Goal: Task Accomplishment & Management: Manage account settings

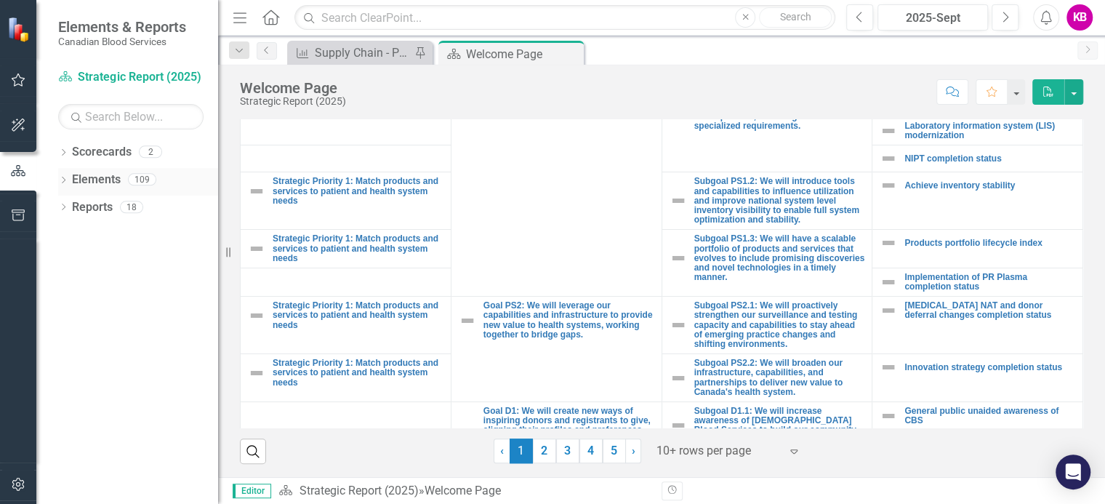
click at [65, 179] on icon "Dropdown" at bounding box center [63, 181] width 10 height 8
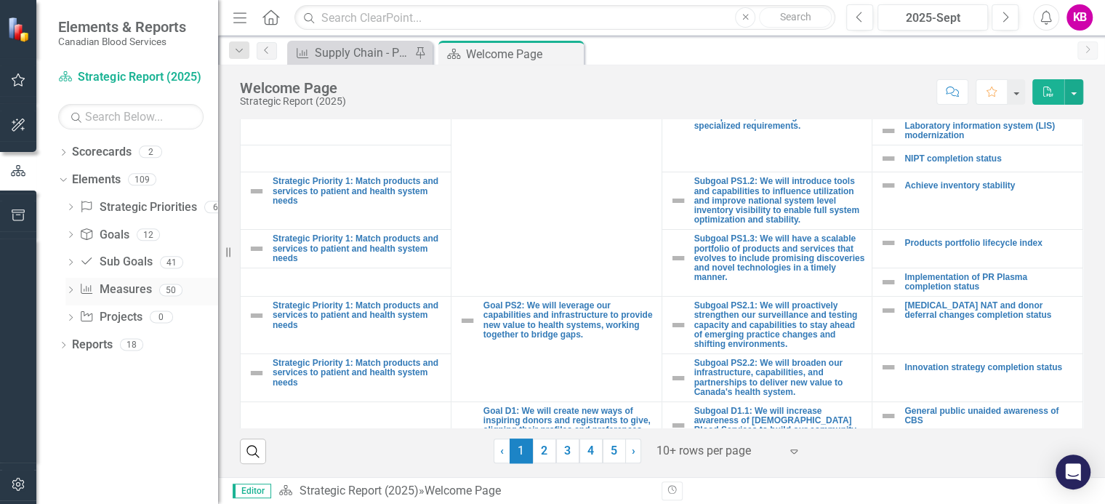
click at [70, 288] on icon "Dropdown" at bounding box center [70, 291] width 10 height 8
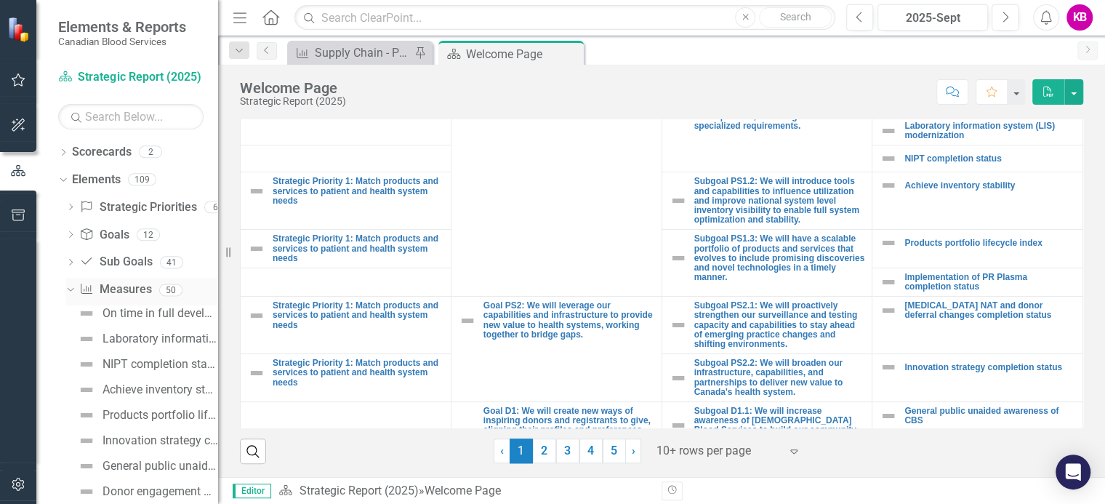
click at [74, 292] on div "Dropdown" at bounding box center [68, 289] width 12 height 10
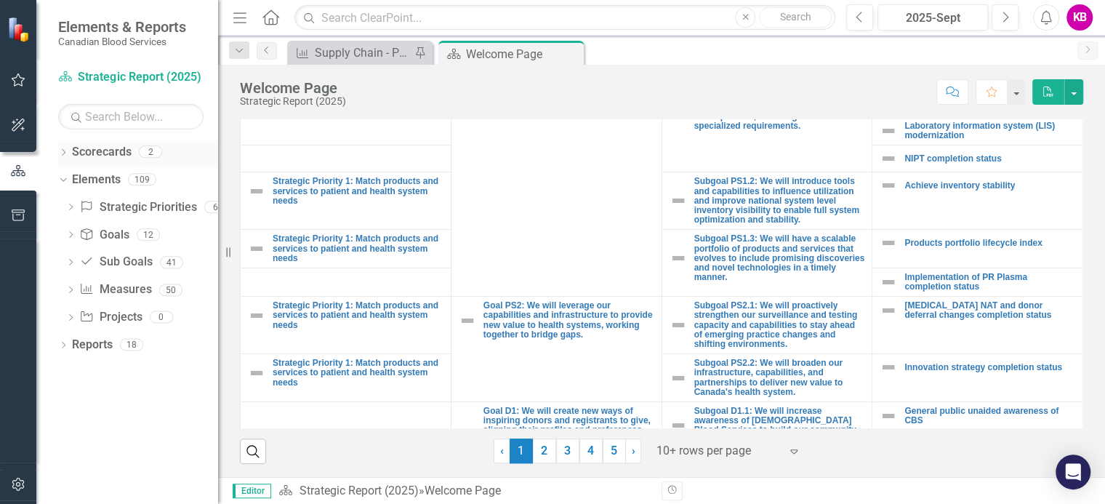
click at [62, 149] on icon at bounding box center [64, 152] width 4 height 7
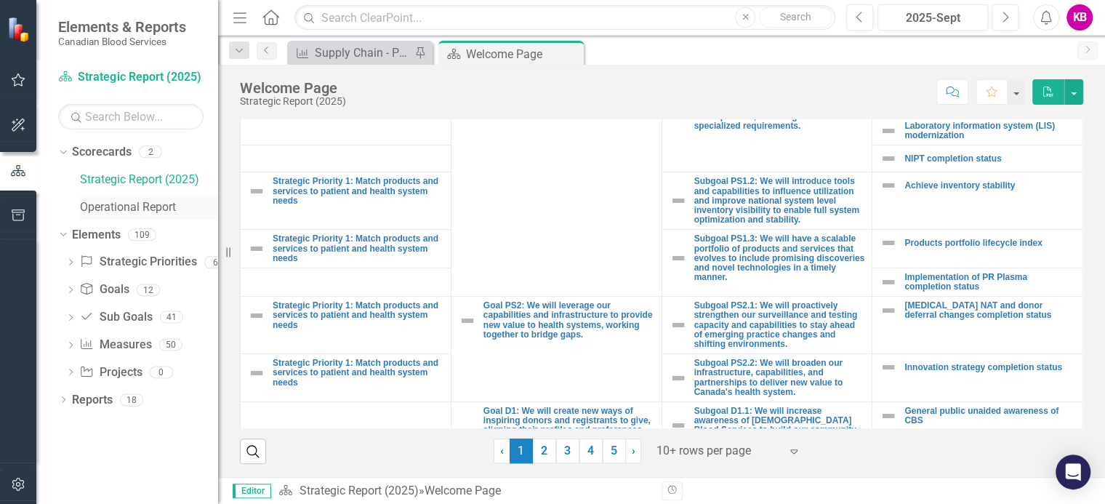
click at [115, 207] on link "Operational Report" at bounding box center [149, 207] width 138 height 17
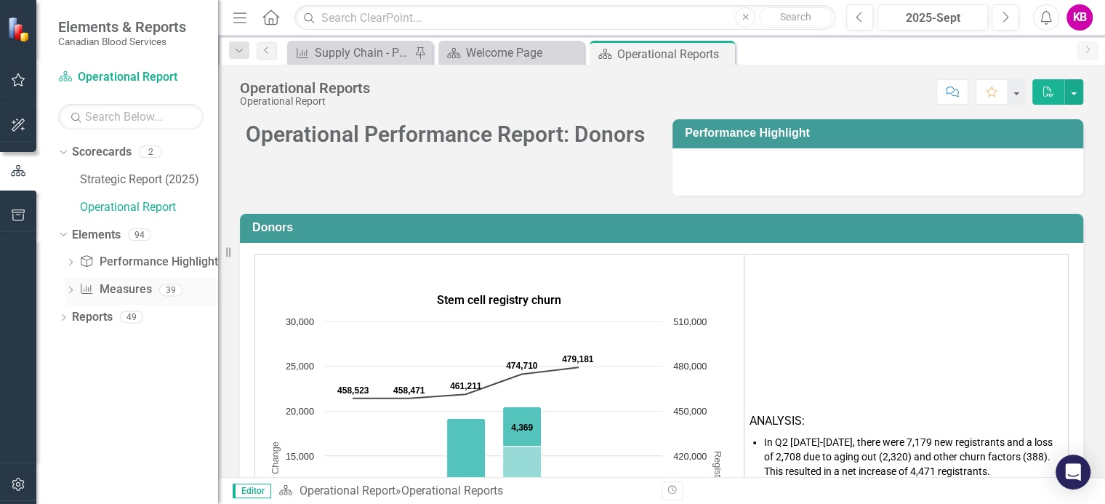
click at [70, 290] on icon "Dropdown" at bounding box center [70, 291] width 10 height 8
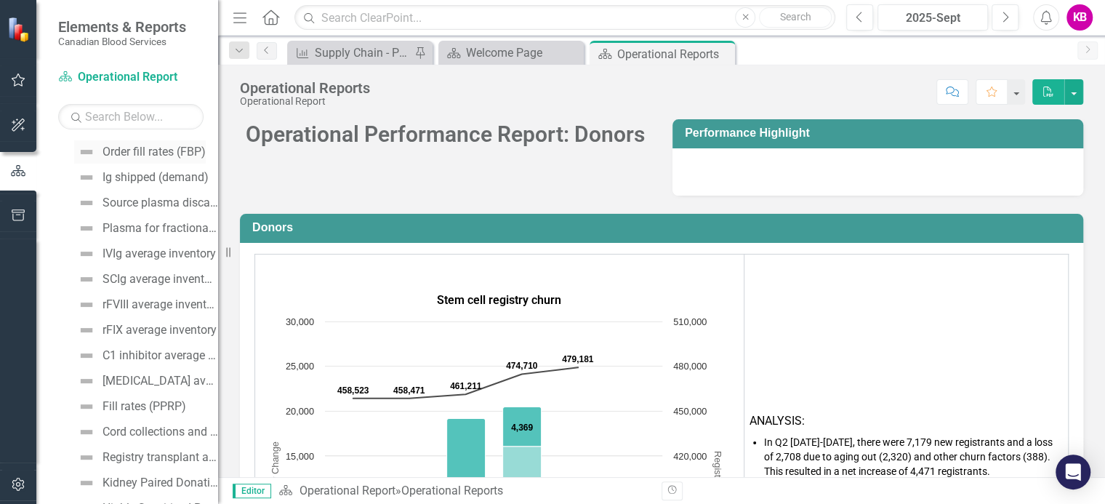
scroll to position [544, 0]
click at [128, 381] on div "Fill rates (PPRP)" at bounding box center [144, 379] width 84 height 13
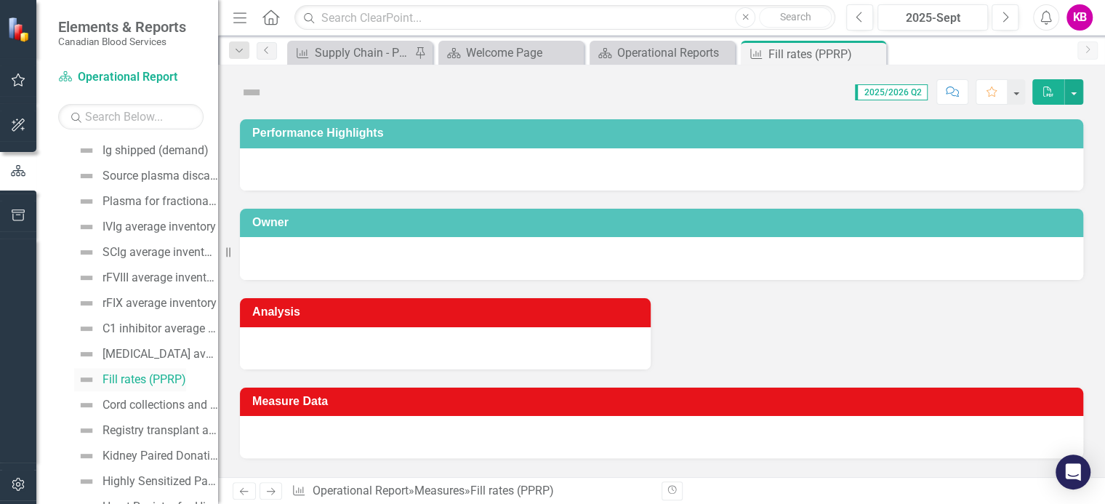
scroll to position [430, 0]
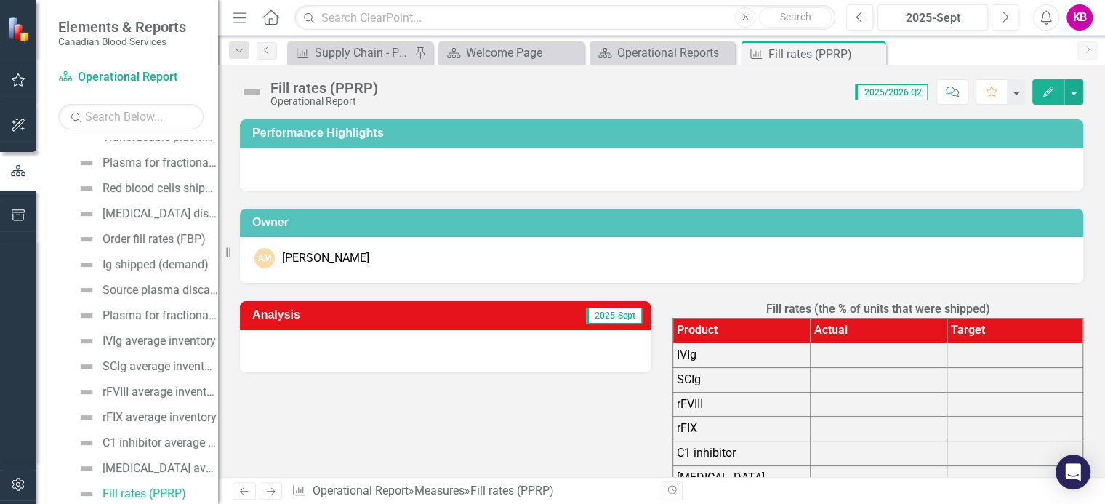
click at [849, 362] on td at bounding box center [877, 354] width 137 height 25
click at [1071, 91] on button "button" at bounding box center [1073, 91] width 19 height 25
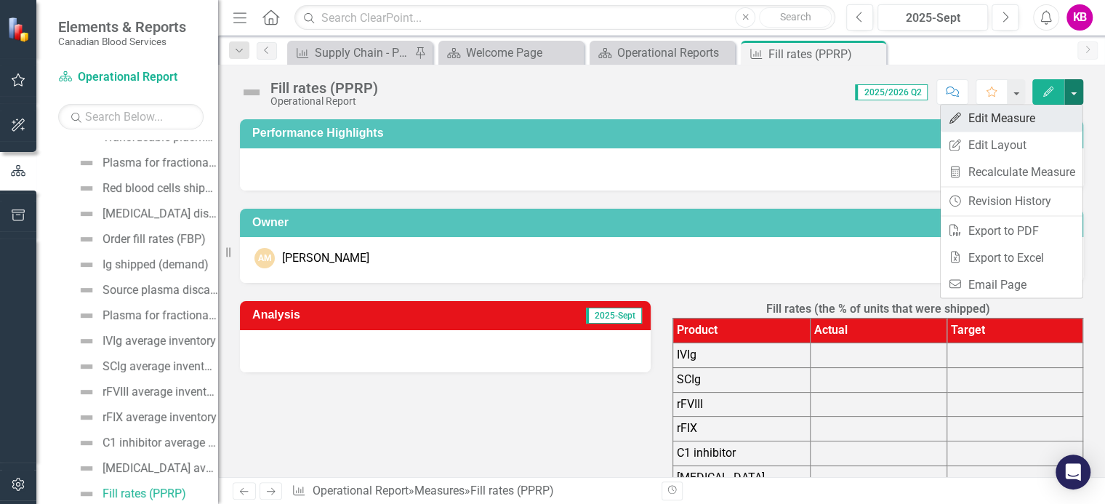
click at [983, 118] on link "Edit Edit Measure" at bounding box center [1011, 118] width 142 height 27
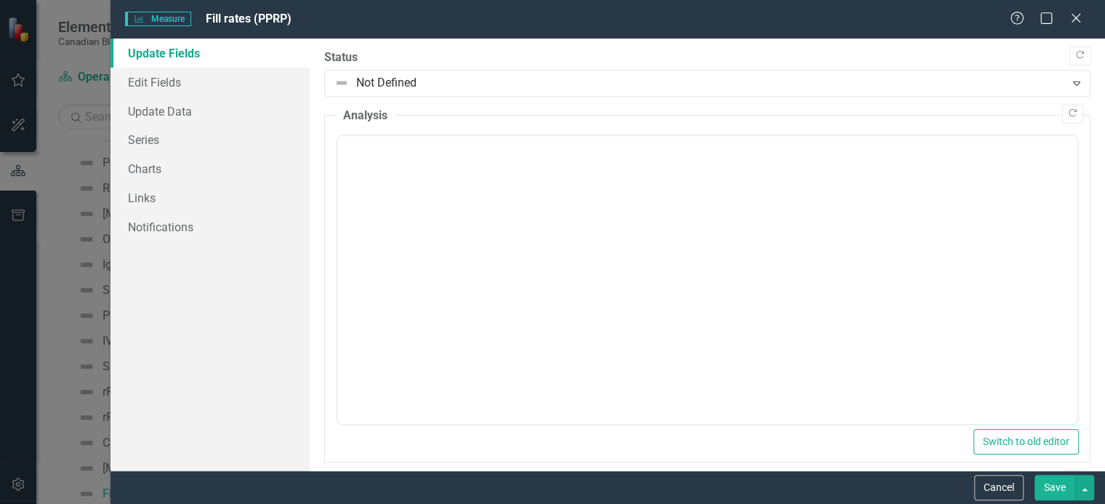
scroll to position [0, 0]
click at [162, 105] on link "Update Data" at bounding box center [209, 111] width 199 height 29
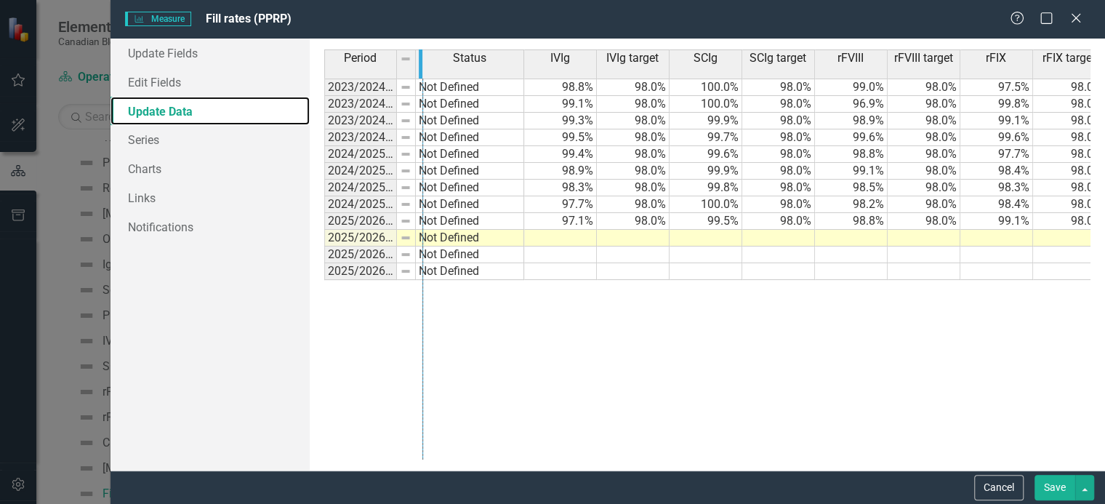
drag, startPoint x: 395, startPoint y: 65, endPoint x: 421, endPoint y: 71, distance: 27.5
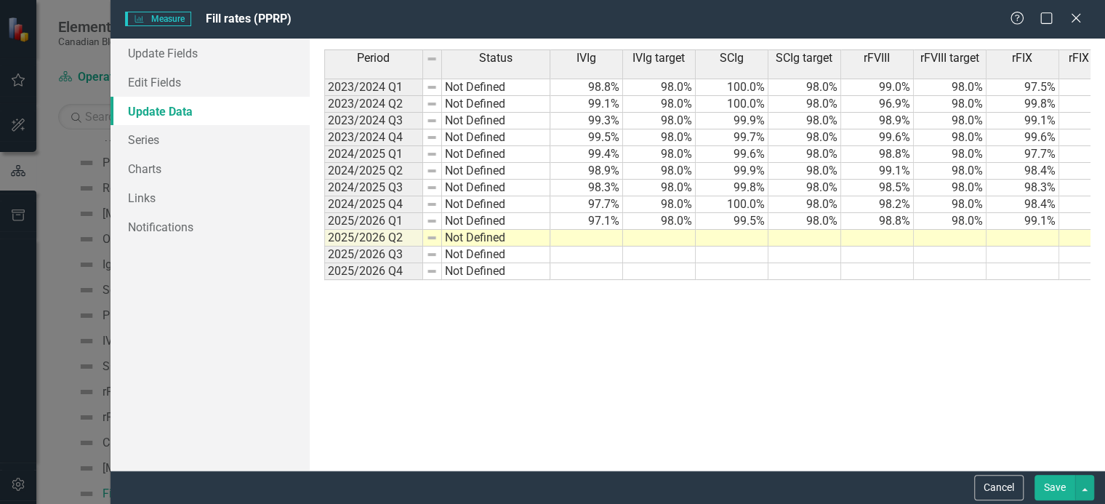
click at [586, 223] on td "97.1%" at bounding box center [586, 221] width 73 height 17
click at [581, 235] on td at bounding box center [586, 238] width 73 height 17
type textarea "95.8"
type textarea "98.0"
type textarea "100.00"
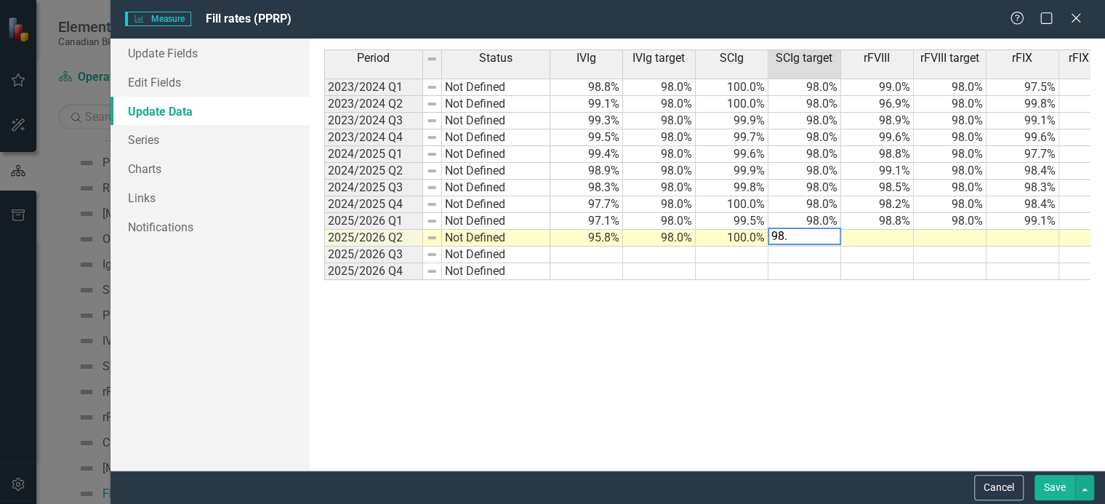
type textarea "98.0"
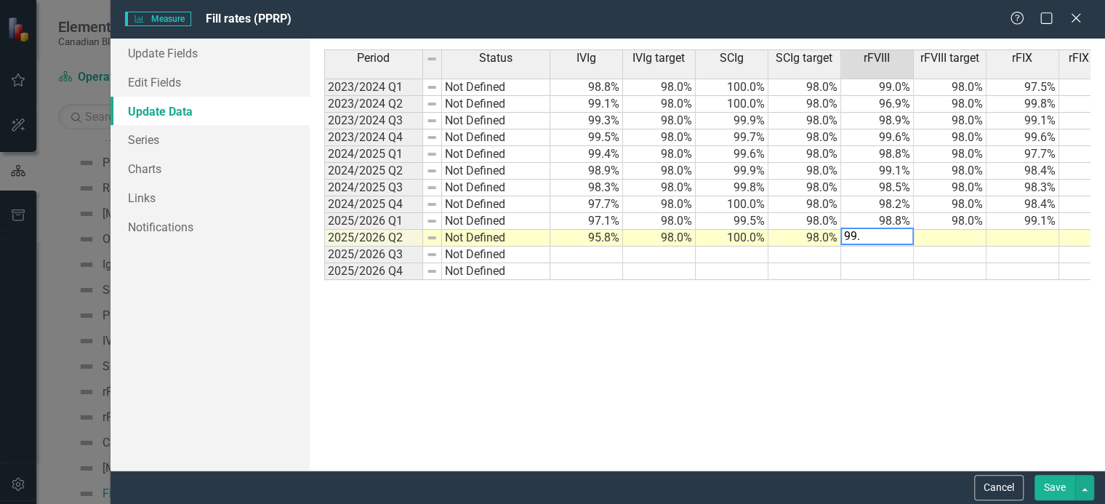
type textarea "99.5"
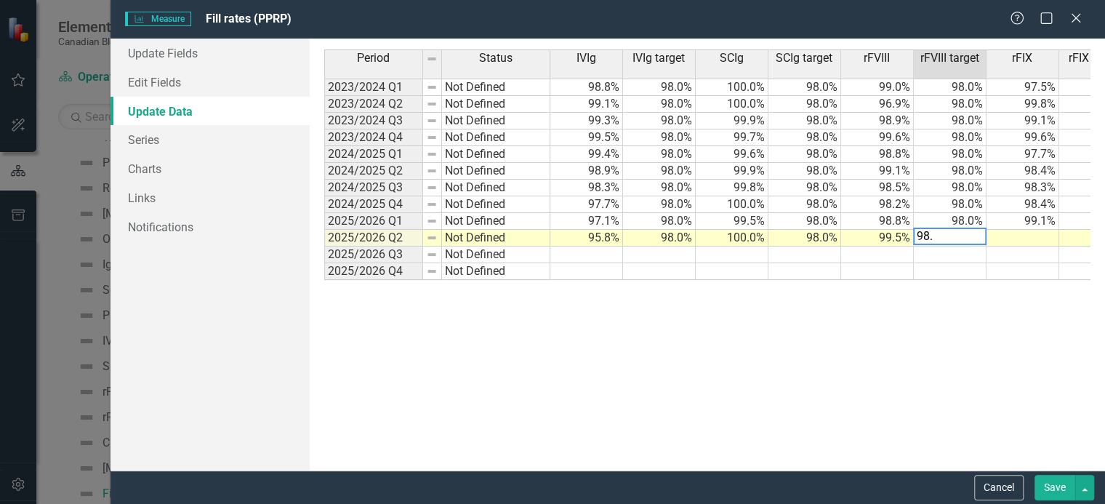
type textarea "98.0"
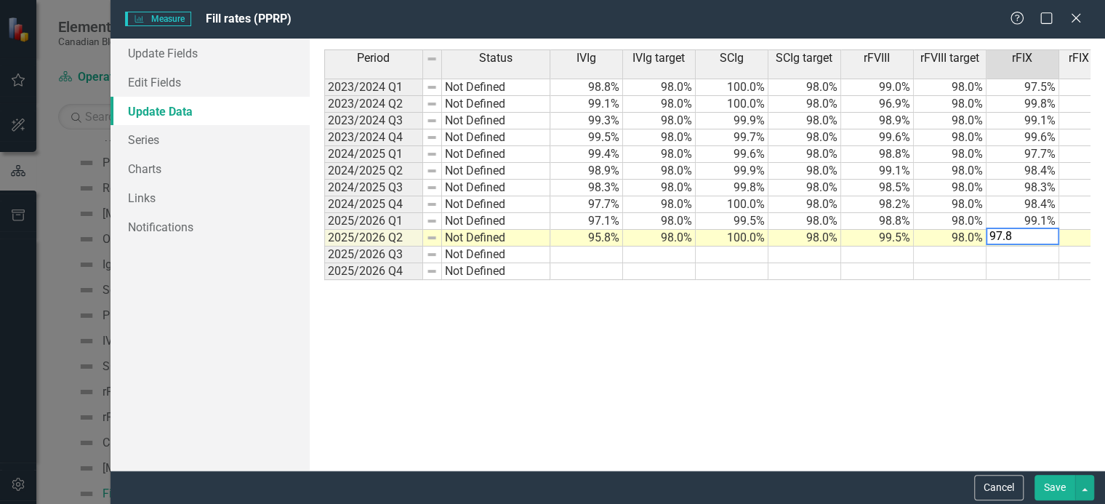
click at [324, 233] on div "Period Status 2023/2024 Q1 Not Defined 2023/2024 Q2 Not Defined 2023/2024 Q3 No…" at bounding box center [324, 164] width 0 height 230
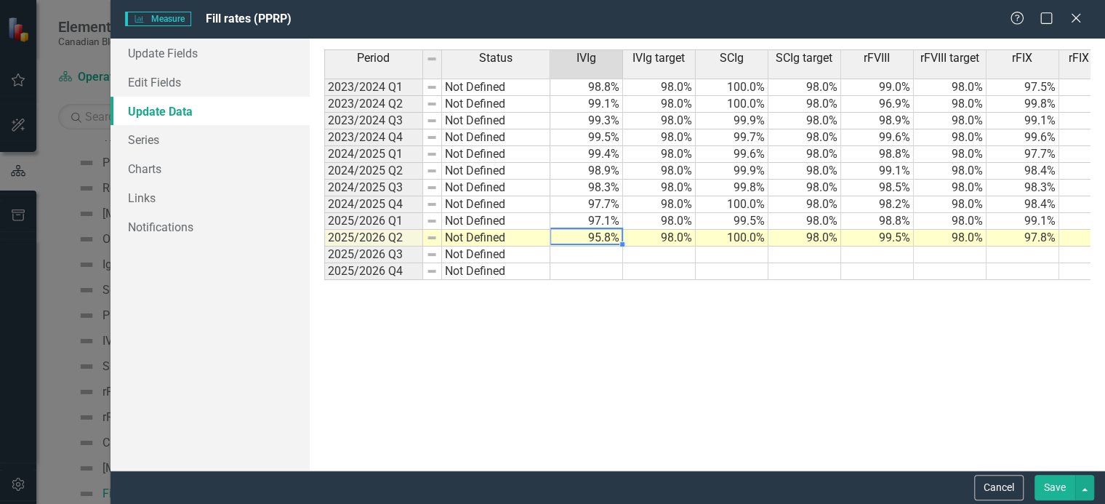
click at [568, 233] on td "95.8%" at bounding box center [586, 238] width 73 height 17
click at [577, 233] on td "95.8%" at bounding box center [586, 238] width 73 height 17
click at [731, 240] on td "100.0%" at bounding box center [731, 238] width 73 height 17
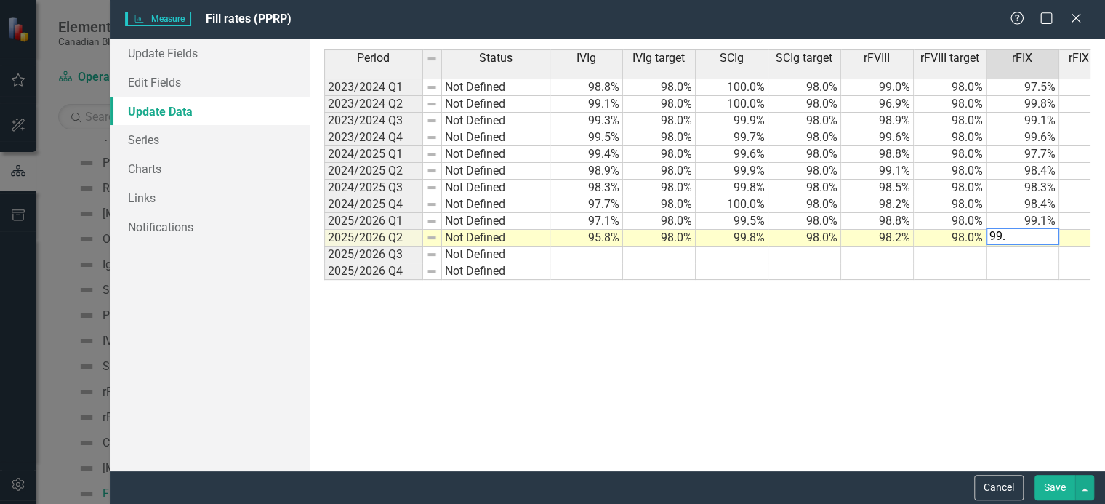
type textarea "99.1"
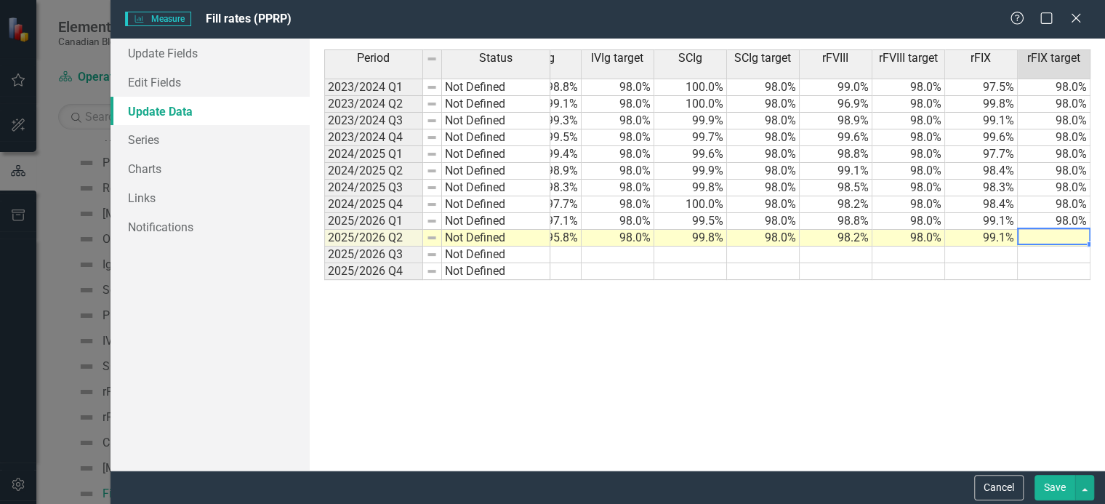
scroll to position [0, 113]
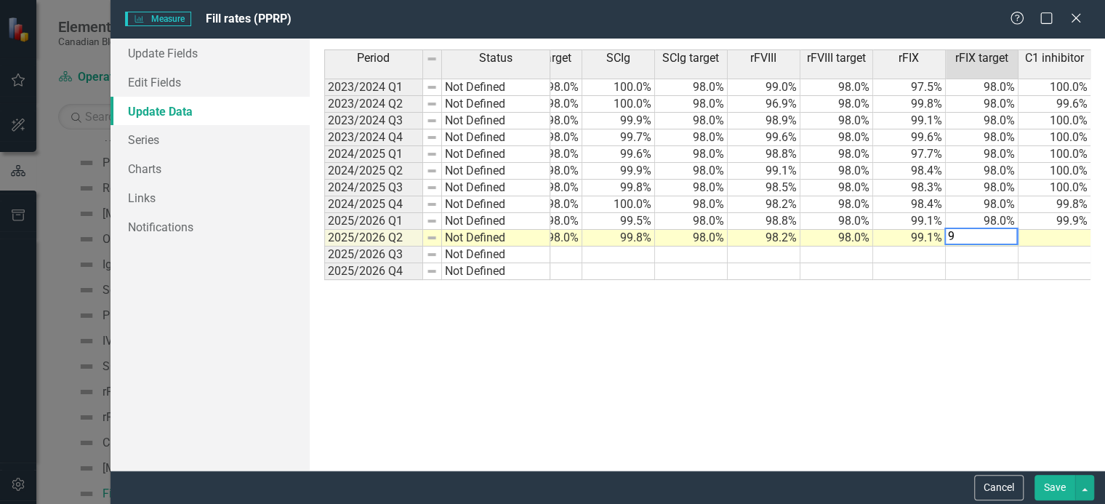
type textarea "98"
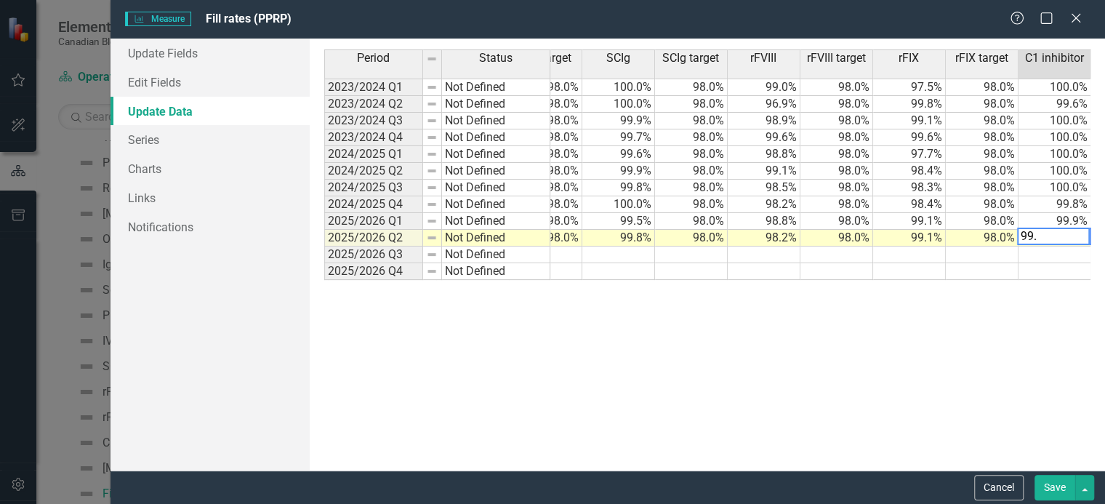
type textarea "99.2"
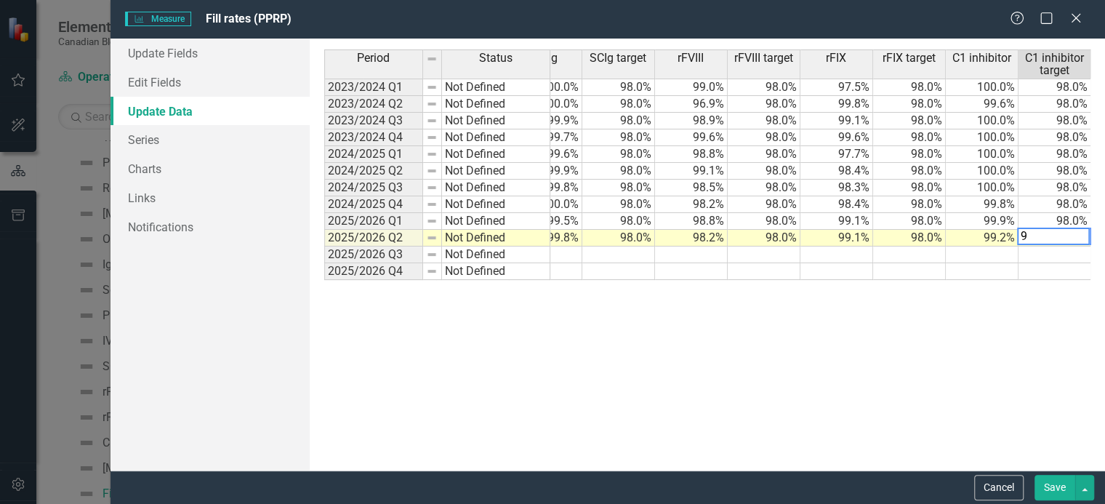
type textarea "98"
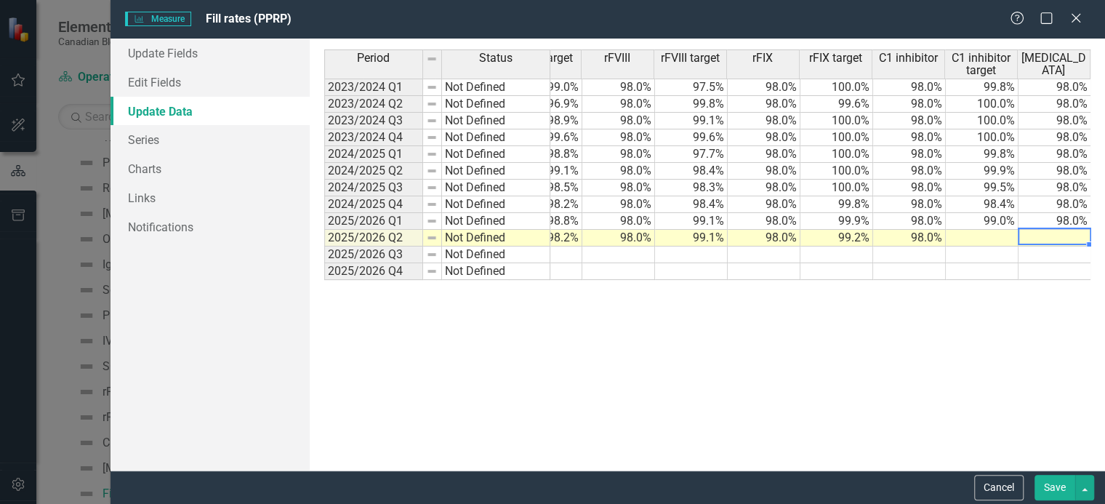
scroll to position [0, 331]
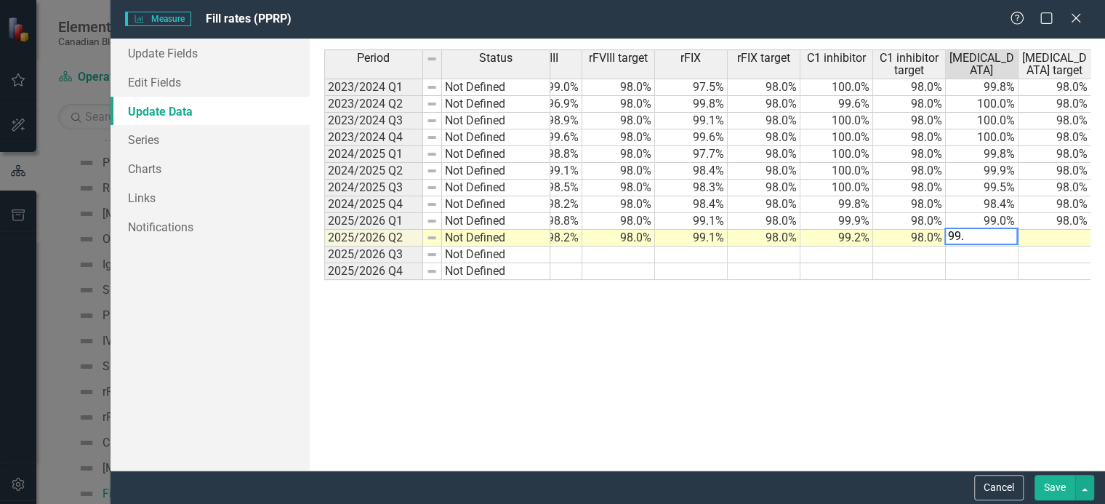
type textarea "99.9"
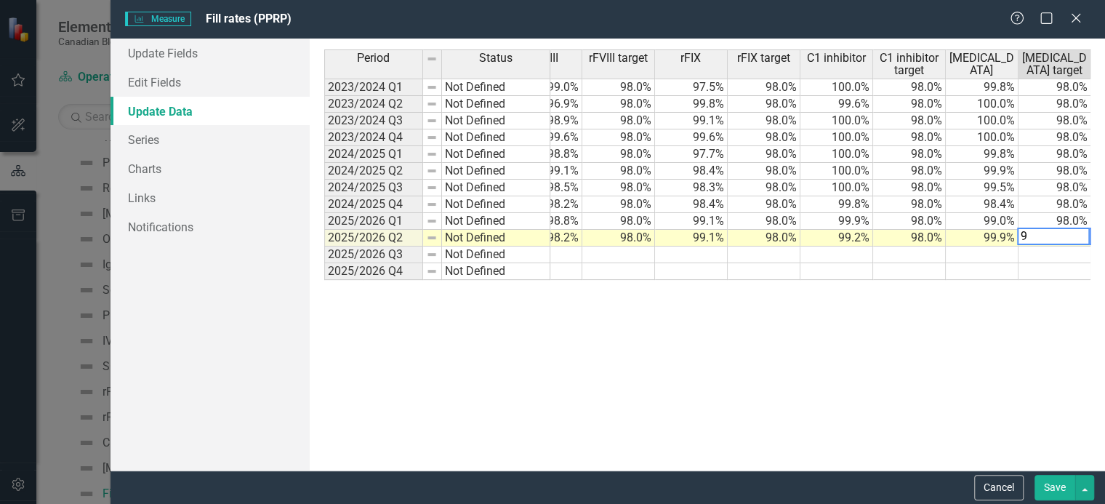
type textarea "98"
click at [1051, 489] on button "Save" at bounding box center [1054, 487] width 41 height 25
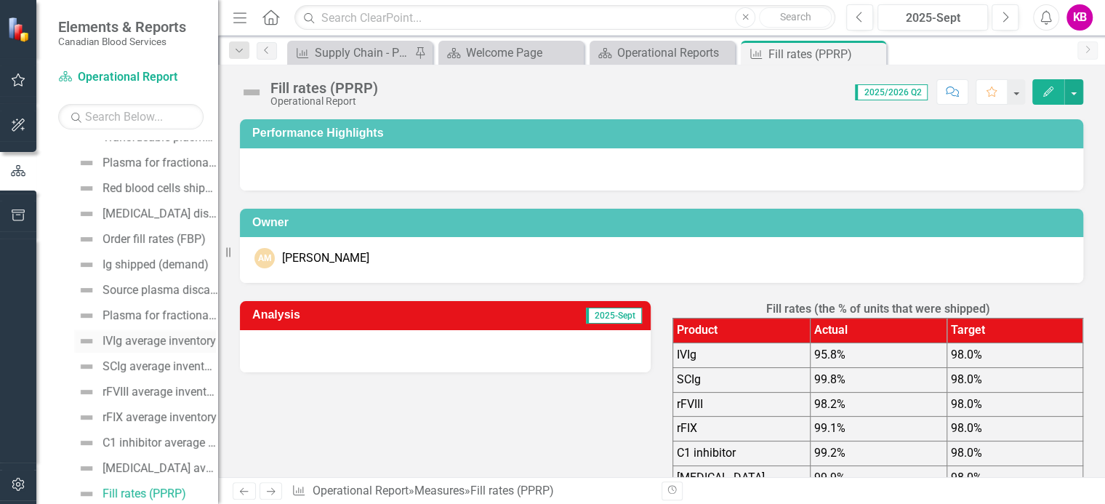
click at [157, 338] on div "IVIg average inventory" at bounding box center [158, 340] width 113 height 13
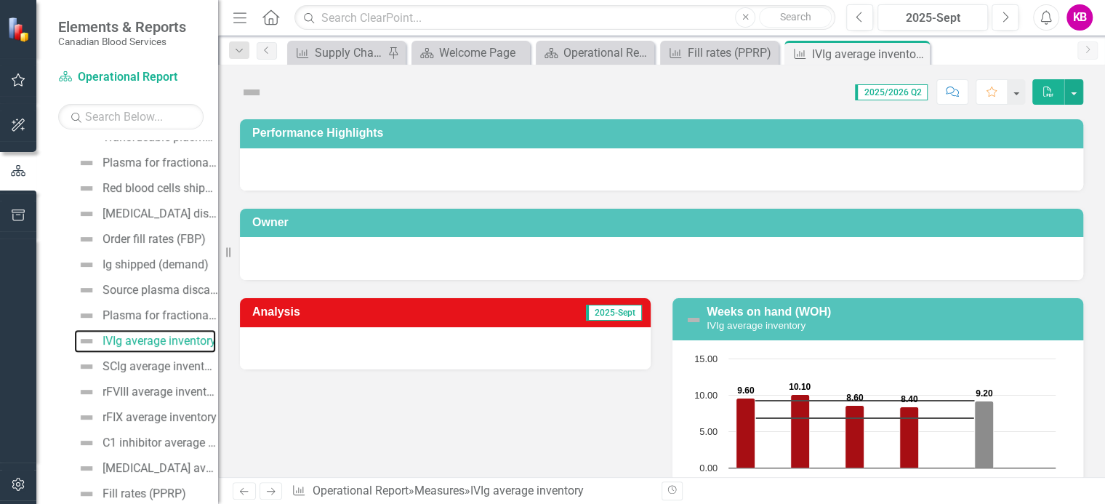
scroll to position [278, 0]
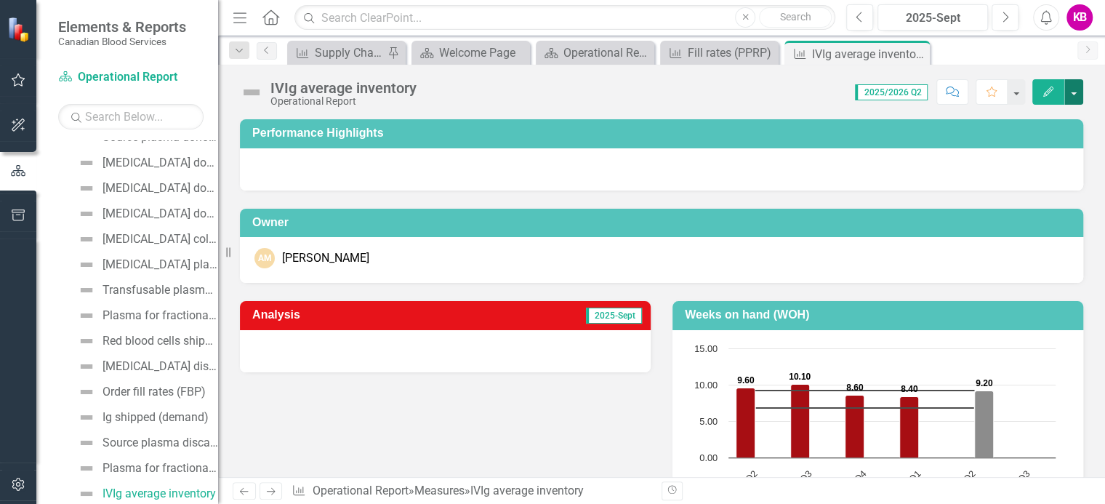
click at [1074, 90] on button "button" at bounding box center [1073, 91] width 19 height 25
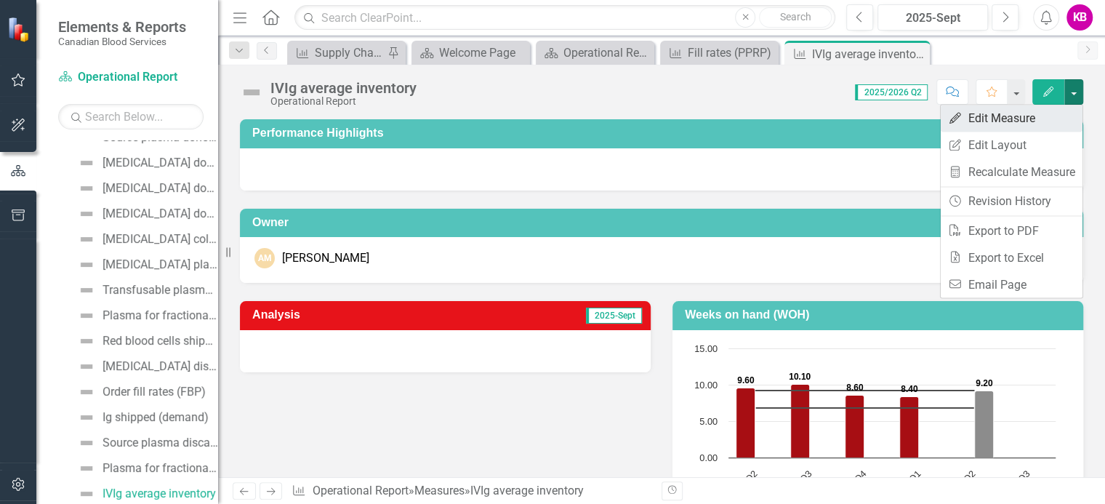
click at [988, 117] on link "Edit Edit Measure" at bounding box center [1011, 118] width 142 height 27
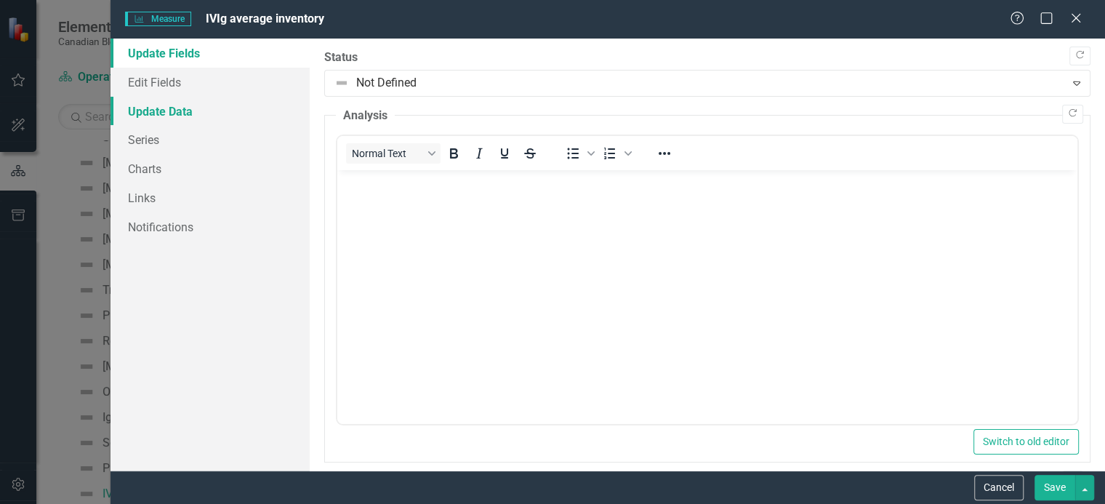
click at [142, 113] on link "Update Data" at bounding box center [209, 111] width 199 height 29
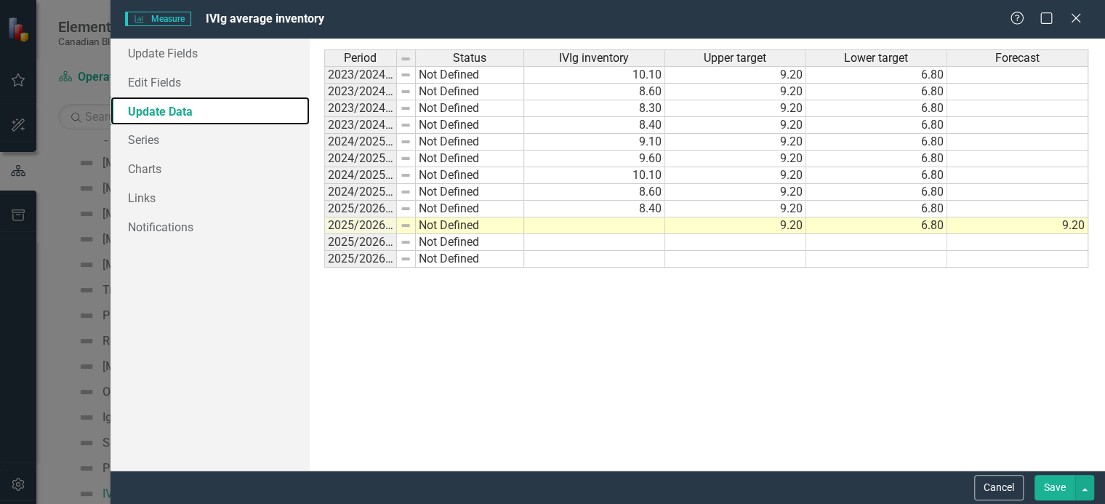
scroll to position [0, 0]
drag, startPoint x: 395, startPoint y: 55, endPoint x: 411, endPoint y: 57, distance: 16.1
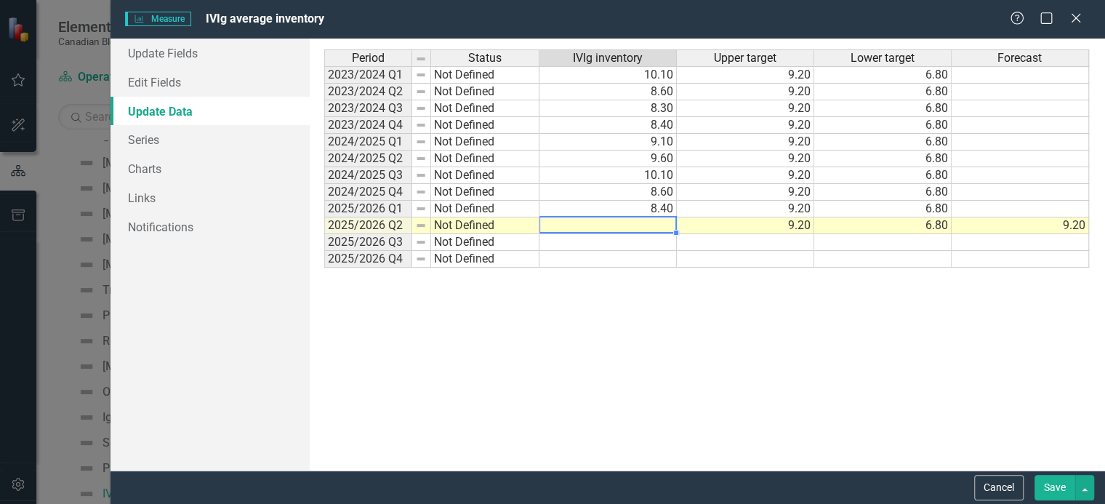
click at [658, 222] on td at bounding box center [607, 225] width 137 height 17
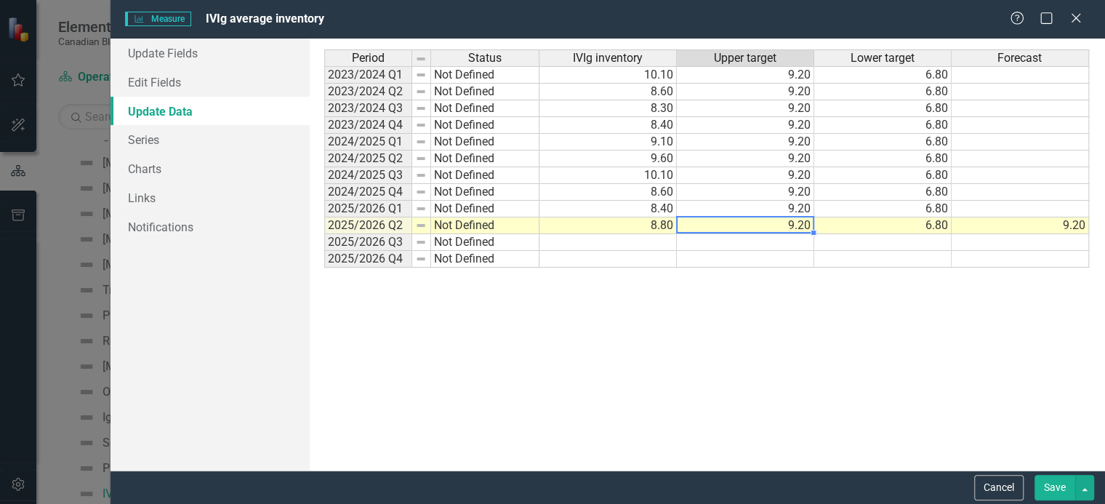
type textarea "9.2"
click at [1060, 223] on td "9.20" at bounding box center [1019, 225] width 137 height 17
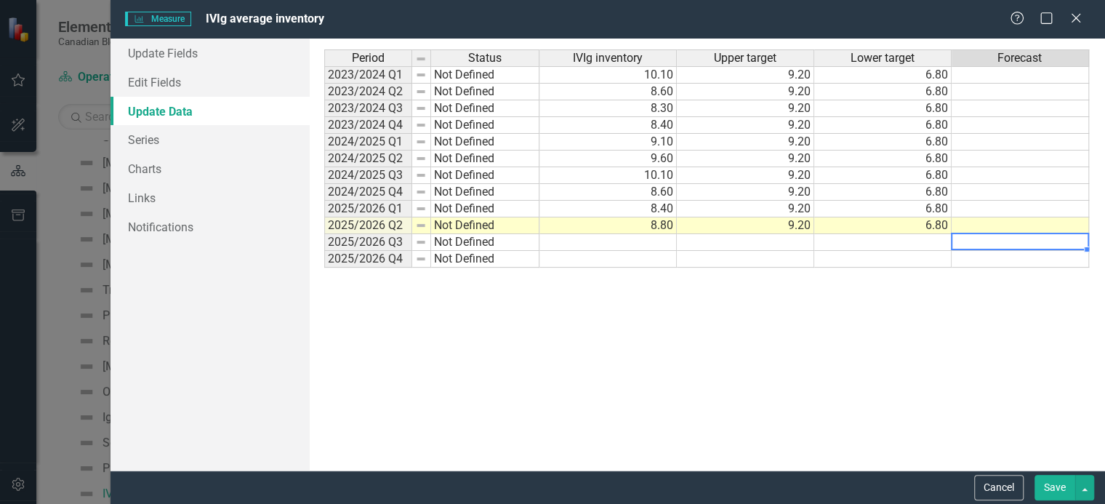
click at [1035, 243] on td at bounding box center [1019, 242] width 137 height 17
type textarea "9.0"
click at [1053, 485] on button "Save" at bounding box center [1054, 487] width 41 height 25
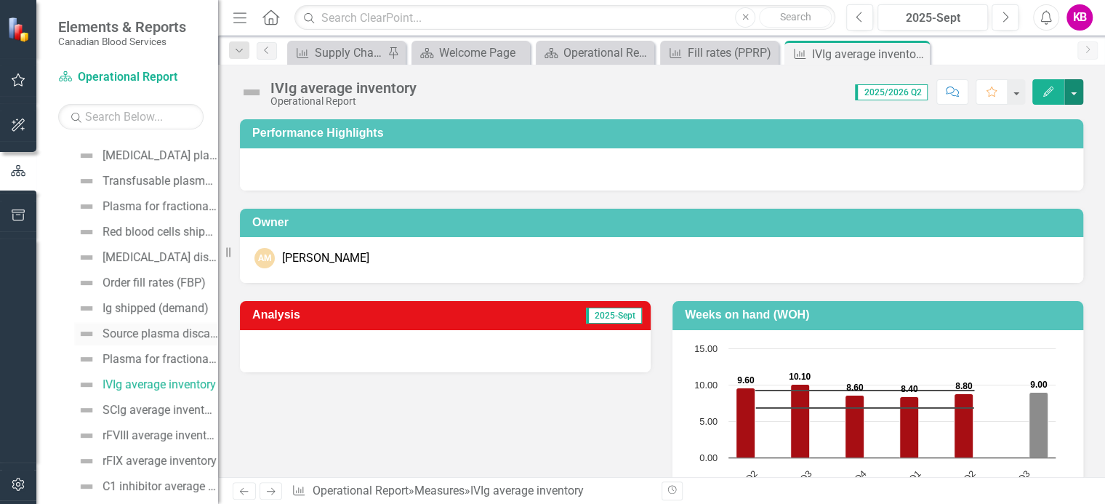
scroll to position [496, 0]
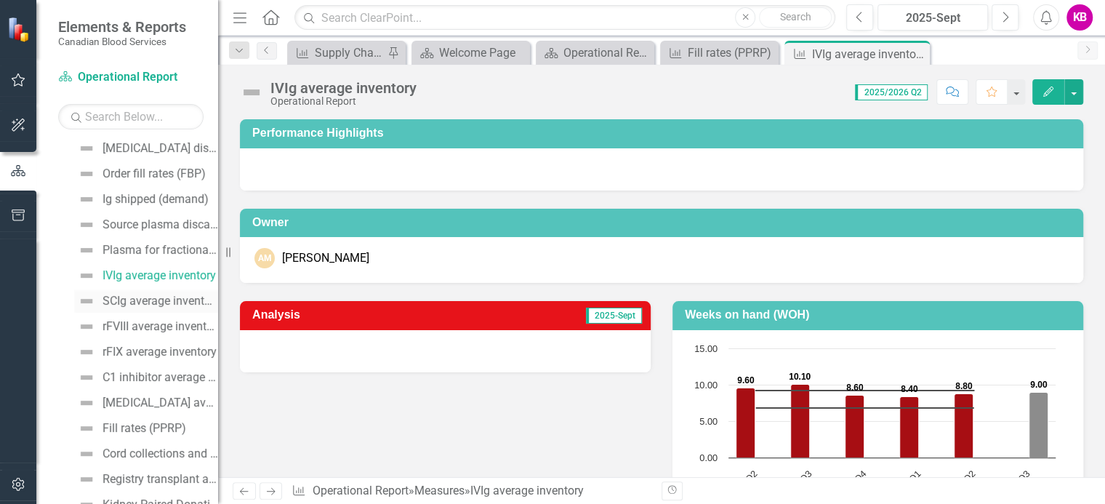
click at [120, 298] on div "SCIg average inventory" at bounding box center [160, 300] width 116 height 13
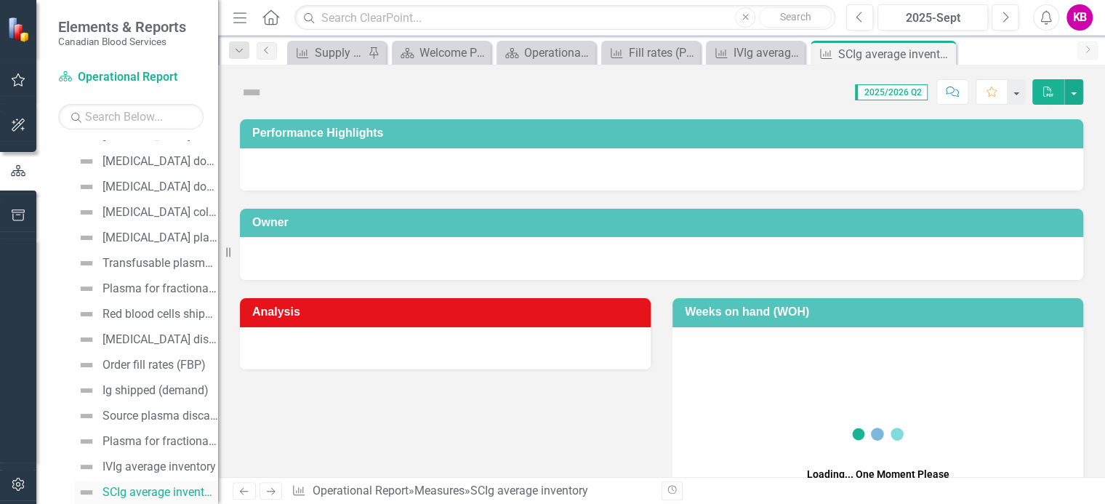
scroll to position [303, 0]
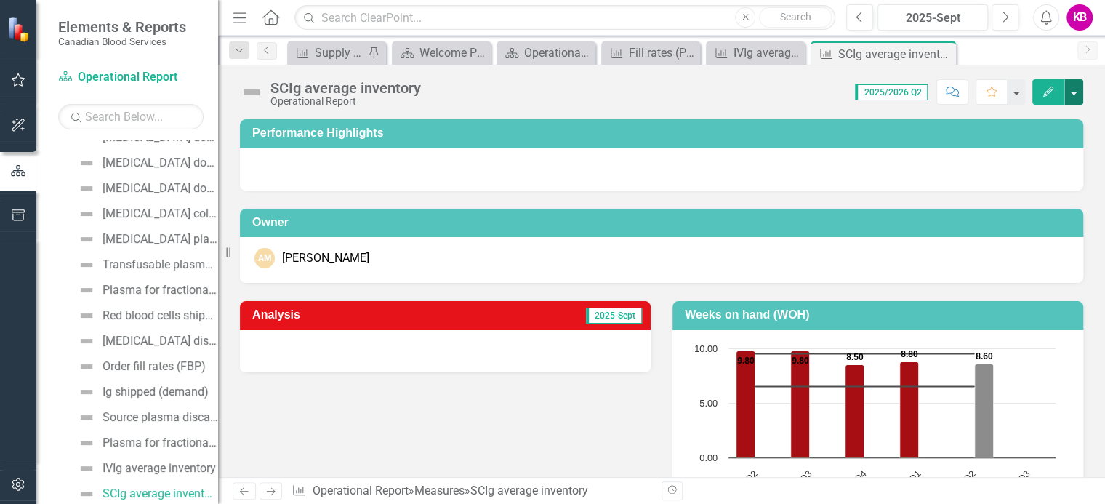
click at [1075, 90] on button "button" at bounding box center [1073, 91] width 19 height 25
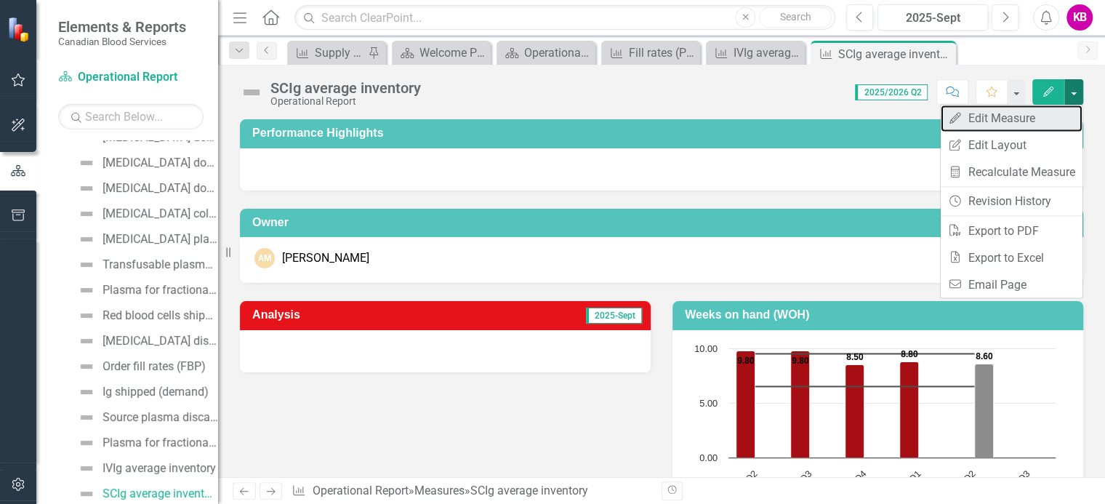
click at [976, 118] on link "Edit Edit Measure" at bounding box center [1011, 118] width 142 height 27
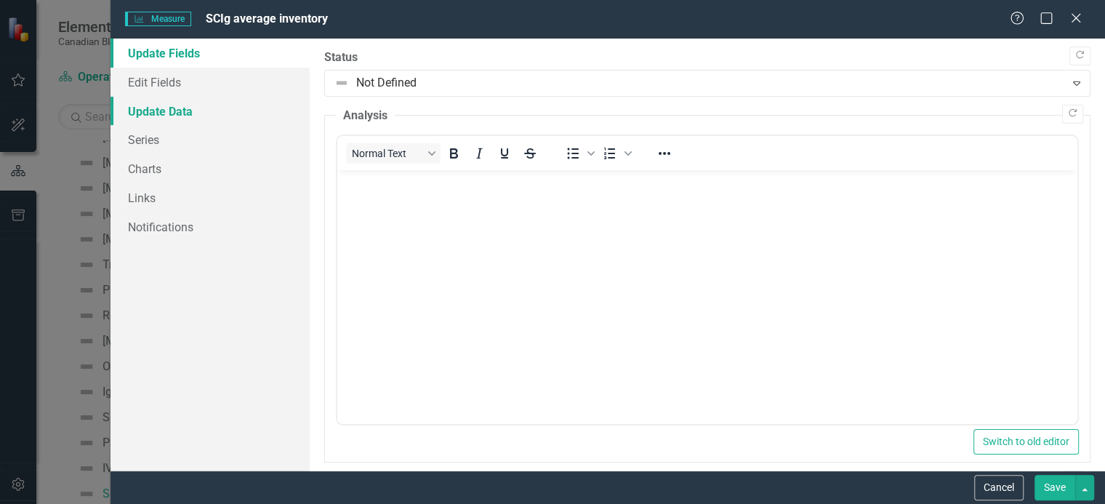
scroll to position [0, 0]
click at [164, 111] on link "Update Data" at bounding box center [209, 111] width 199 height 29
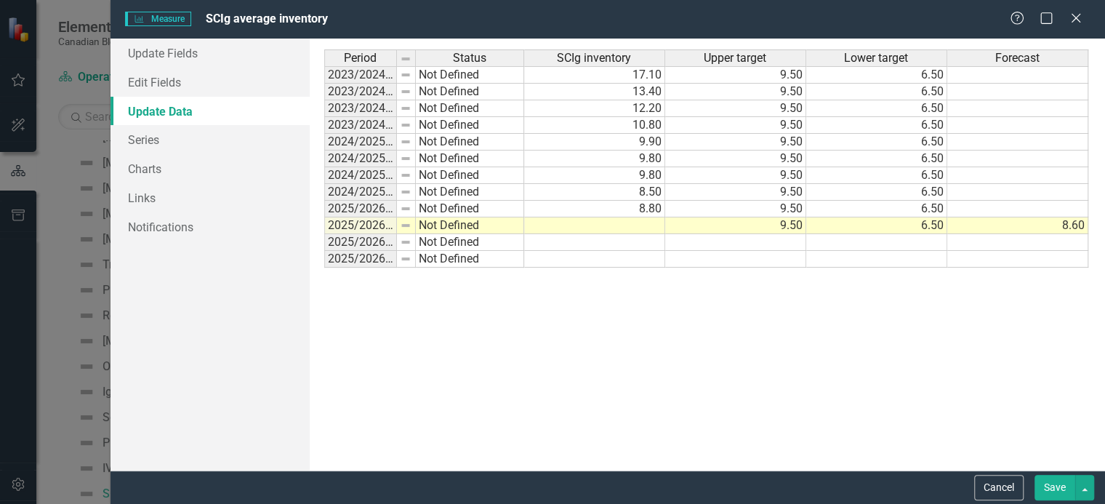
click at [626, 228] on td at bounding box center [594, 225] width 141 height 17
click at [629, 219] on td at bounding box center [594, 225] width 141 height 17
type textarea "9.2"
click at [1034, 224] on td "8.60" at bounding box center [1017, 225] width 141 height 17
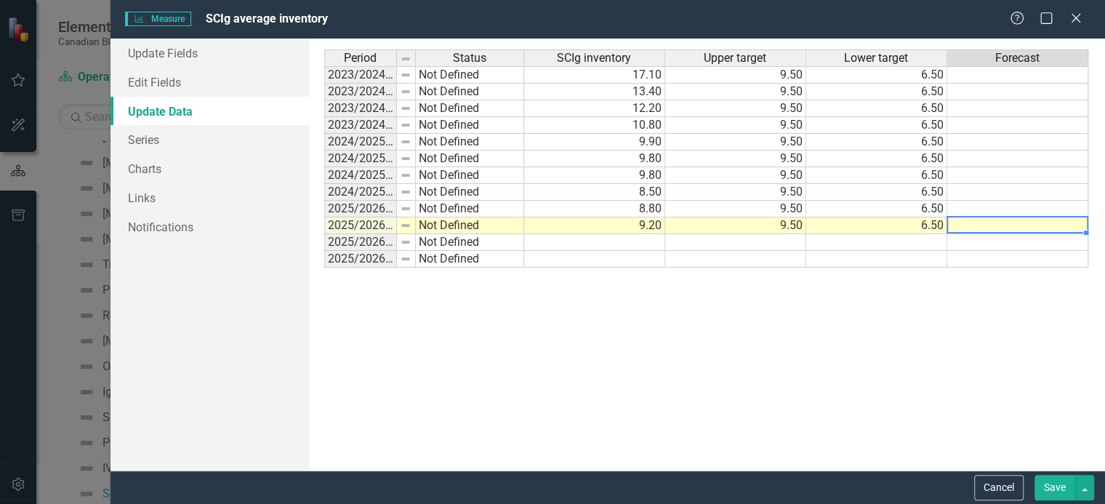
click at [1012, 221] on td at bounding box center [1017, 225] width 141 height 17
type textarea "9.4"
click at [1054, 490] on button "Save" at bounding box center [1054, 487] width 41 height 25
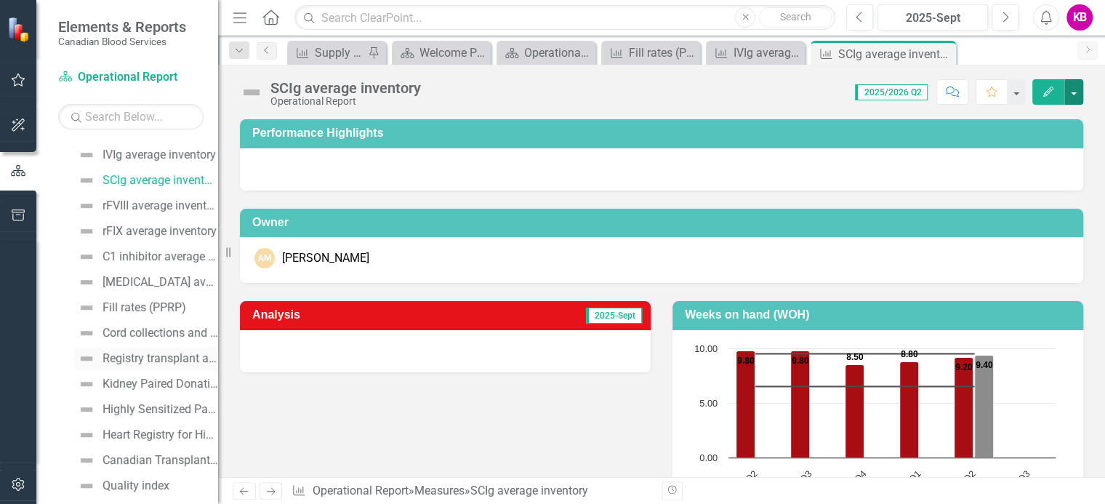
scroll to position [630, 0]
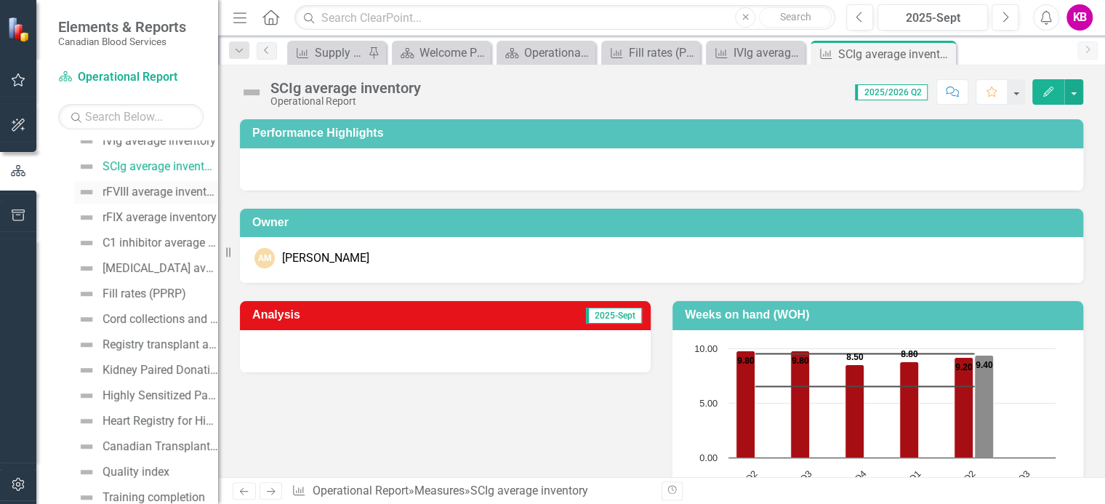
click at [138, 192] on div "rFVIII average inventory" at bounding box center [160, 191] width 116 height 13
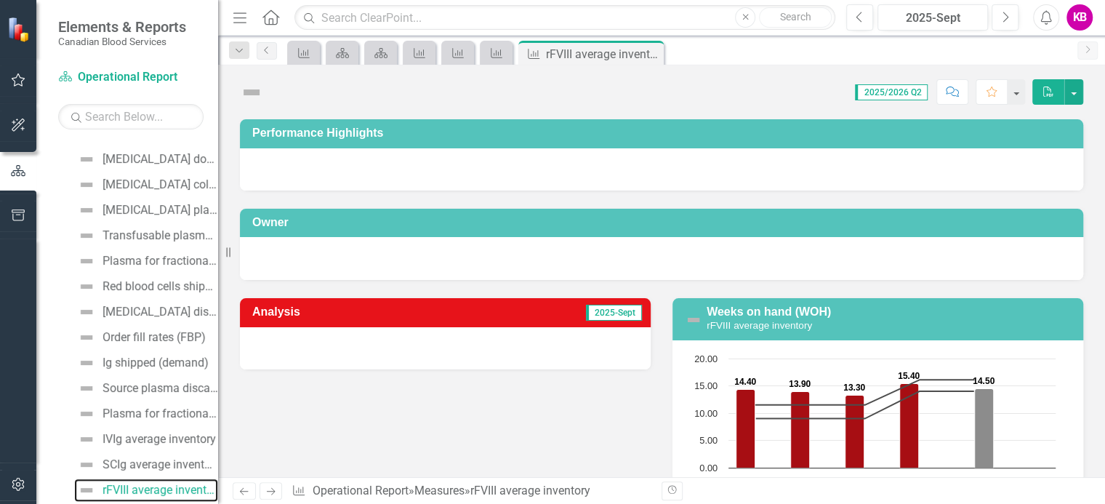
scroll to position [328, 0]
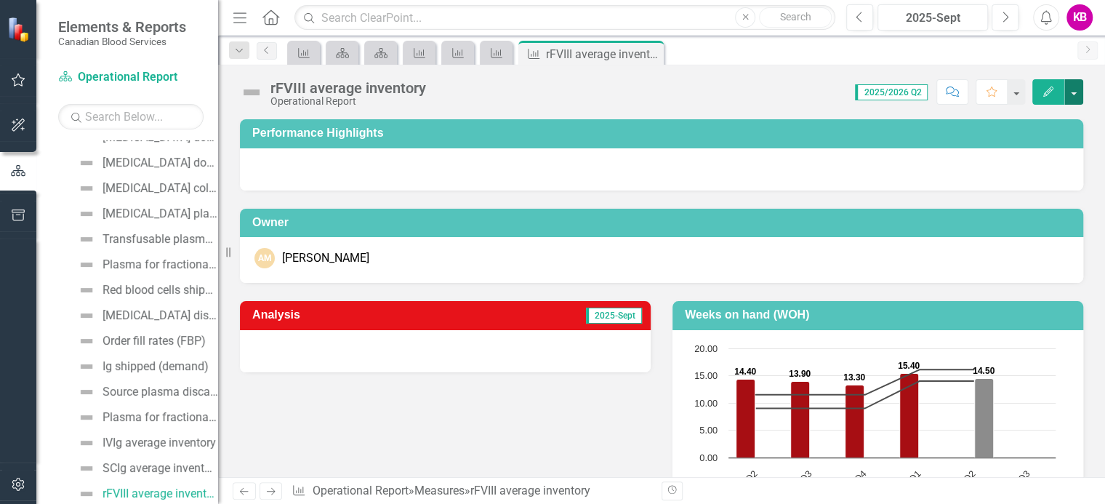
click at [1072, 90] on button "button" at bounding box center [1073, 91] width 19 height 25
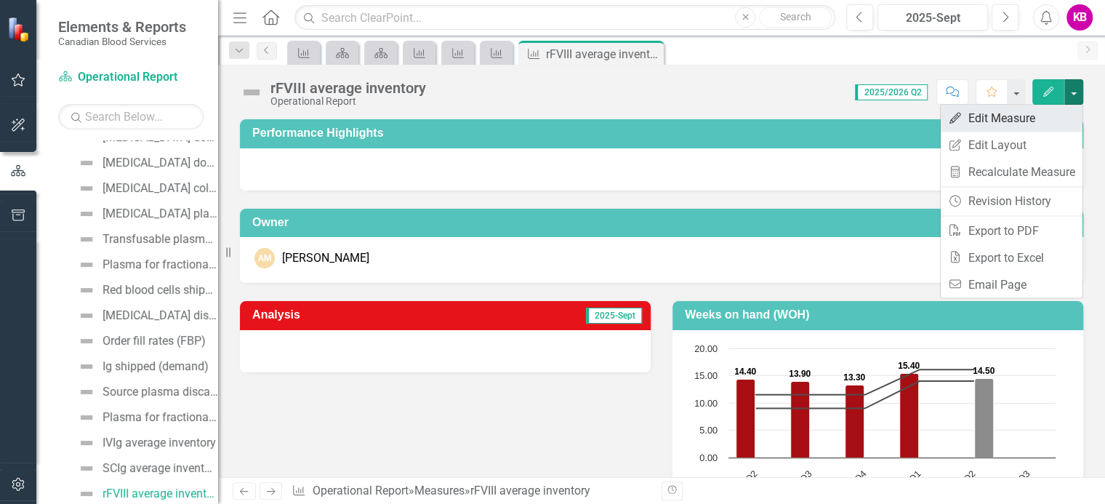
click at [996, 120] on link "Edit Edit Measure" at bounding box center [1011, 118] width 142 height 27
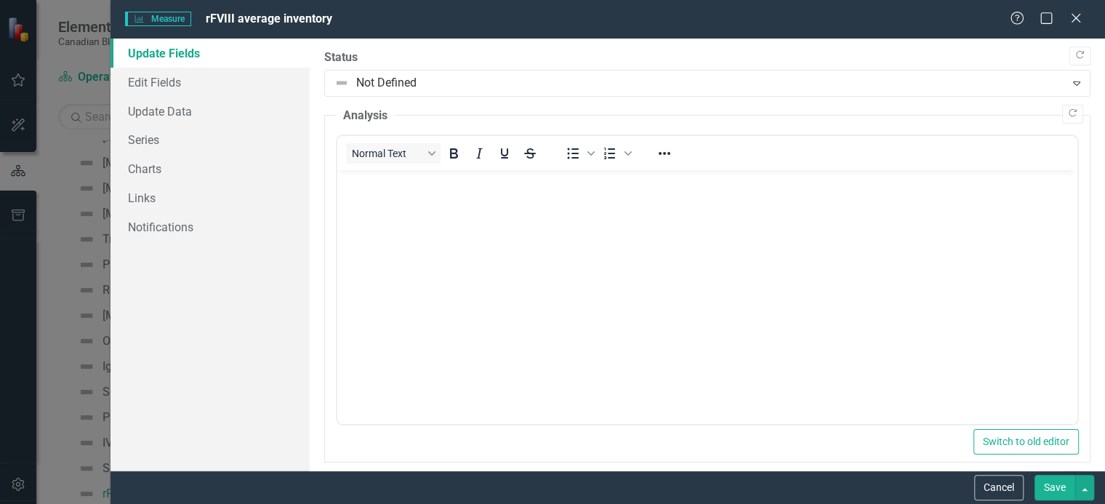
scroll to position [0, 0]
click at [173, 114] on link "Update Data" at bounding box center [209, 111] width 199 height 29
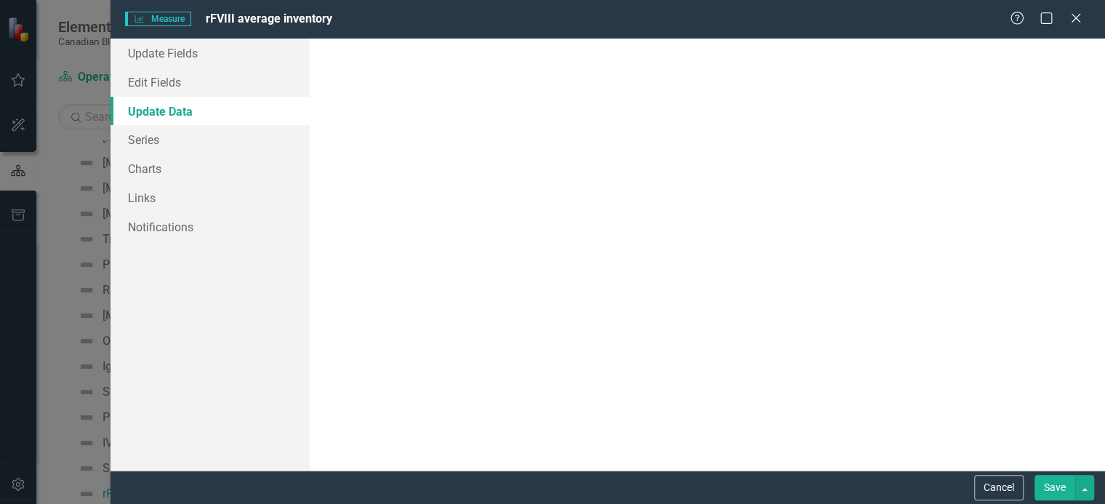
click at [173, 114] on link "Update Data" at bounding box center [209, 111] width 199 height 29
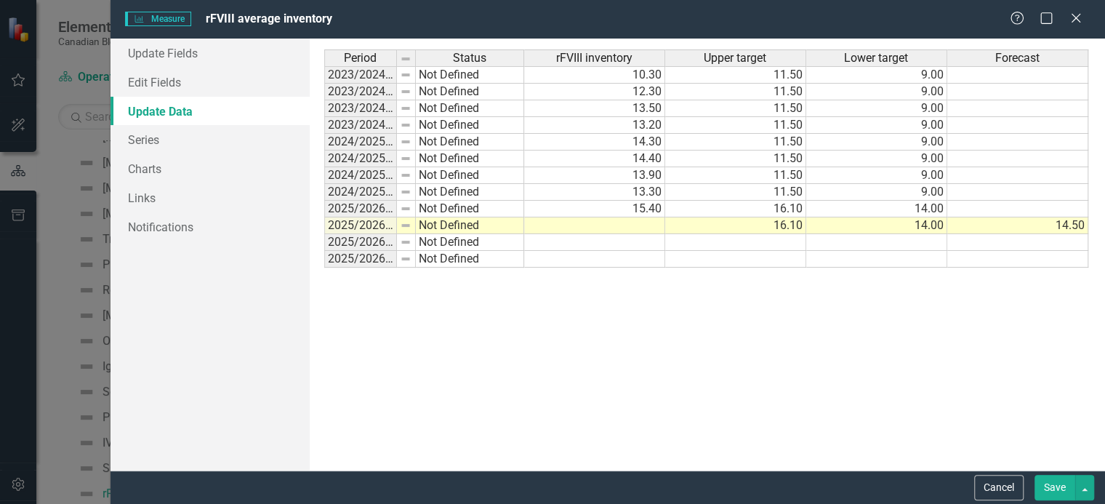
drag, startPoint x: 637, startPoint y: 227, endPoint x: 627, endPoint y: 225, distance: 9.7
click at [637, 227] on td at bounding box center [594, 225] width 141 height 17
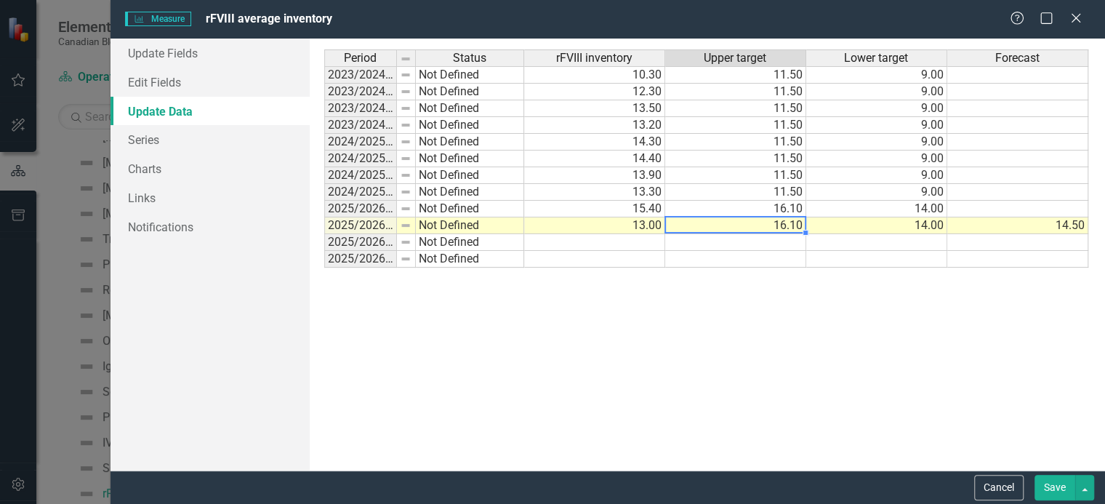
type textarea "16.1"
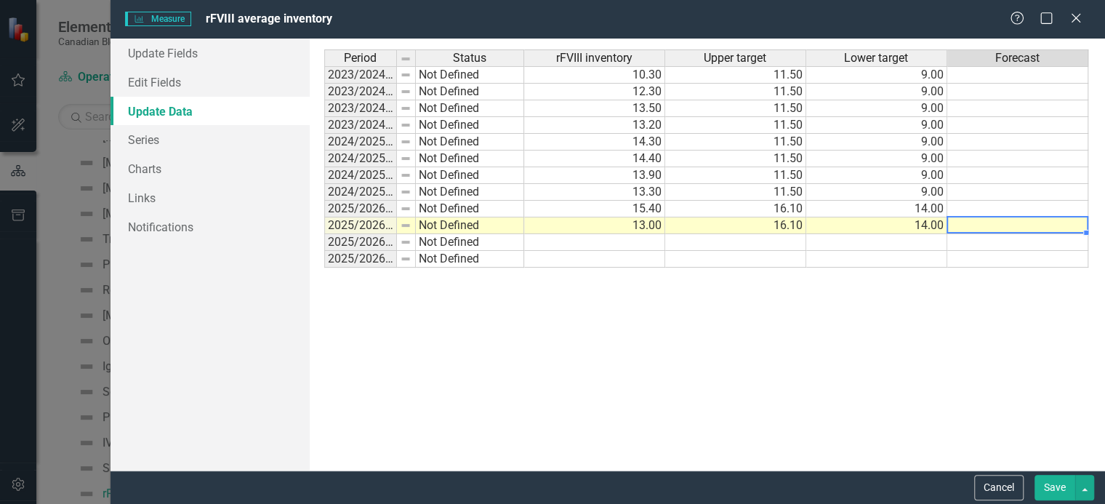
click at [979, 227] on td at bounding box center [1017, 225] width 141 height 17
click at [985, 225] on td at bounding box center [1017, 225] width 141 height 17
click at [978, 237] on td at bounding box center [1017, 242] width 141 height 17
type textarea "14.1"
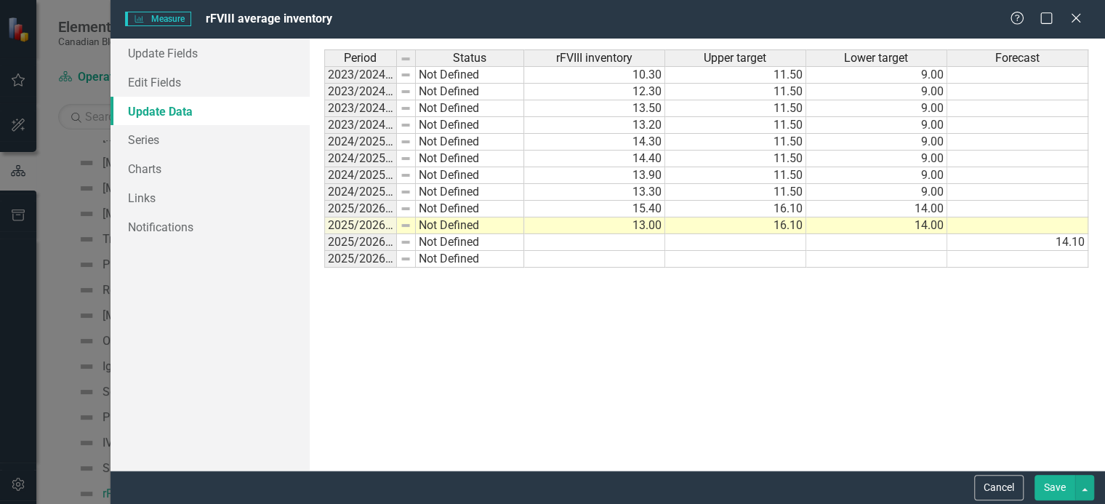
click at [1057, 484] on button "Save" at bounding box center [1054, 487] width 41 height 25
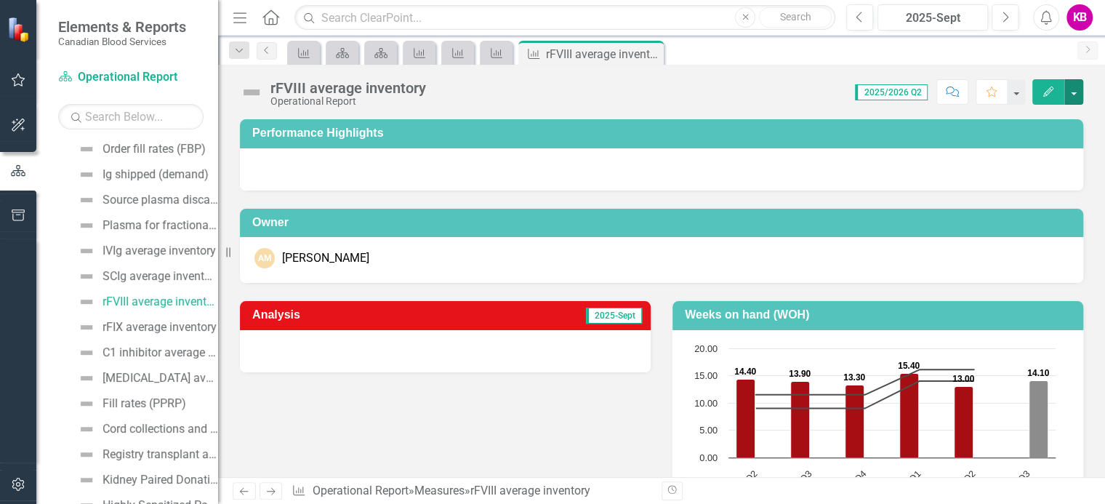
scroll to position [546, 0]
click at [137, 304] on div "rFIX average inventory" at bounding box center [159, 300] width 114 height 13
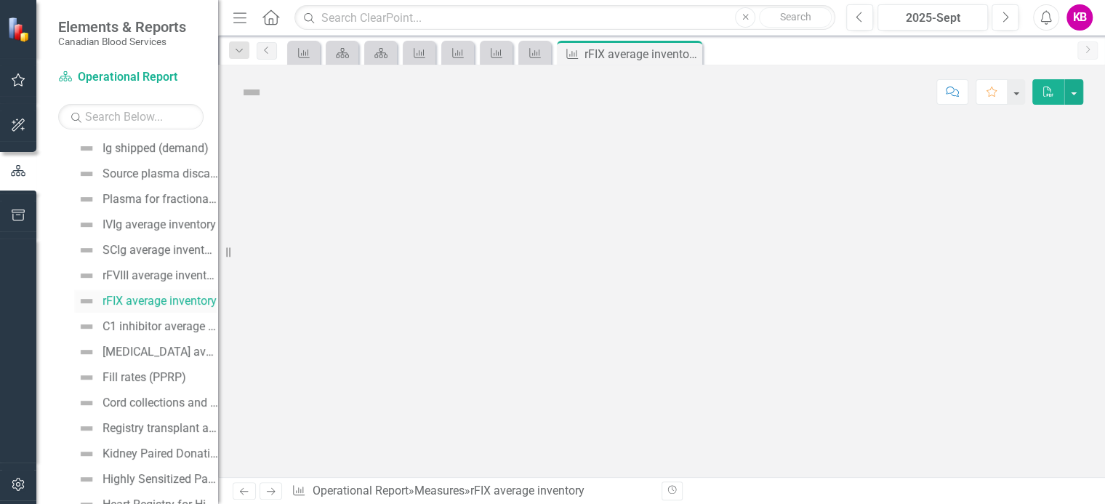
scroll to position [354, 0]
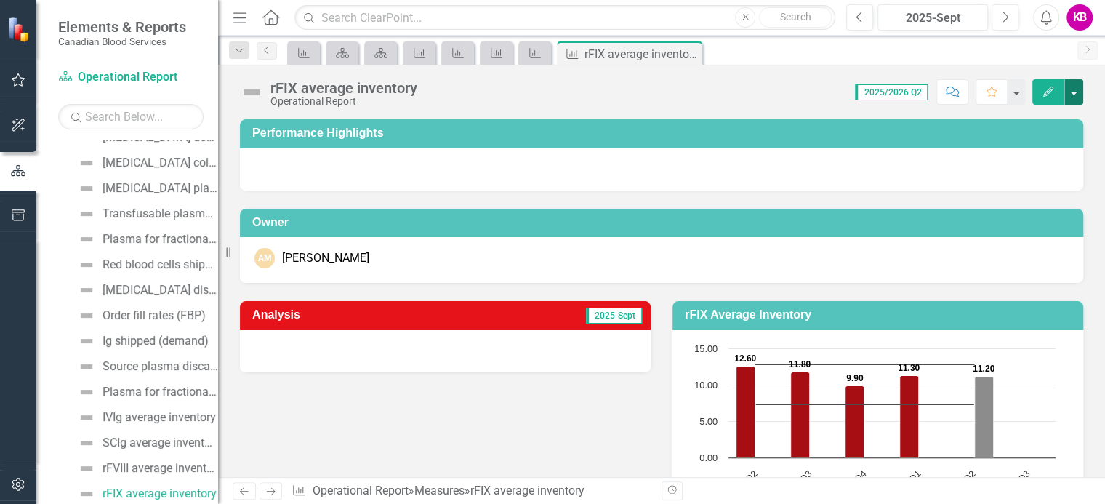
click at [1072, 89] on button "button" at bounding box center [1073, 91] width 19 height 25
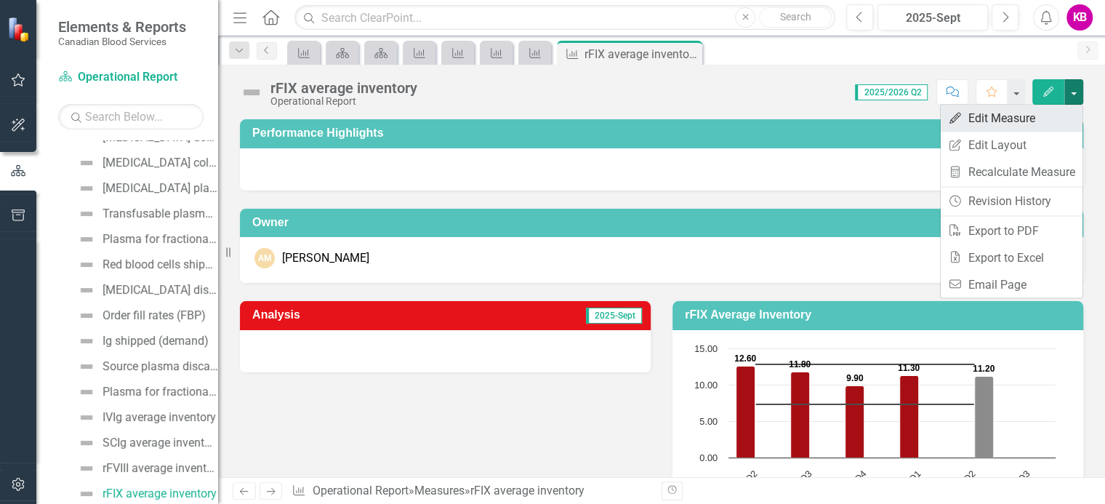
click at [981, 115] on link "Edit Edit Measure" at bounding box center [1011, 118] width 142 height 27
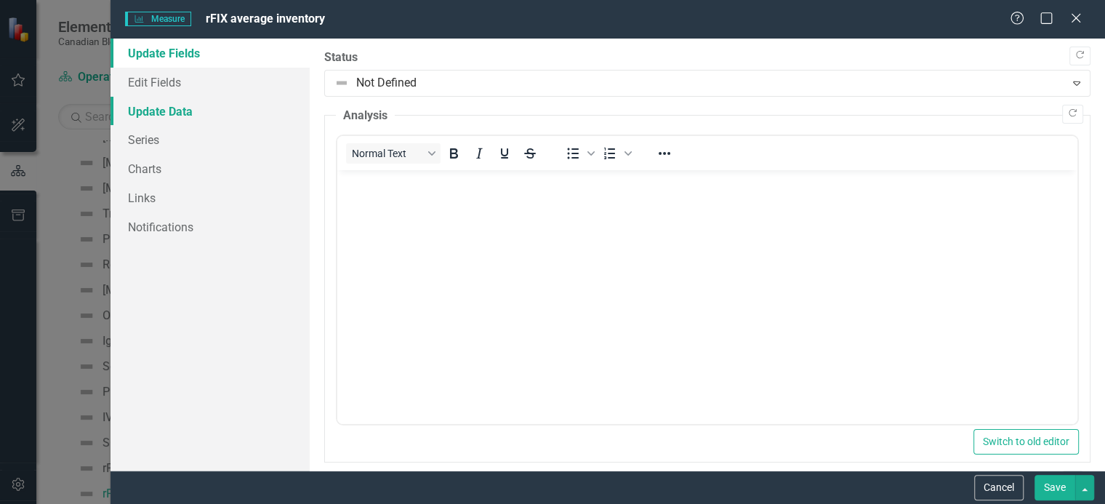
scroll to position [0, 0]
click at [166, 110] on link "Update Data" at bounding box center [209, 111] width 199 height 29
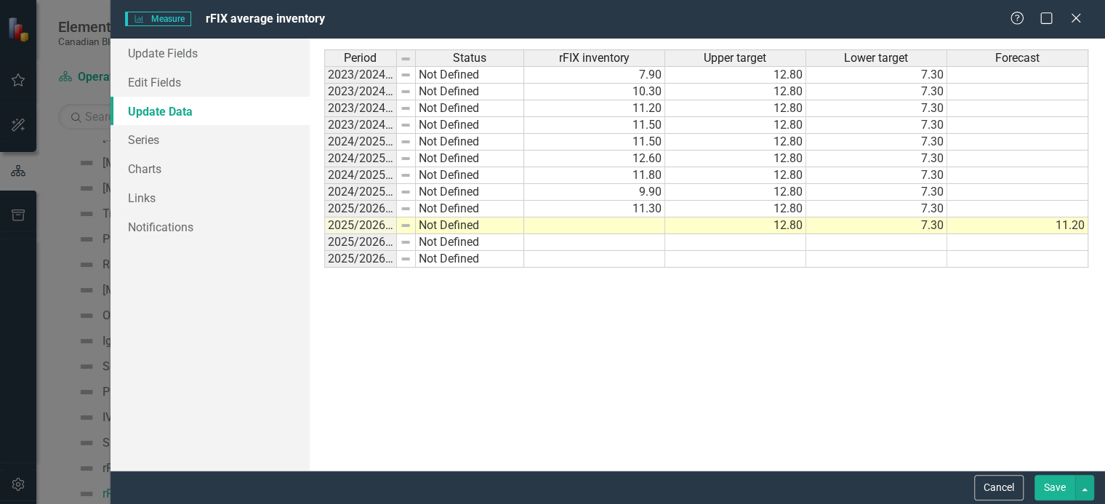
click at [620, 221] on td at bounding box center [594, 225] width 141 height 17
type textarea "11.9"
click at [1033, 225] on td "11.20" at bounding box center [1017, 225] width 141 height 17
click at [1033, 238] on td at bounding box center [1017, 242] width 141 height 17
drag, startPoint x: 977, startPoint y: 238, endPoint x: 990, endPoint y: 240, distance: 12.4
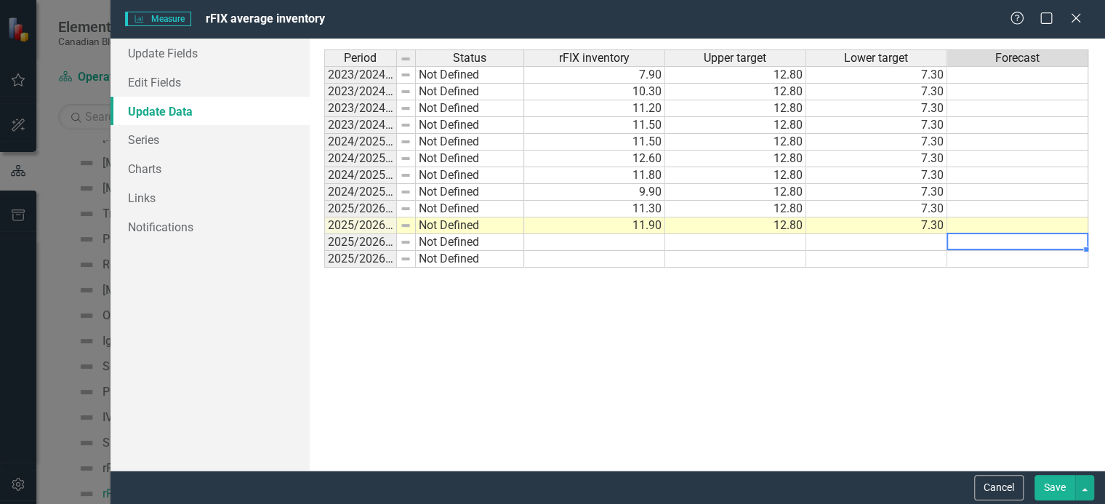
click at [977, 238] on td at bounding box center [1017, 242] width 141 height 17
type textarea "12.3"
click at [1059, 488] on button "Save" at bounding box center [1054, 487] width 41 height 25
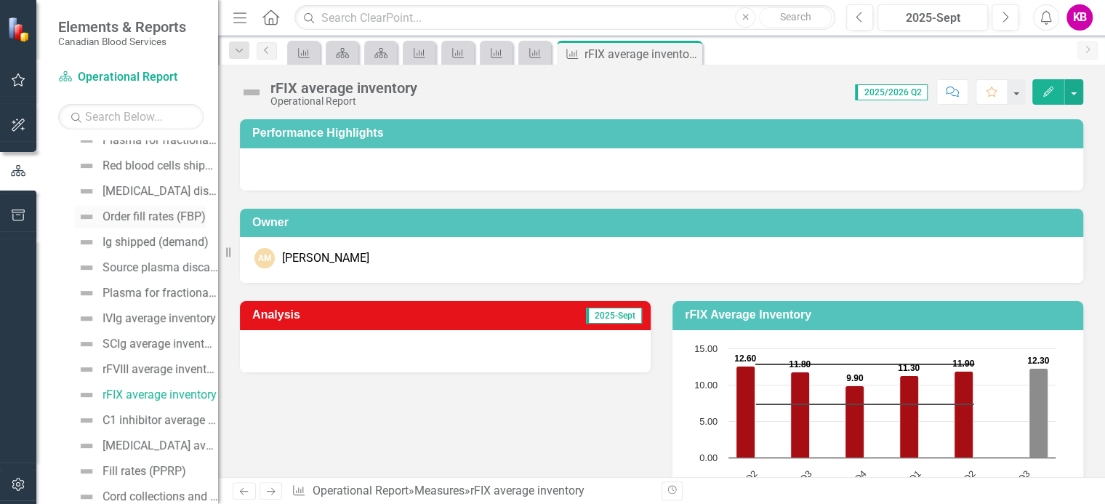
scroll to position [493, 0]
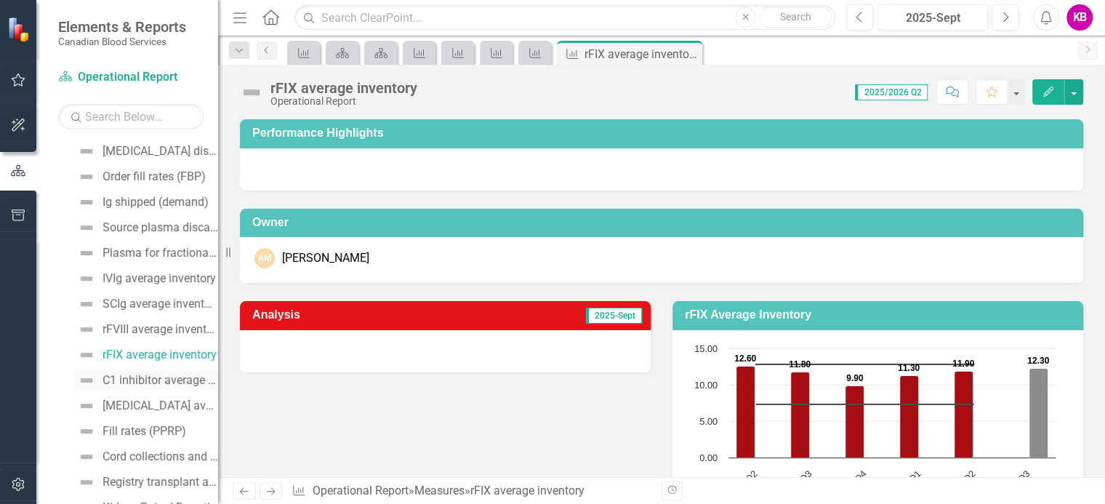
click at [143, 384] on div "C1 inhibitor average inventory" at bounding box center [160, 380] width 116 height 13
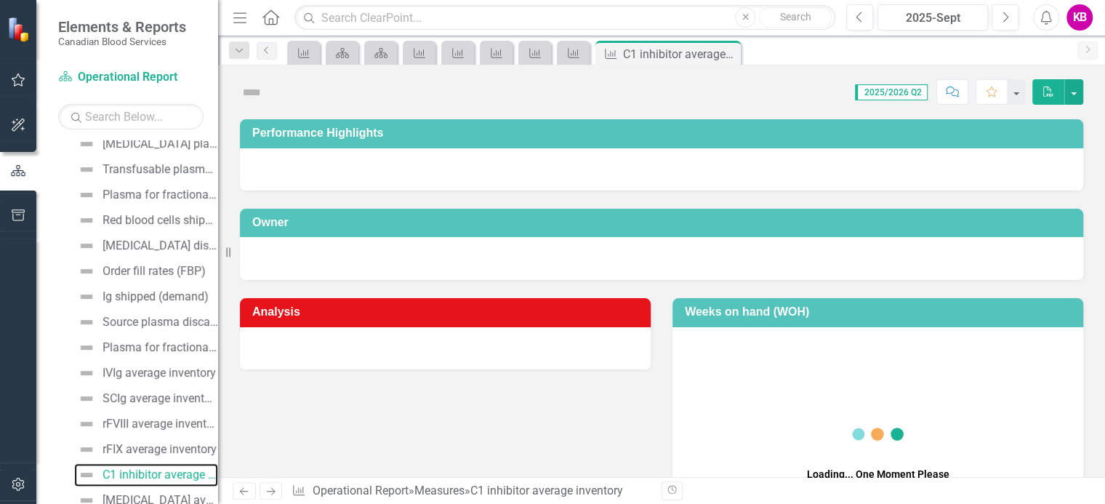
scroll to position [379, 0]
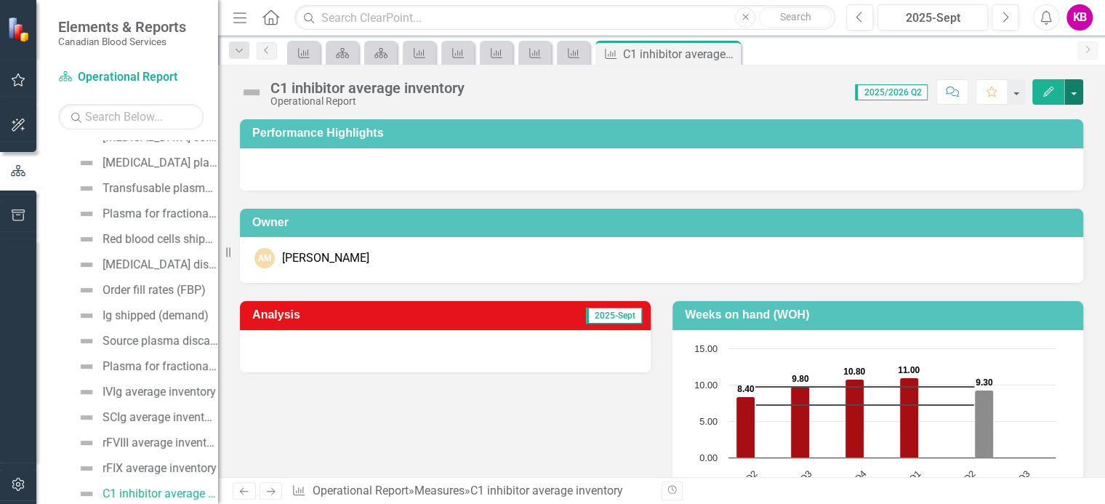
click at [1075, 93] on button "button" at bounding box center [1073, 91] width 19 height 25
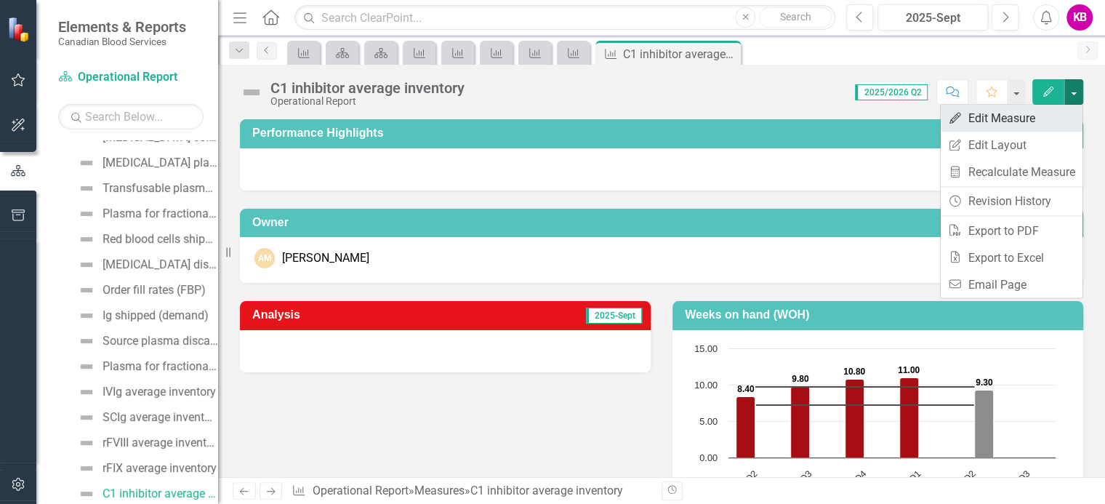
click at [993, 118] on link "Edit Edit Measure" at bounding box center [1011, 118] width 142 height 27
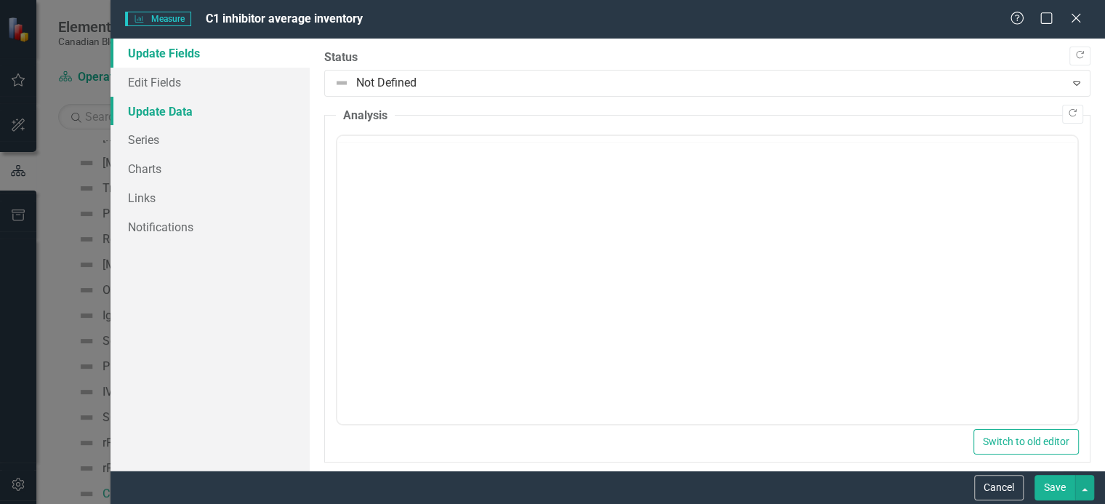
click at [153, 111] on link "Update Data" at bounding box center [209, 111] width 199 height 29
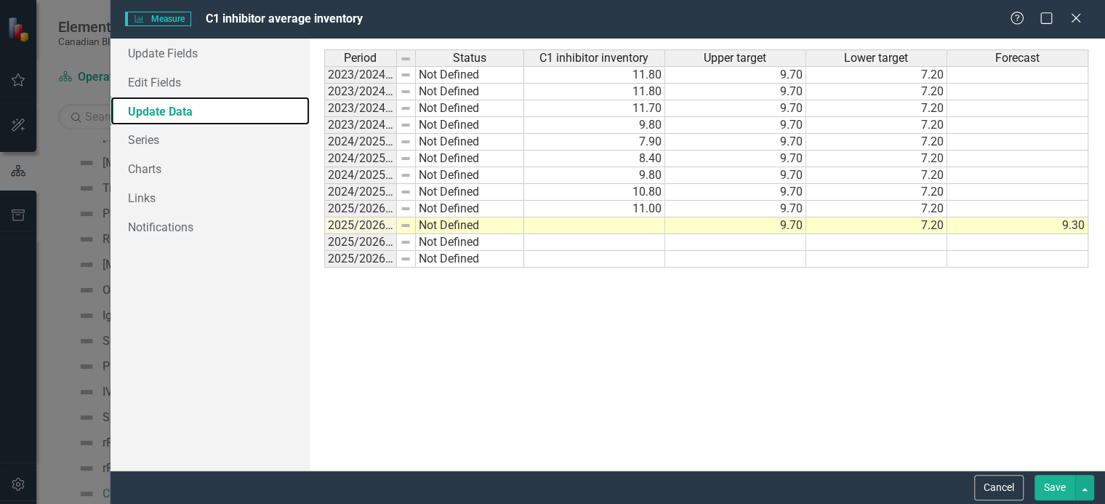
scroll to position [0, 0]
click at [637, 223] on td at bounding box center [594, 225] width 141 height 17
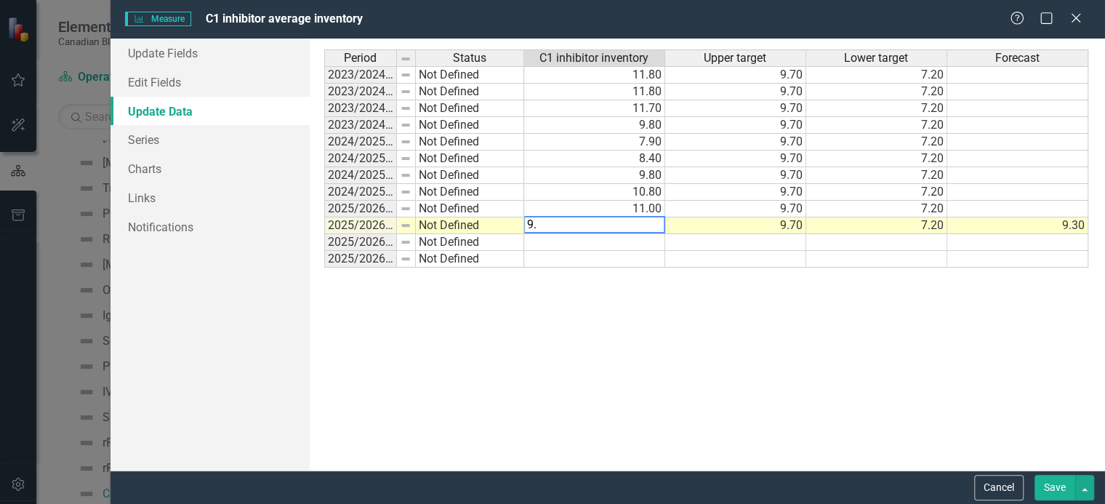
type textarea "9.6"
click at [1057, 224] on td "9.30" at bounding box center [1017, 225] width 141 height 17
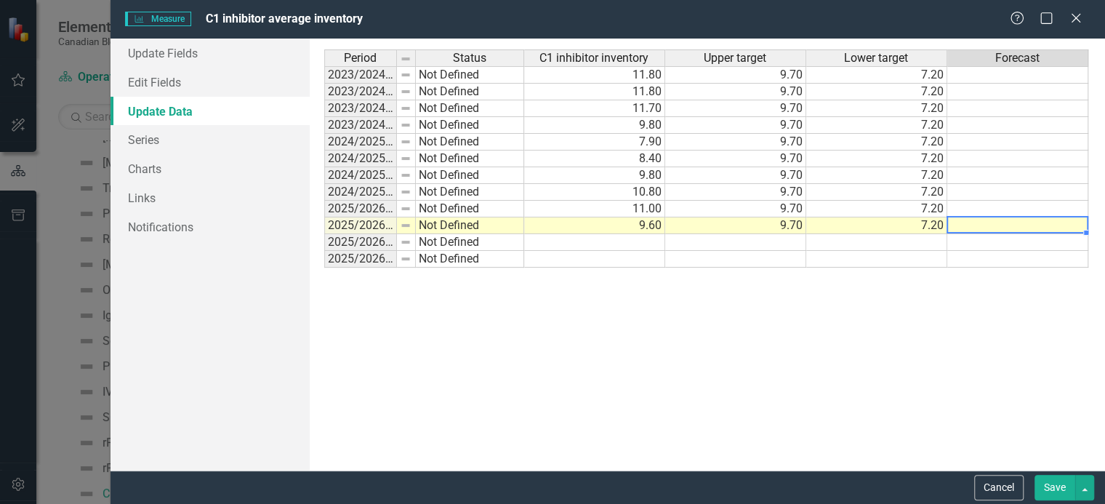
click at [1052, 243] on td at bounding box center [1017, 242] width 141 height 17
click at [993, 238] on td at bounding box center [1017, 242] width 141 height 17
type textarea "8.7"
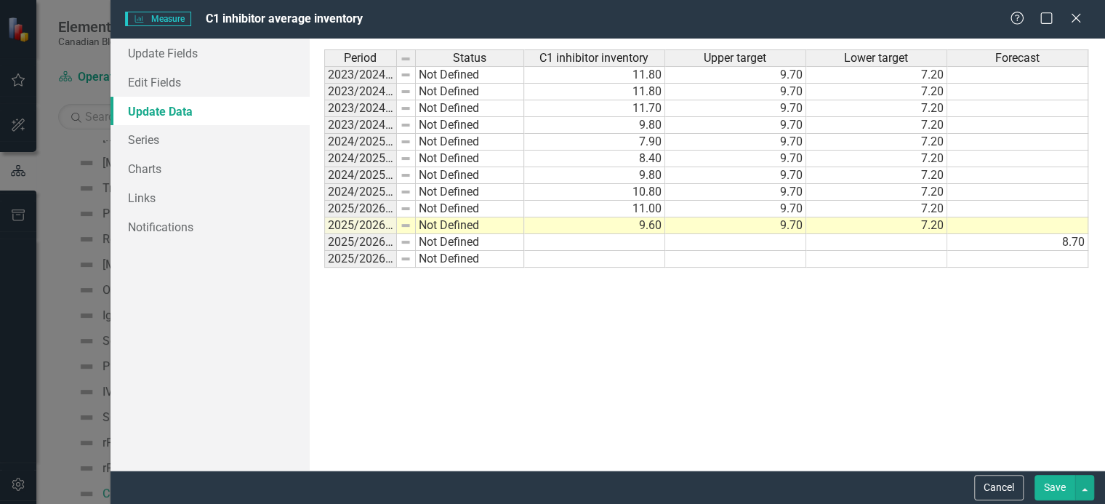
click at [1066, 486] on button "Save" at bounding box center [1054, 487] width 41 height 25
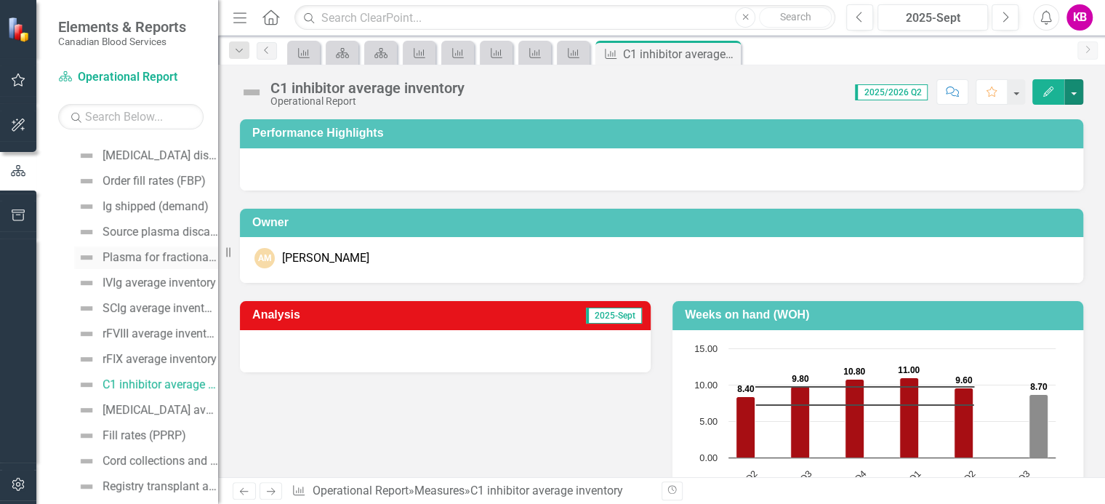
scroll to position [597, 0]
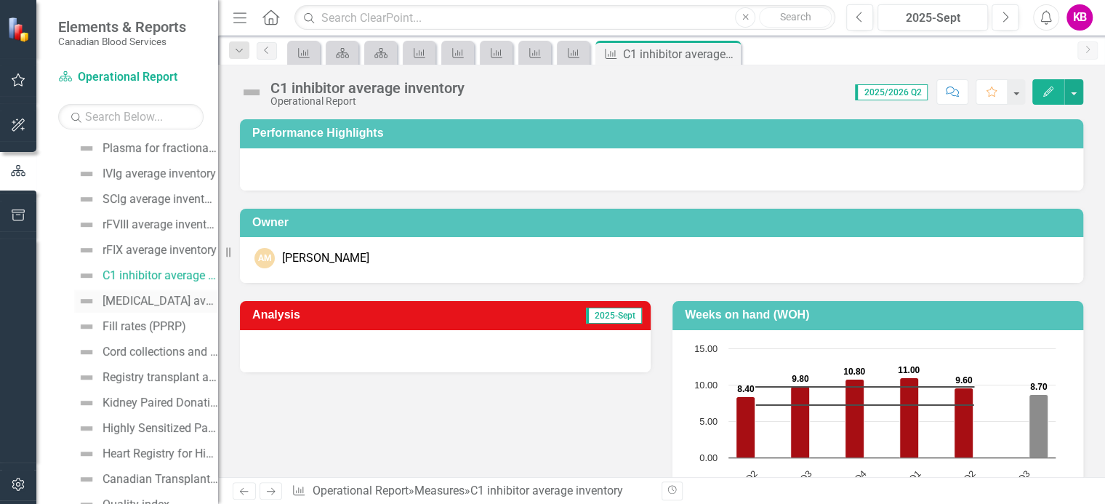
click at [135, 301] on div "[MEDICAL_DATA] average inventory" at bounding box center [160, 300] width 116 height 13
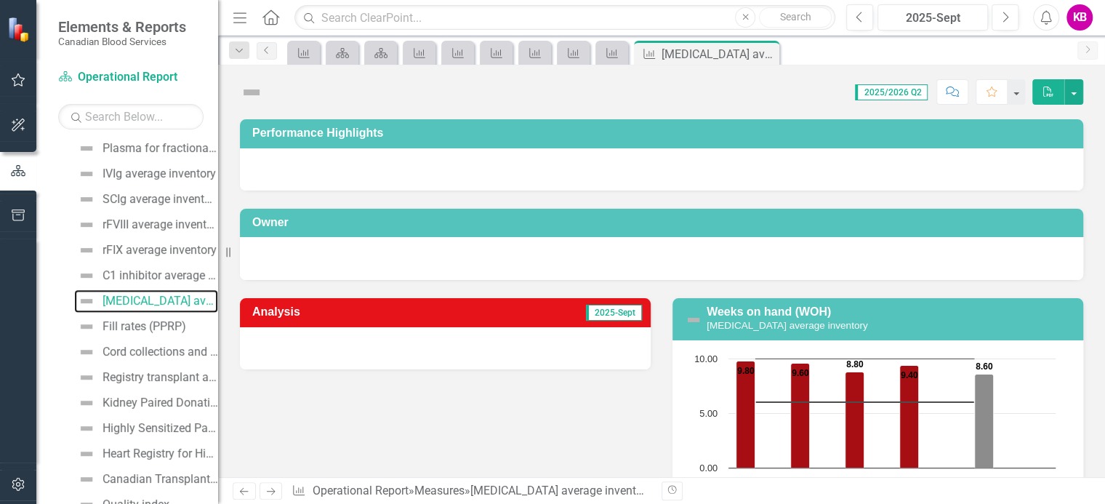
scroll to position [405, 0]
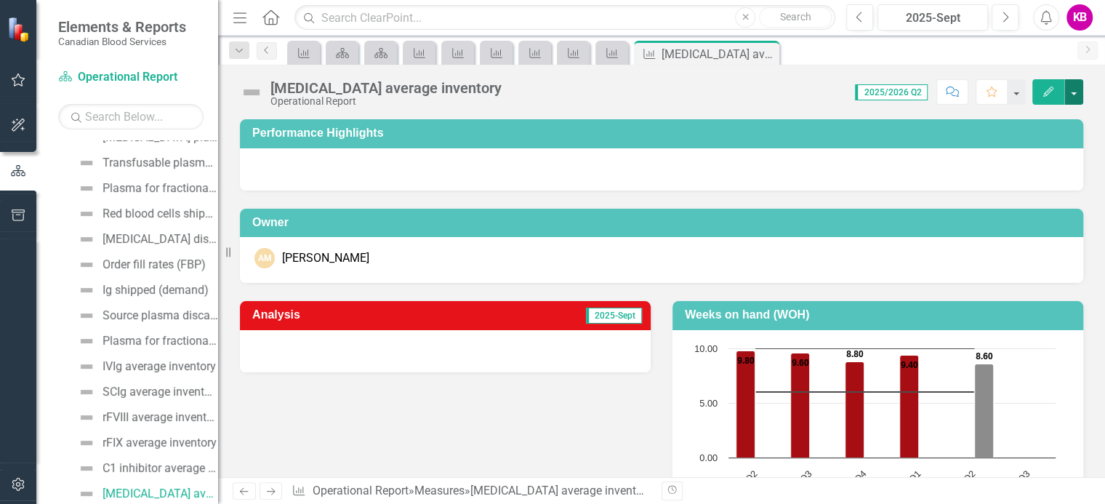
click at [1073, 89] on button "button" at bounding box center [1073, 91] width 19 height 25
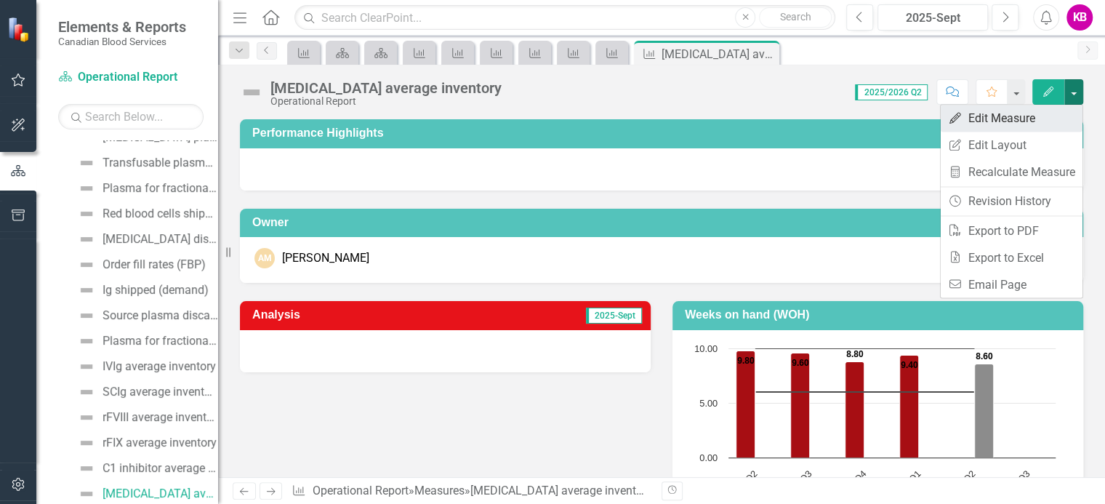
click at [980, 117] on link "Edit Edit Measure" at bounding box center [1011, 118] width 142 height 27
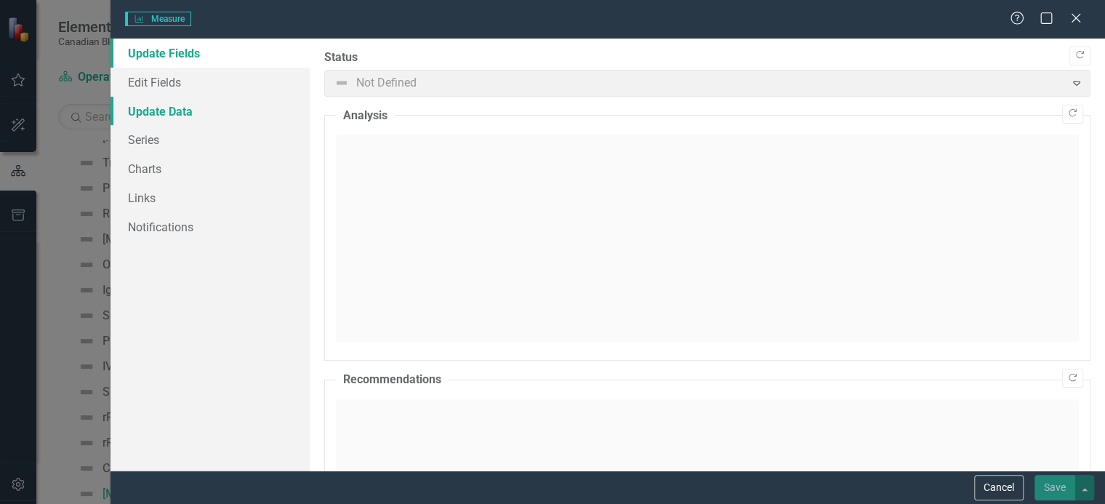
click at [175, 118] on link "Update Data" at bounding box center [209, 111] width 199 height 29
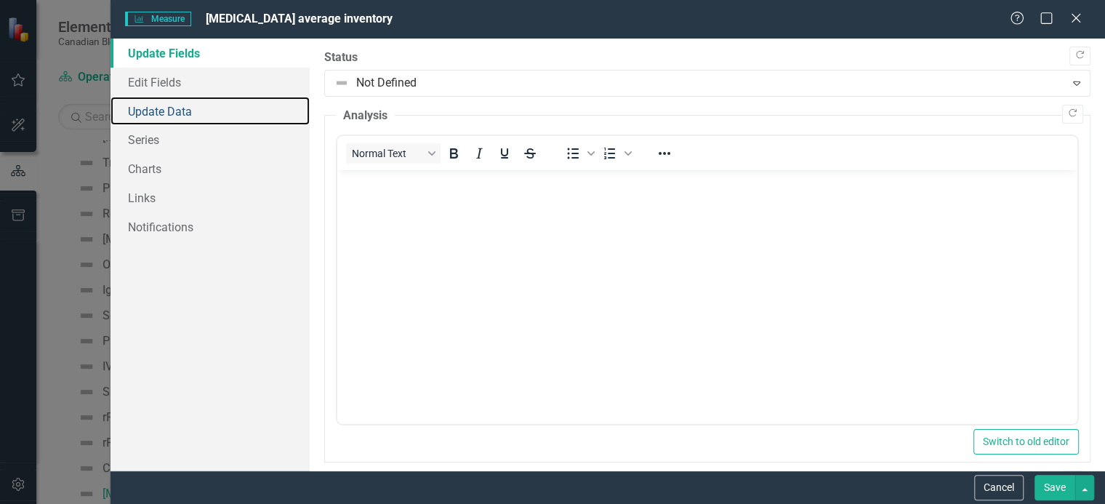
scroll to position [0, 0]
click at [176, 110] on link "Update Data" at bounding box center [209, 111] width 199 height 29
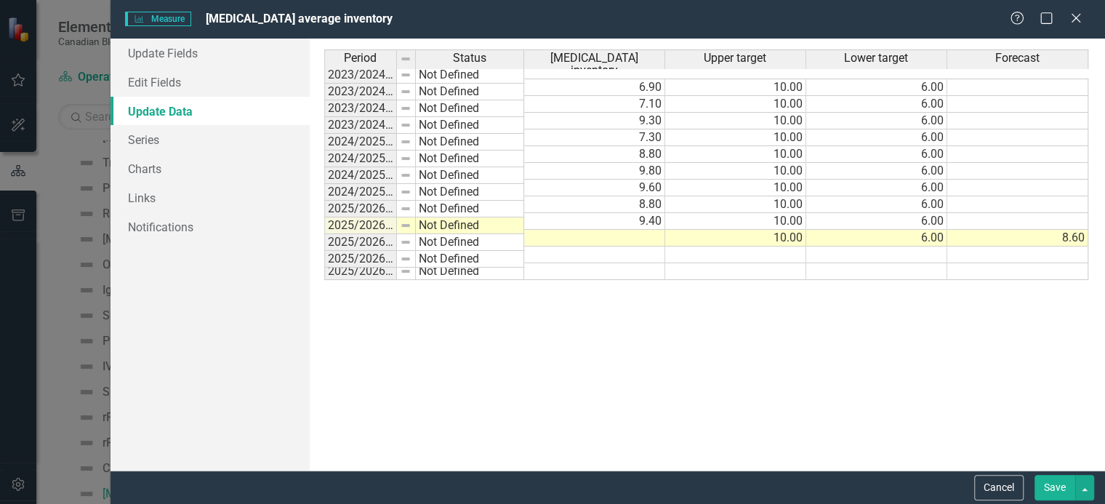
click at [634, 230] on td at bounding box center [594, 238] width 141 height 17
click at [613, 230] on td at bounding box center [594, 238] width 141 height 17
click at [618, 230] on td at bounding box center [594, 238] width 141 height 17
drag, startPoint x: 642, startPoint y: 221, endPoint x: 644, endPoint y: 231, distance: 10.4
click at [641, 230] on td at bounding box center [594, 238] width 141 height 17
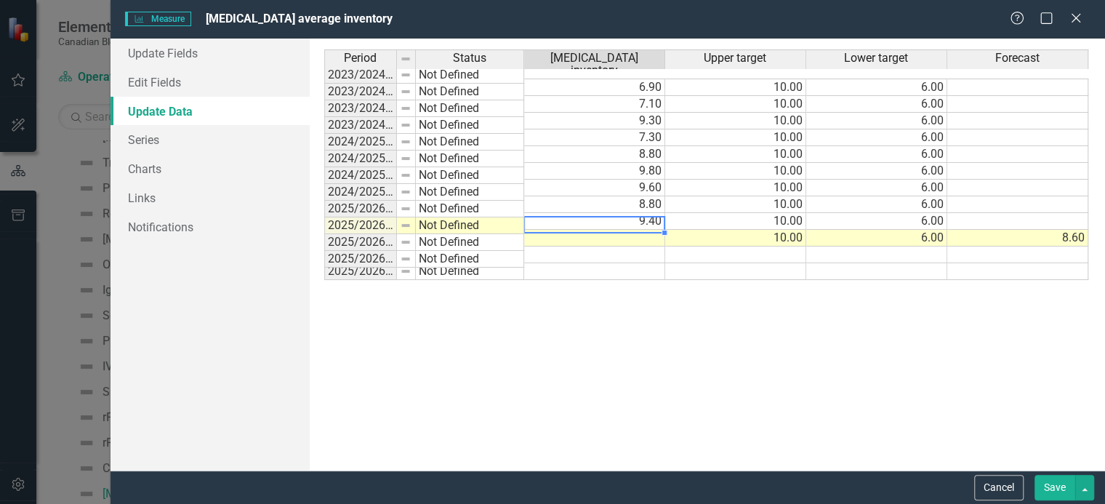
click at [644, 230] on td at bounding box center [594, 238] width 141 height 17
type textarea "9.1"
click at [1062, 230] on td "8.60" at bounding box center [1017, 238] width 141 height 17
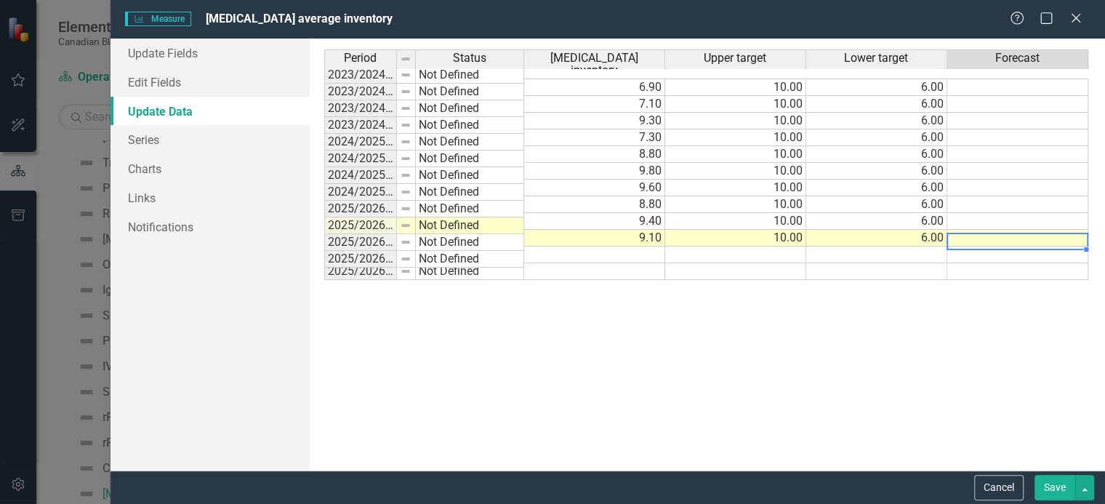
click at [1060, 246] on td at bounding box center [1017, 254] width 141 height 17
click at [1014, 246] on td at bounding box center [1017, 254] width 141 height 17
type textarea "8.1"
click at [1056, 483] on button "Save" at bounding box center [1054, 487] width 41 height 25
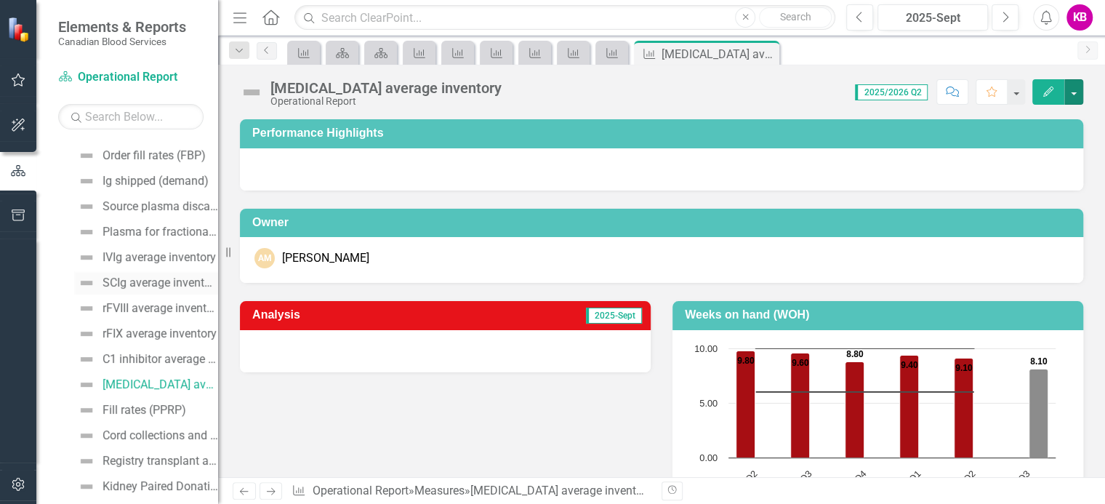
scroll to position [623, 0]
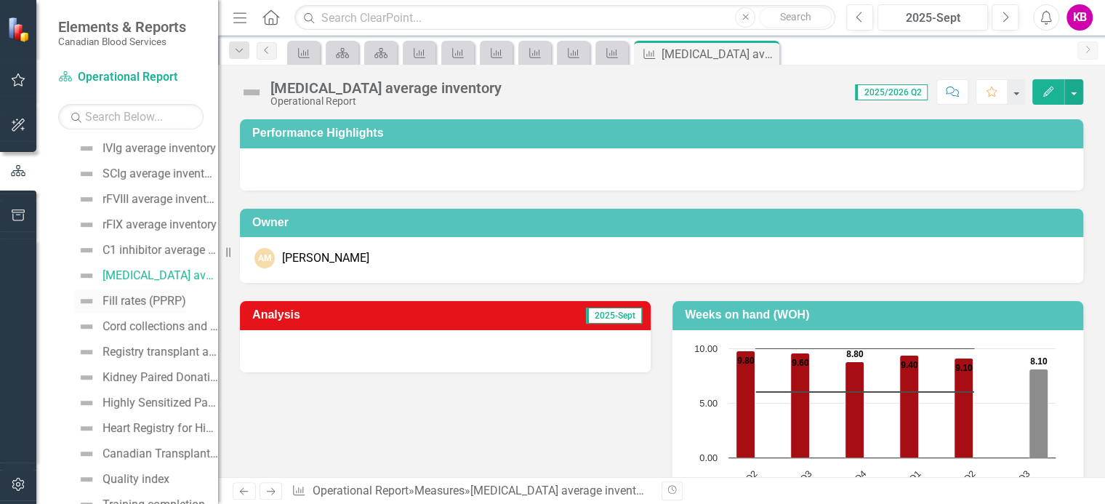
click at [126, 298] on div "Fill rates (PPRP)" at bounding box center [144, 300] width 84 height 13
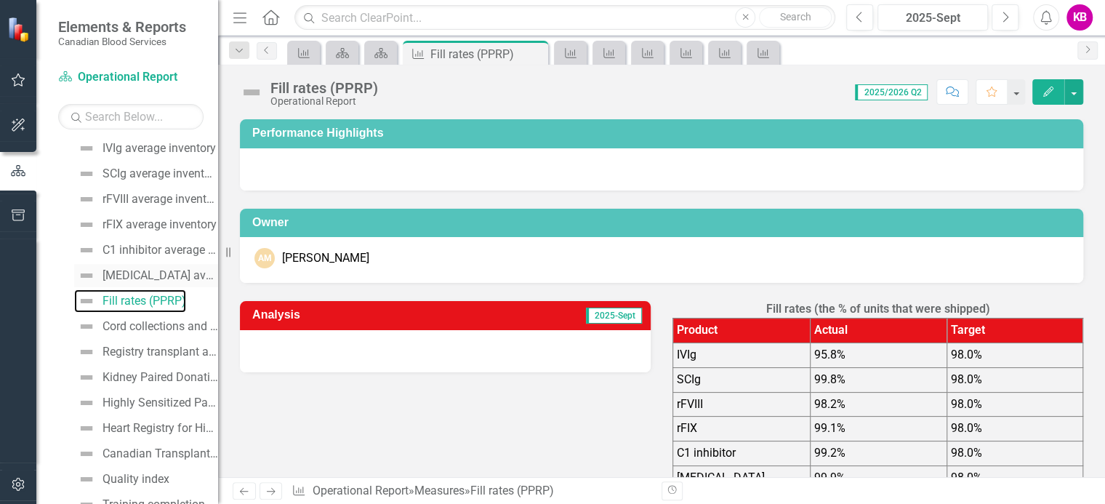
scroll to position [430, 0]
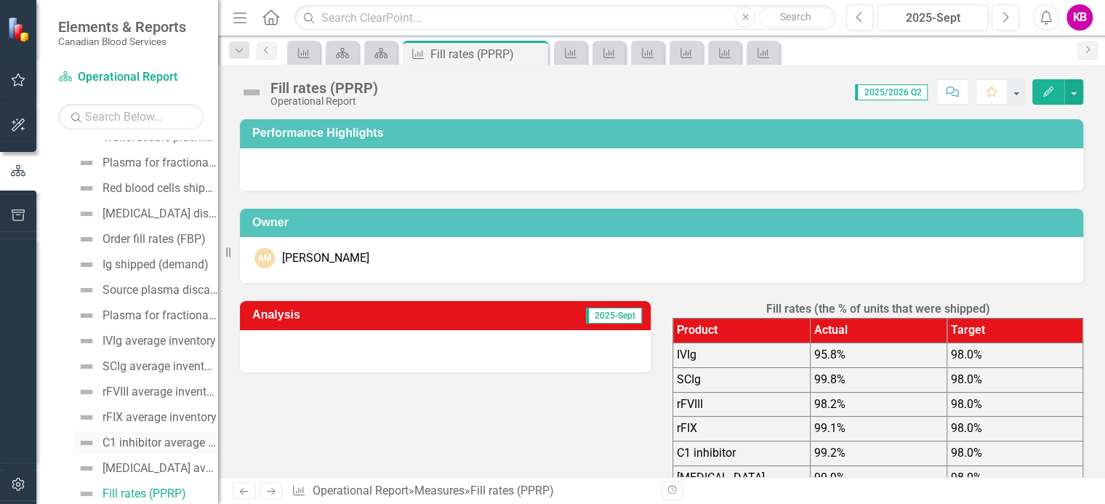
click at [141, 441] on div "C1 inhibitor average inventory" at bounding box center [160, 442] width 116 height 13
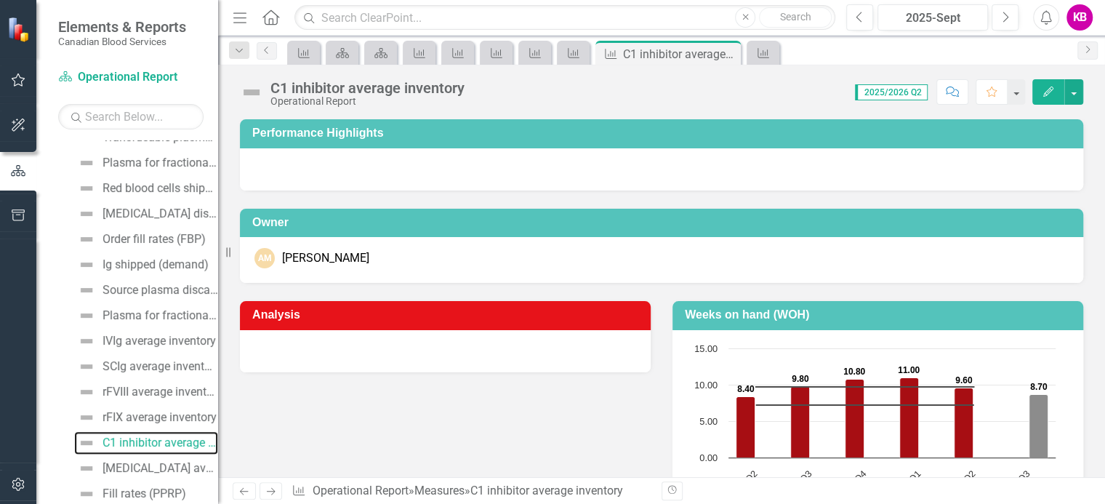
scroll to position [379, 0]
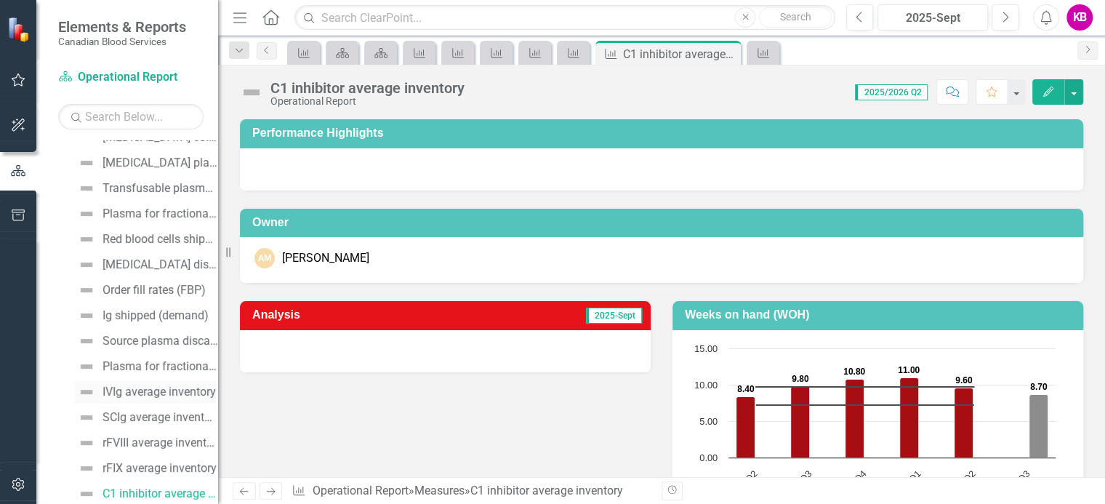
click at [161, 392] on div "IVIg average inventory" at bounding box center [158, 391] width 113 height 13
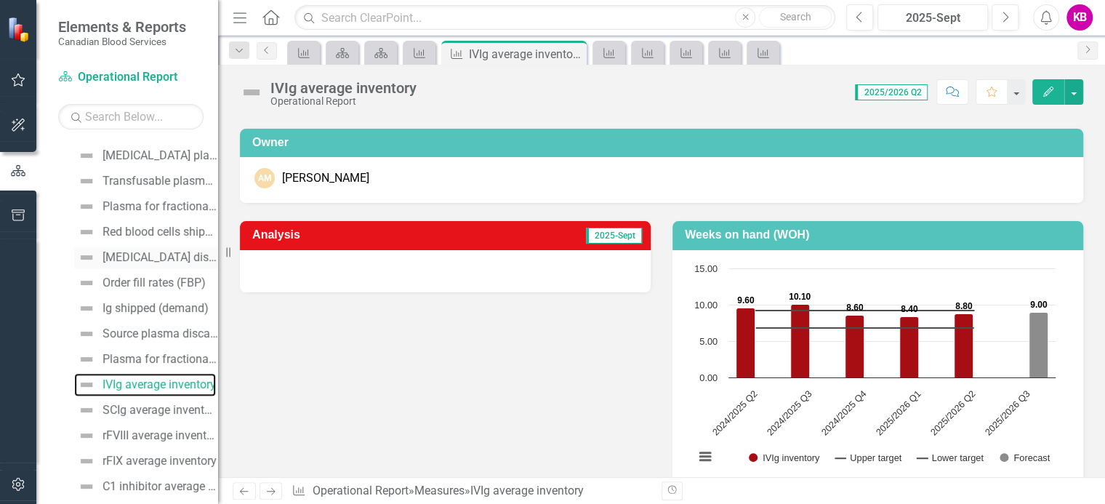
scroll to position [496, 0]
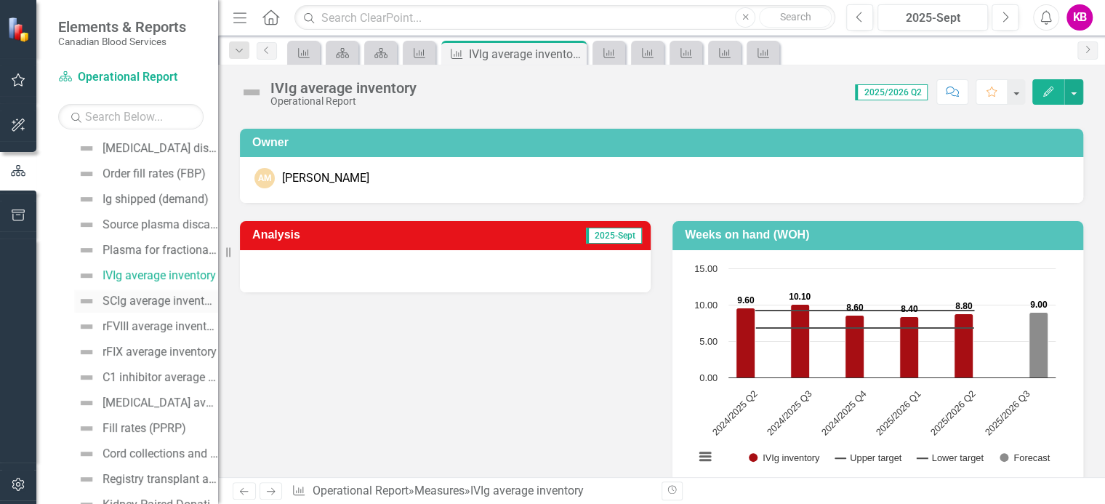
click at [121, 296] on div "SCIg average inventory" at bounding box center [160, 300] width 116 height 13
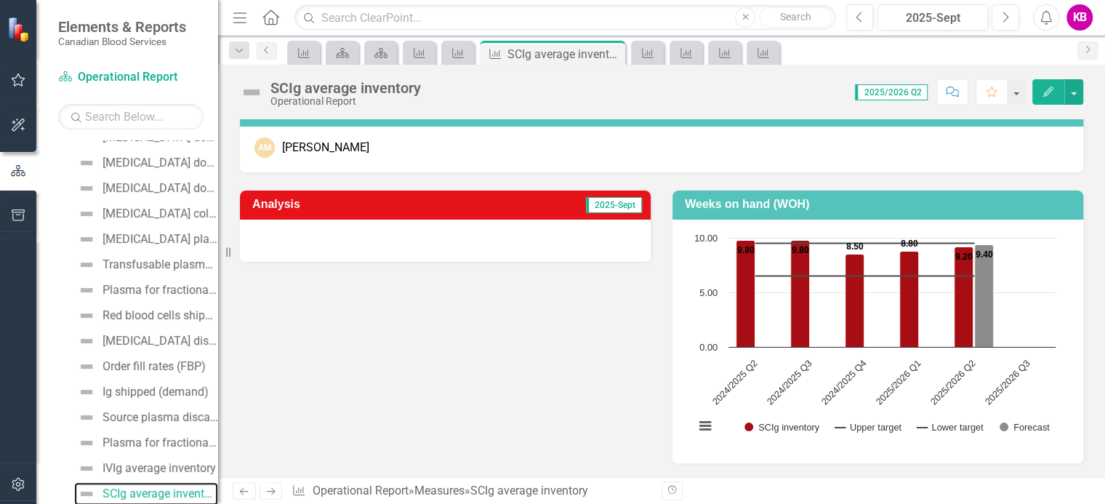
scroll to position [108, 0]
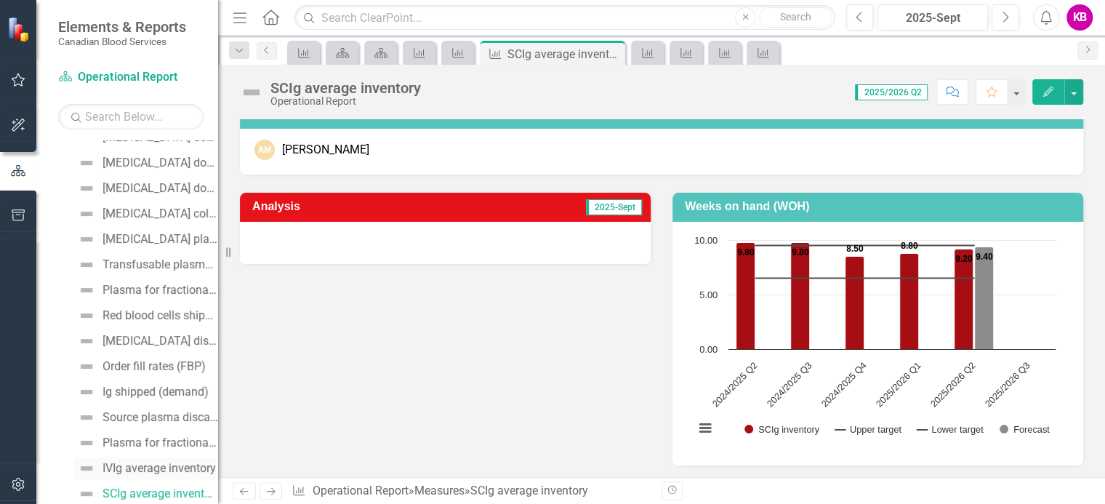
click at [145, 464] on div "IVIg average inventory" at bounding box center [158, 467] width 113 height 13
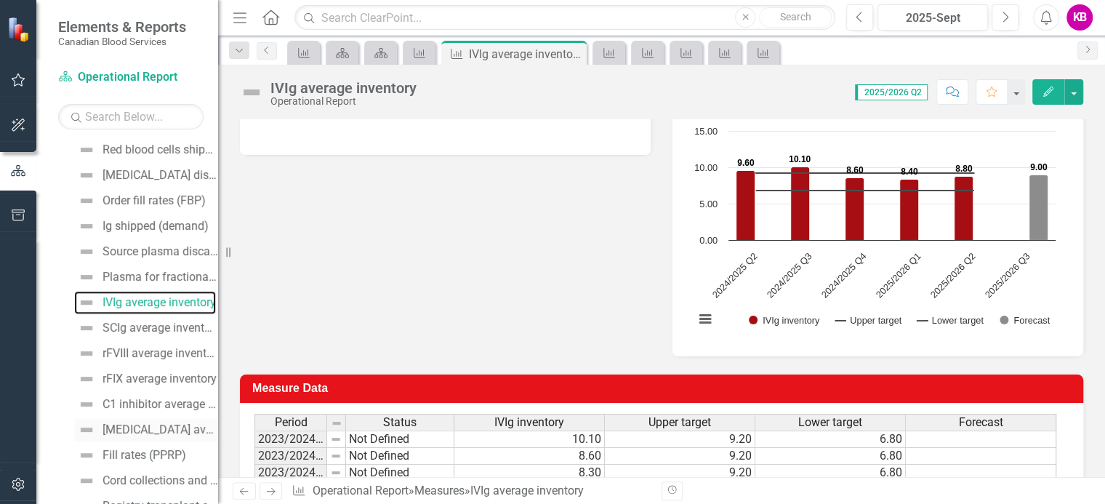
scroll to position [496, 0]
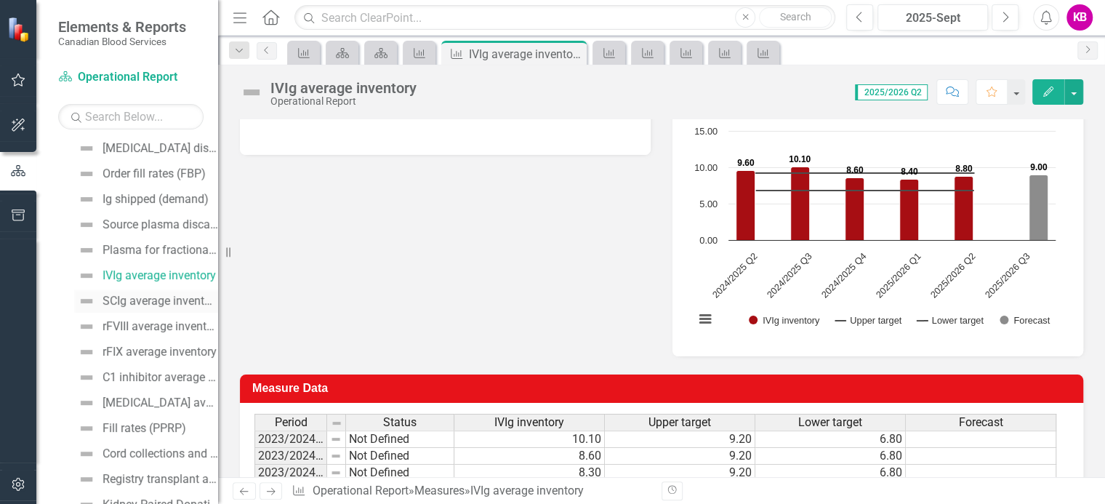
click at [129, 302] on div "SCIg average inventory" at bounding box center [160, 300] width 116 height 13
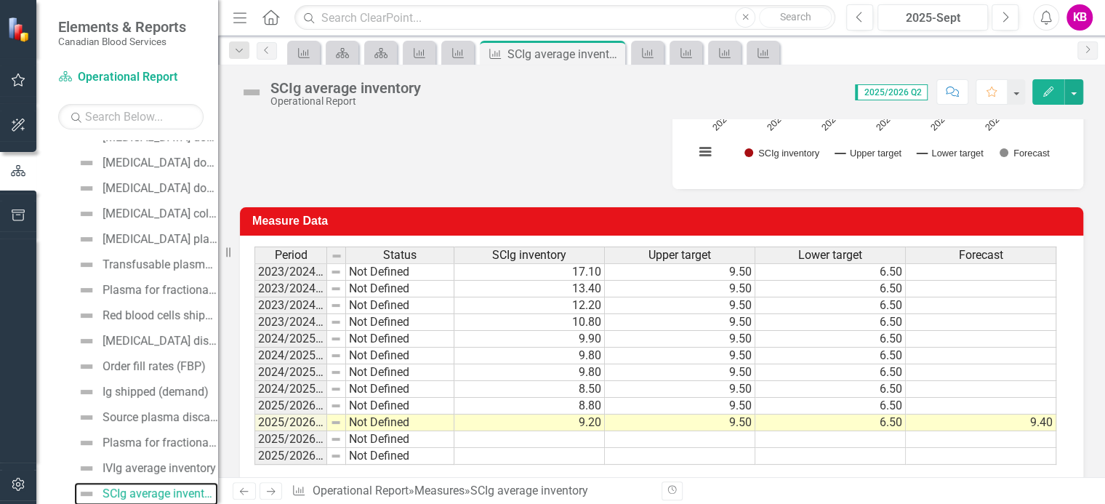
scroll to position [408, 0]
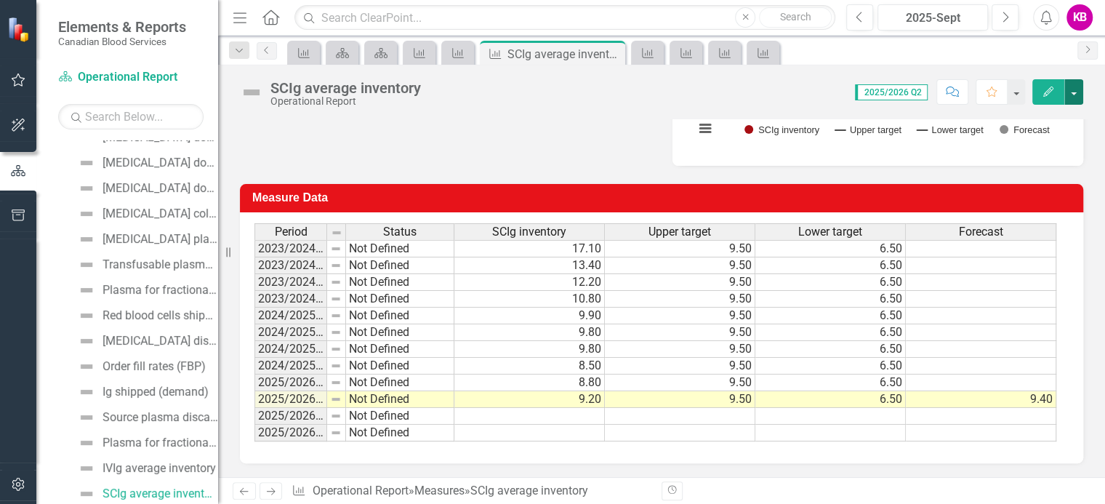
click at [1072, 92] on button "button" at bounding box center [1073, 91] width 19 height 25
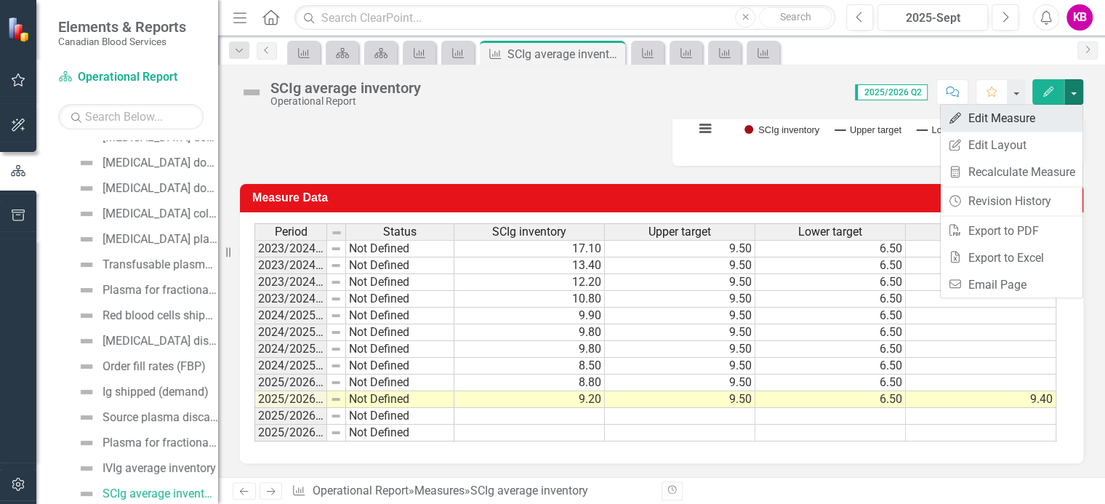
click at [985, 117] on link "Edit Edit Measure" at bounding box center [1011, 118] width 142 height 27
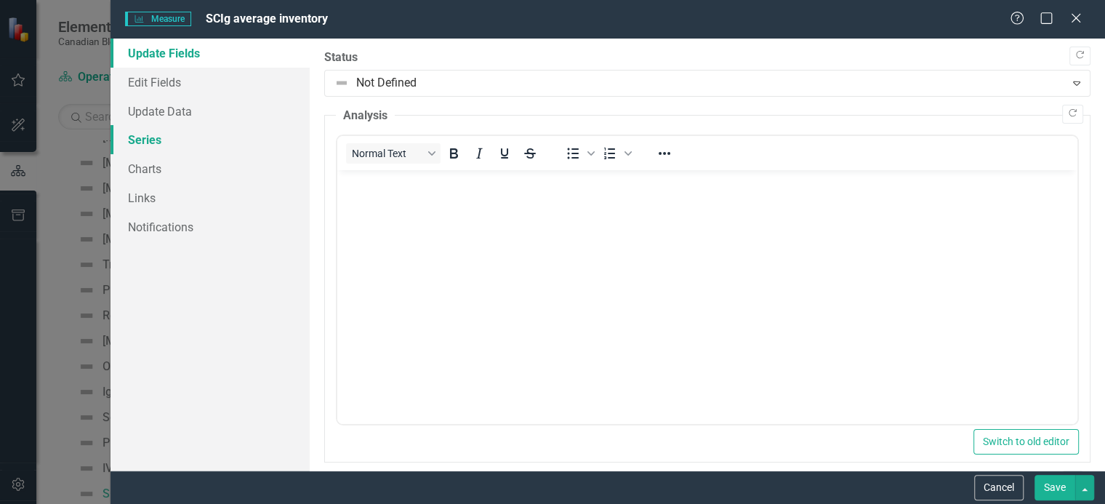
scroll to position [0, 0]
click at [158, 113] on link "Update Data" at bounding box center [209, 111] width 199 height 29
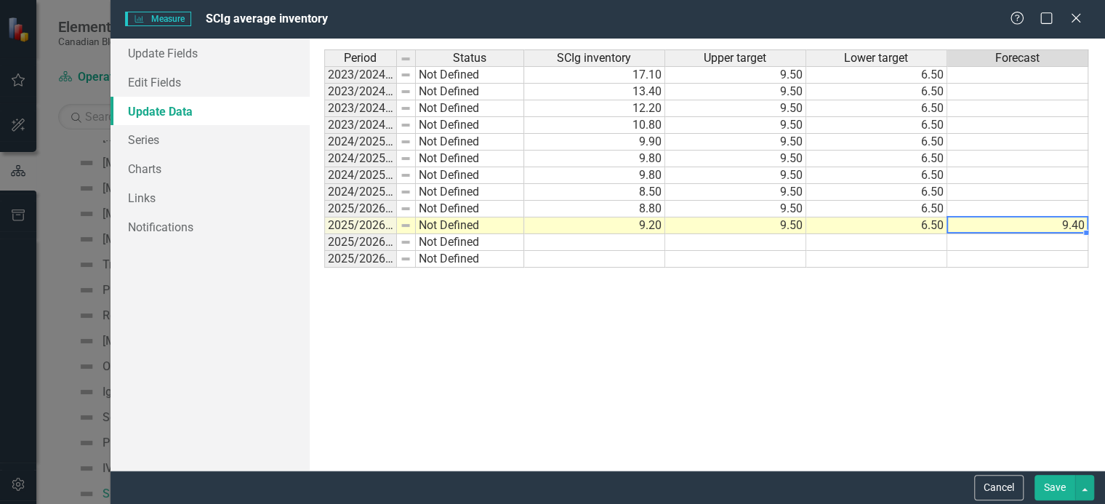
click at [1030, 230] on td "9.40" at bounding box center [1017, 225] width 141 height 17
click at [1014, 243] on td at bounding box center [1017, 242] width 141 height 17
type textarea "9.3"
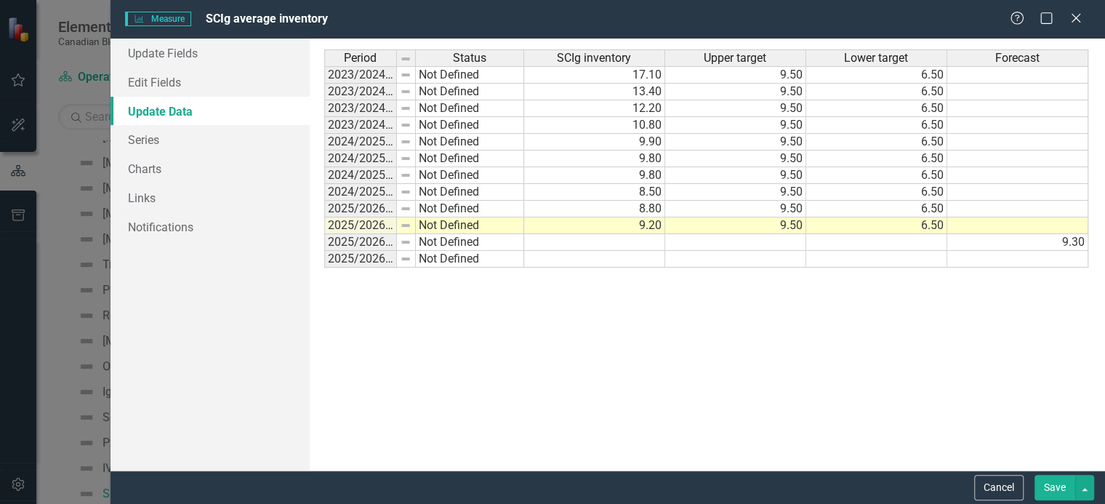
click at [1068, 488] on button "Save" at bounding box center [1054, 487] width 41 height 25
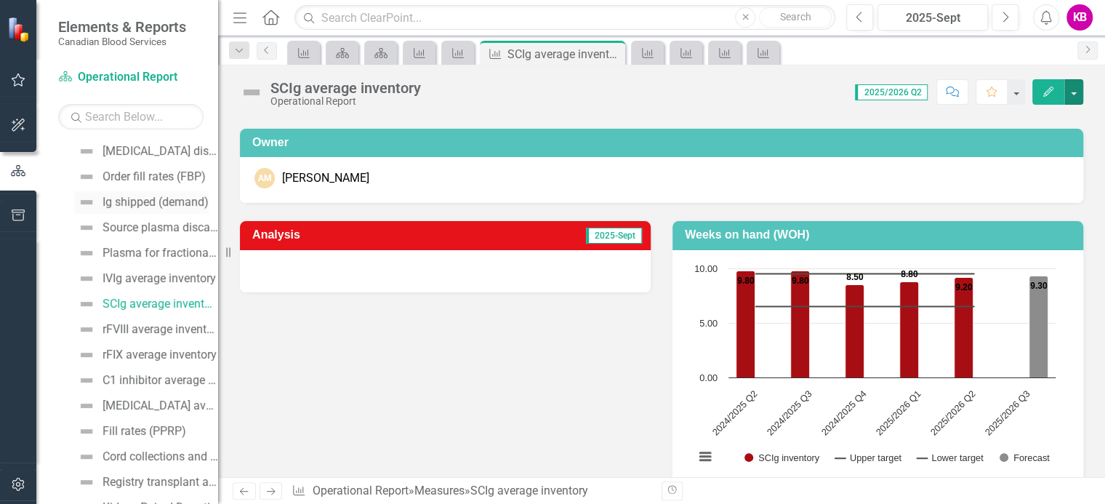
scroll to position [521, 0]
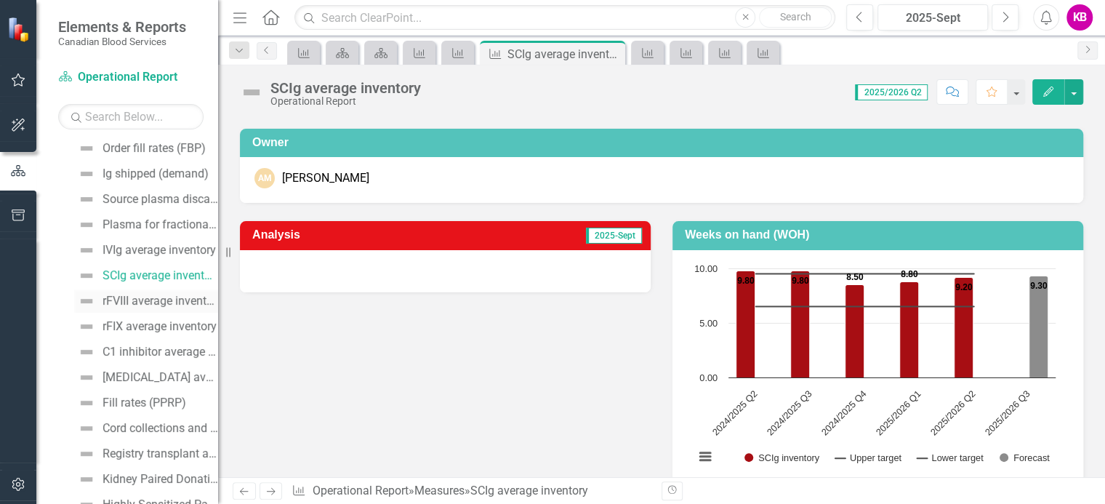
click at [152, 298] on div "rFVIII average inventory" at bounding box center [160, 300] width 116 height 13
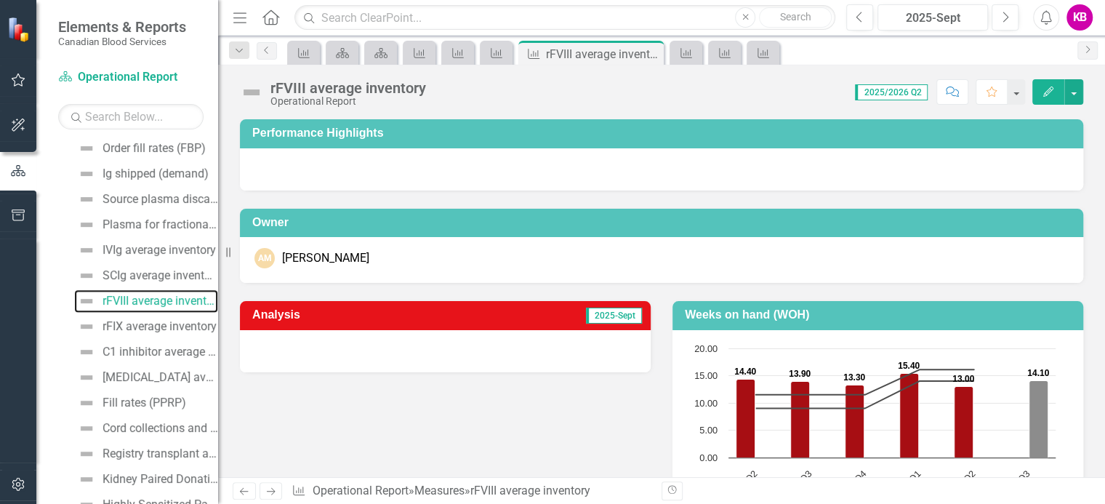
scroll to position [328, 0]
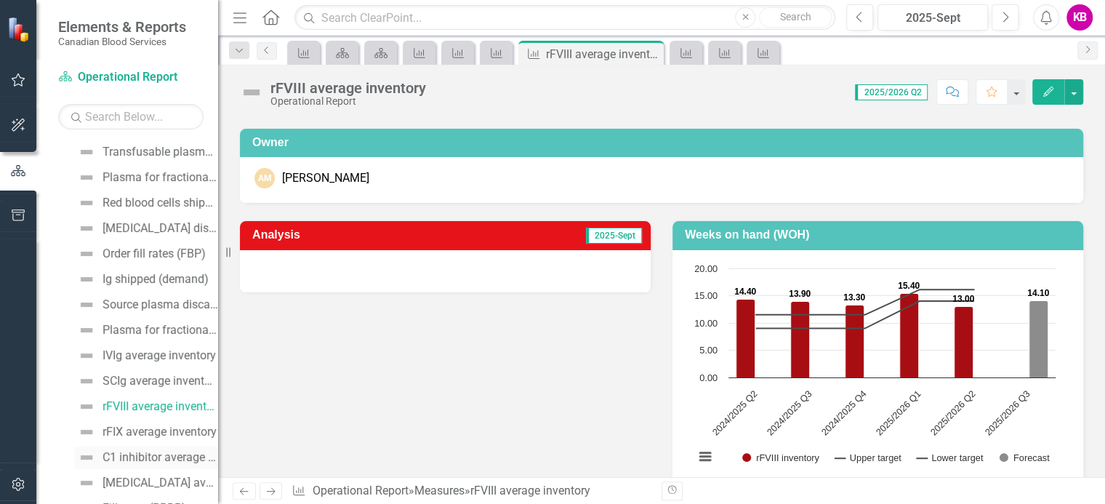
scroll to position [437, 0]
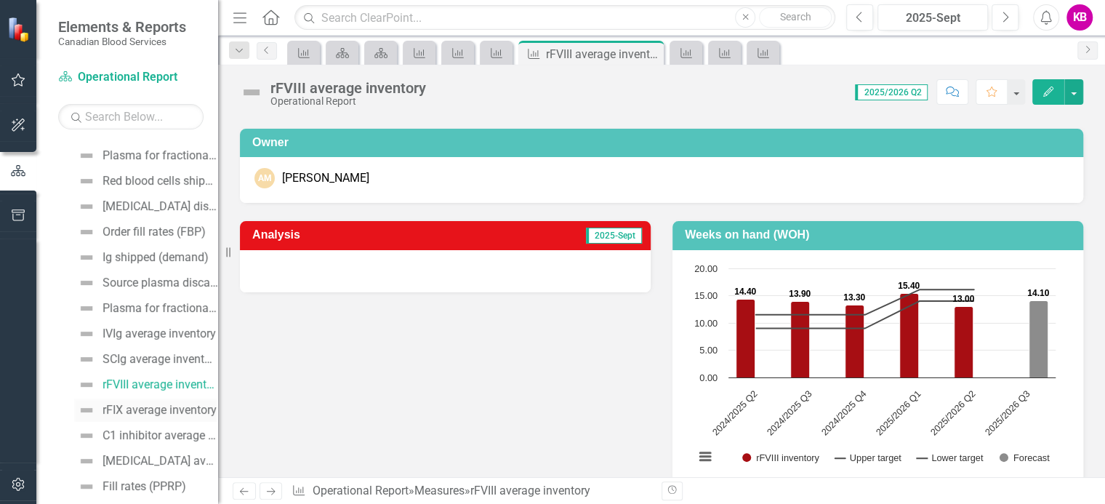
click at [161, 412] on div "rFIX average inventory" at bounding box center [159, 409] width 114 height 13
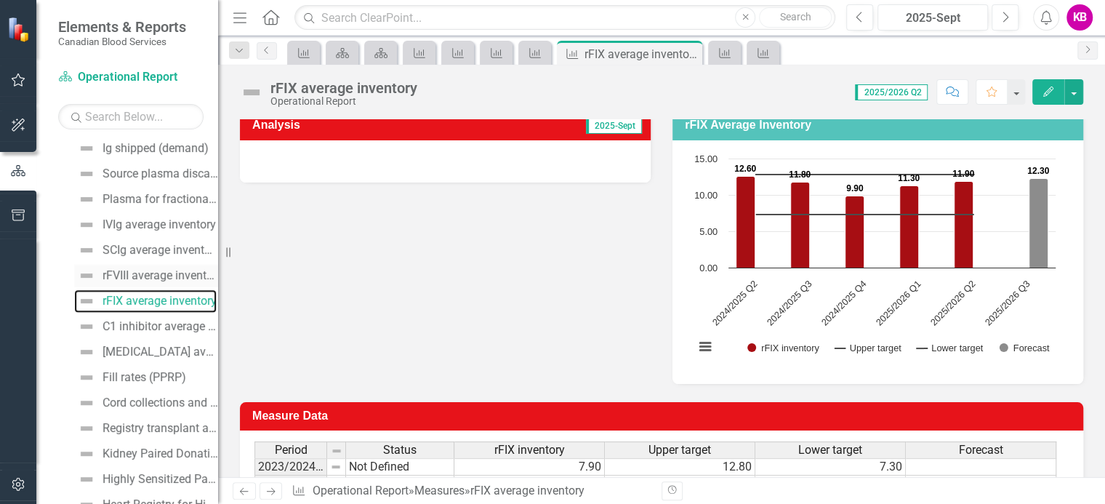
scroll to position [572, 0]
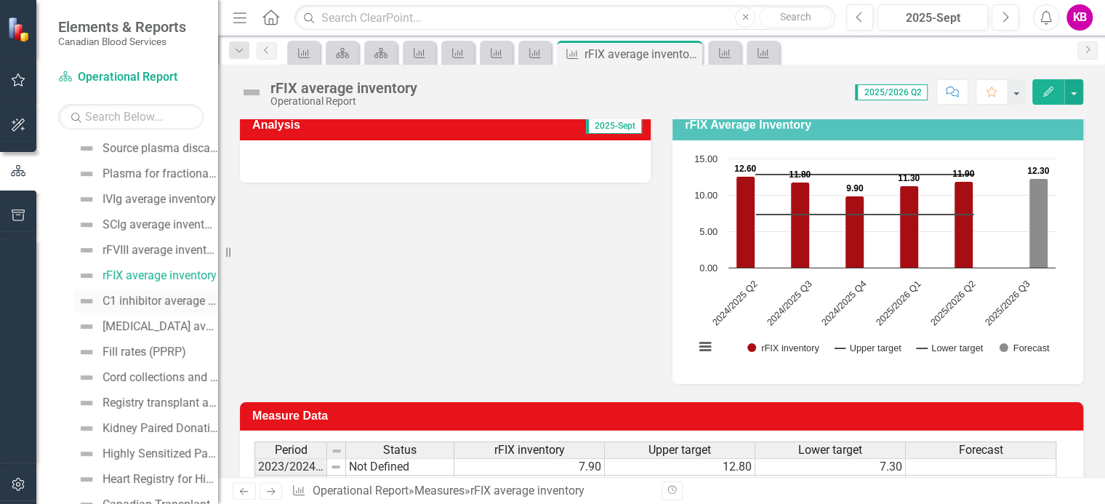
click at [148, 304] on div "C1 inhibitor average inventory" at bounding box center [160, 300] width 116 height 13
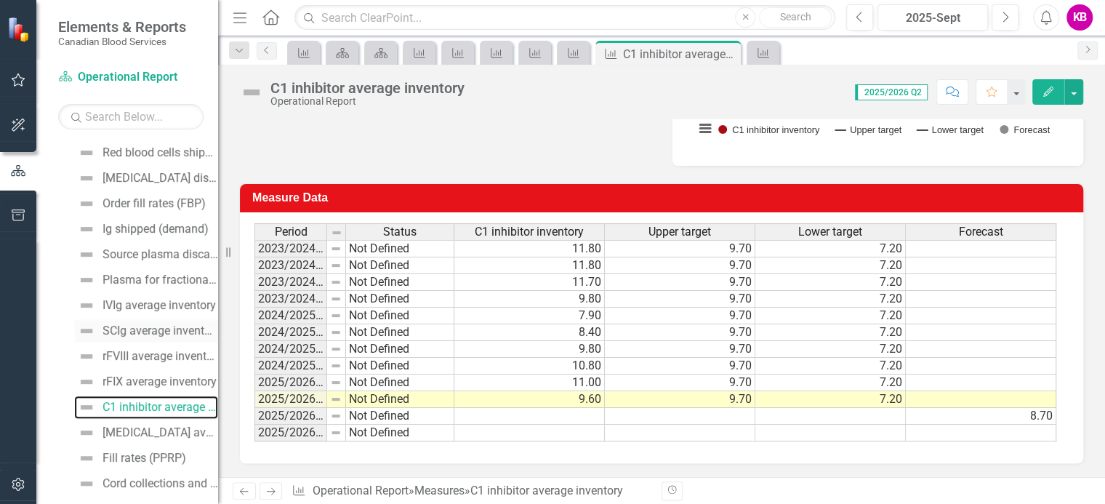
scroll to position [488, 0]
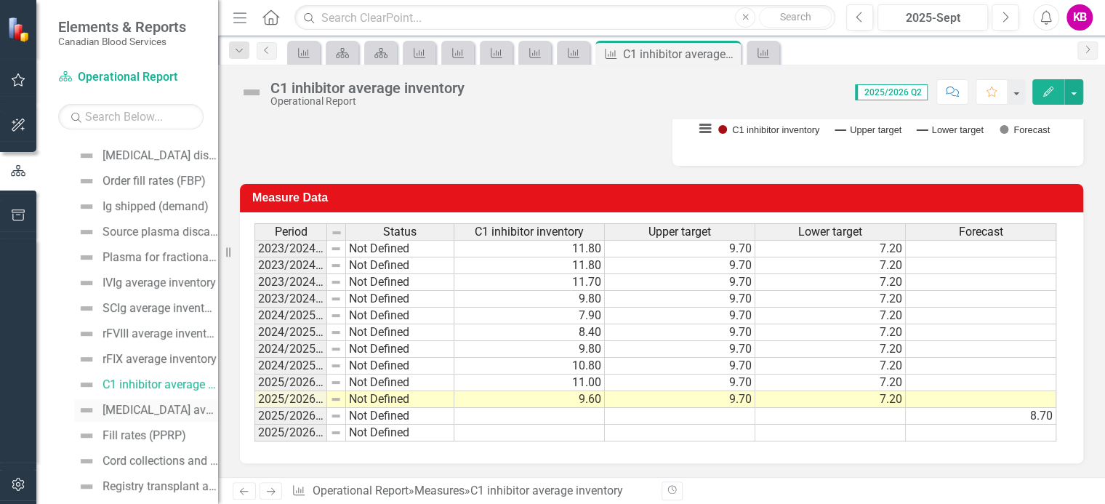
click at [158, 411] on div "[MEDICAL_DATA] average inventory" at bounding box center [160, 409] width 116 height 13
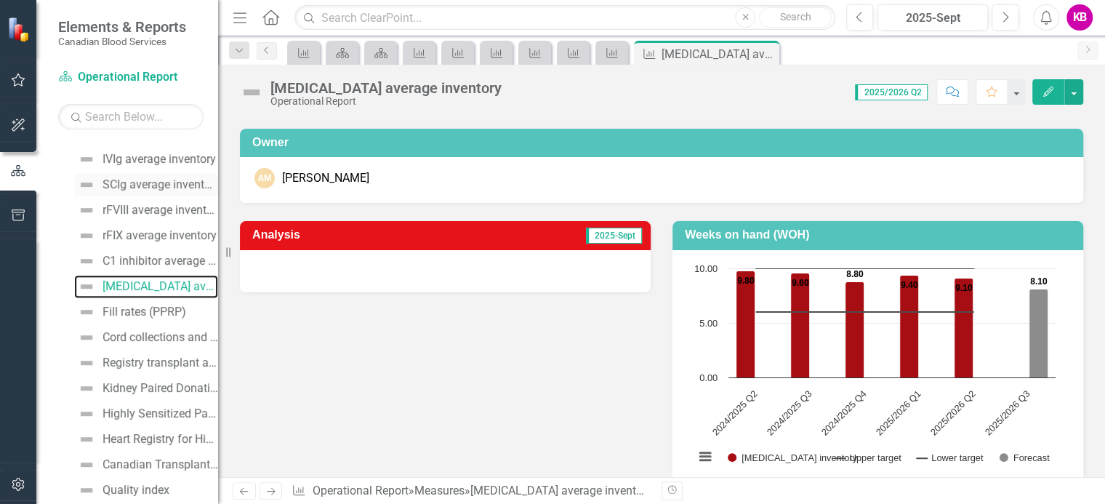
scroll to position [623, 0]
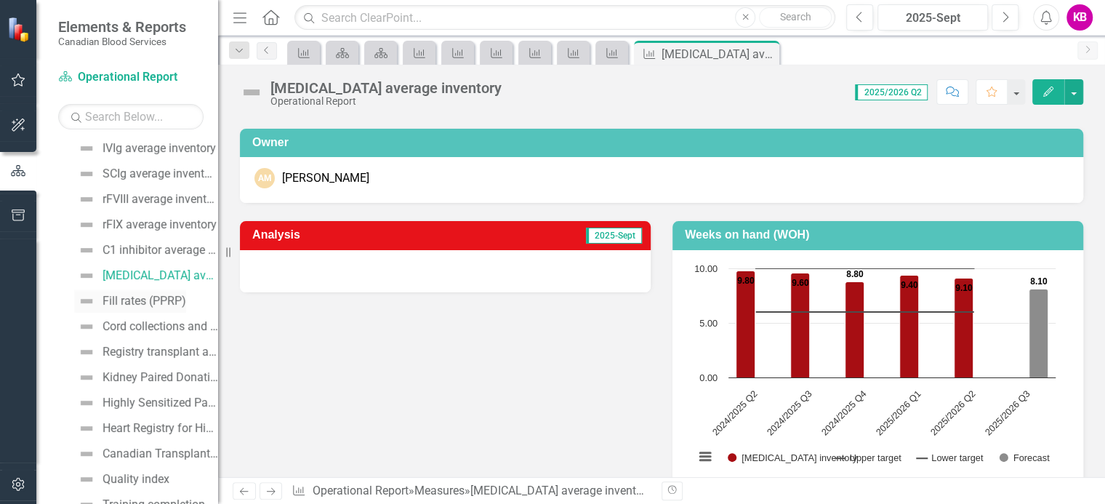
click at [121, 302] on div "Fill rates (PPRP)" at bounding box center [144, 300] width 84 height 13
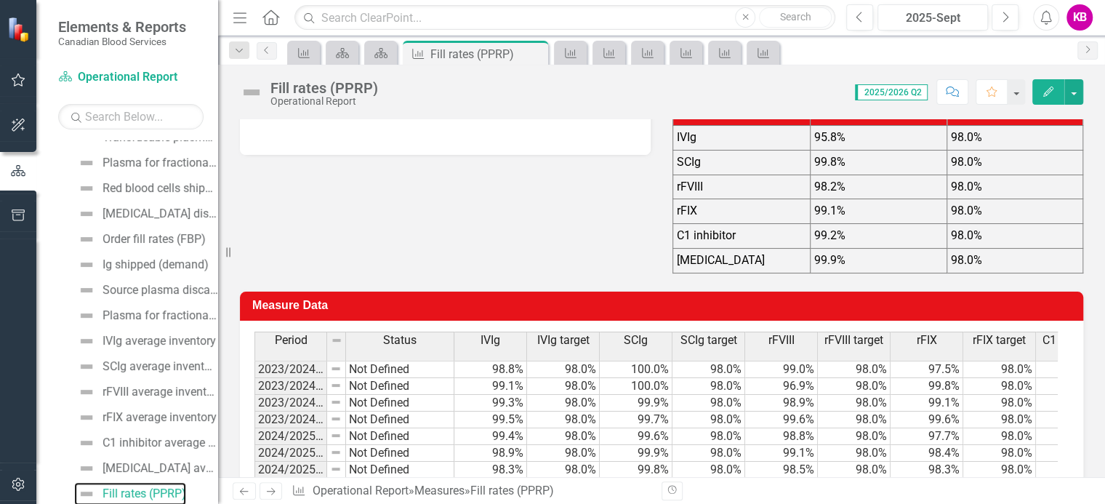
scroll to position [345, 0]
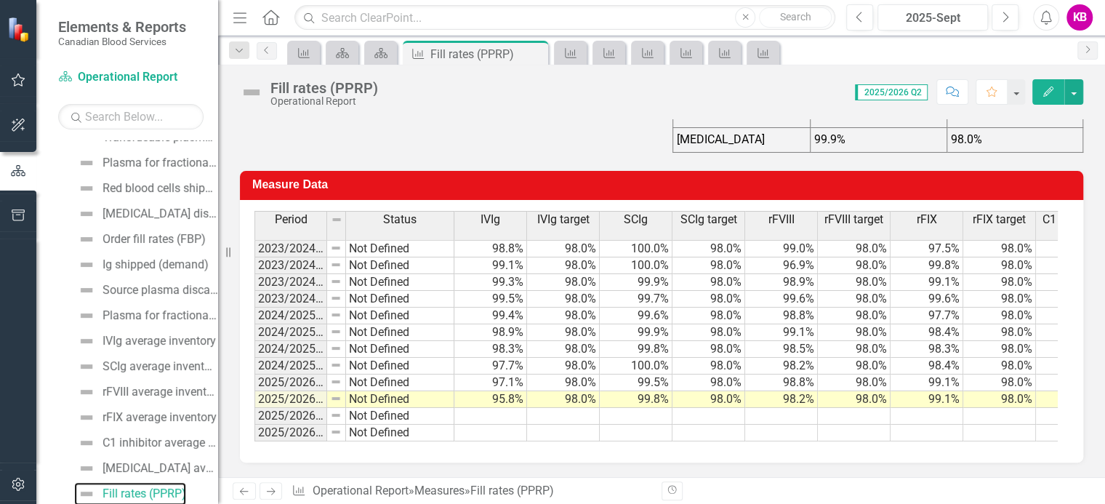
click at [74, 482] on link "Fill rates (PPRP)" at bounding box center [130, 493] width 112 height 23
click at [161, 236] on div "Order fill rates (FBP)" at bounding box center [153, 239] width 103 height 13
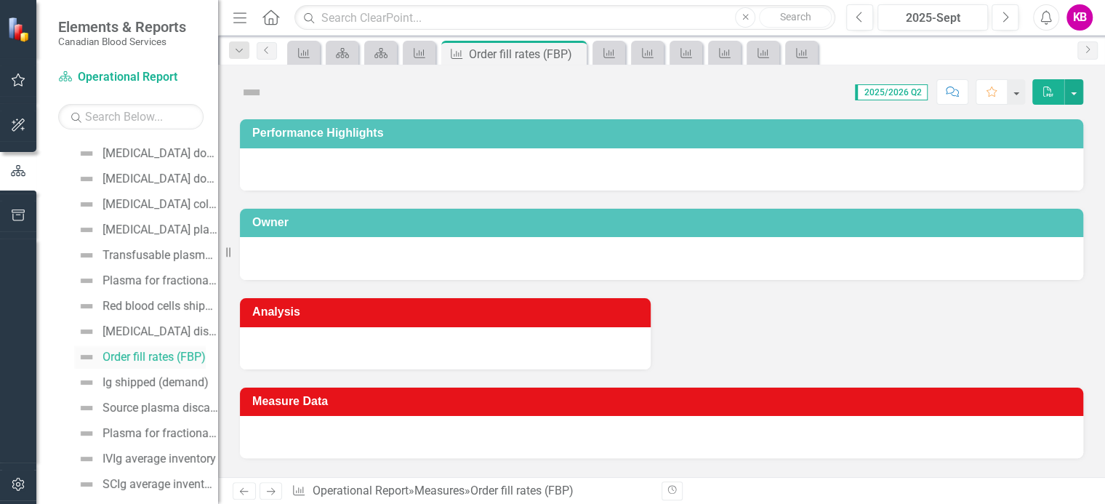
scroll to position [177, 0]
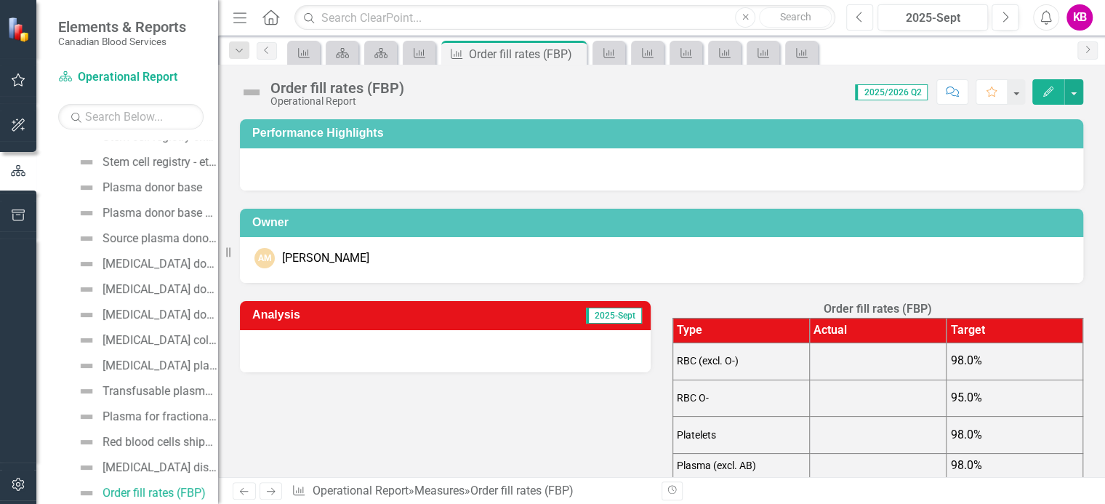
click at [857, 20] on icon "Previous" at bounding box center [859, 17] width 8 height 13
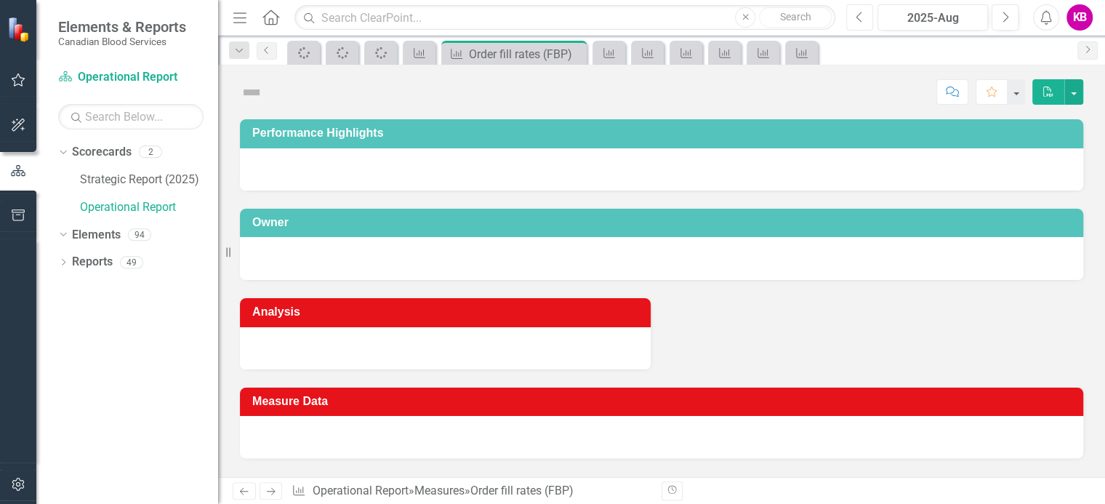
click at [857, 20] on icon "Previous" at bounding box center [859, 17] width 8 height 13
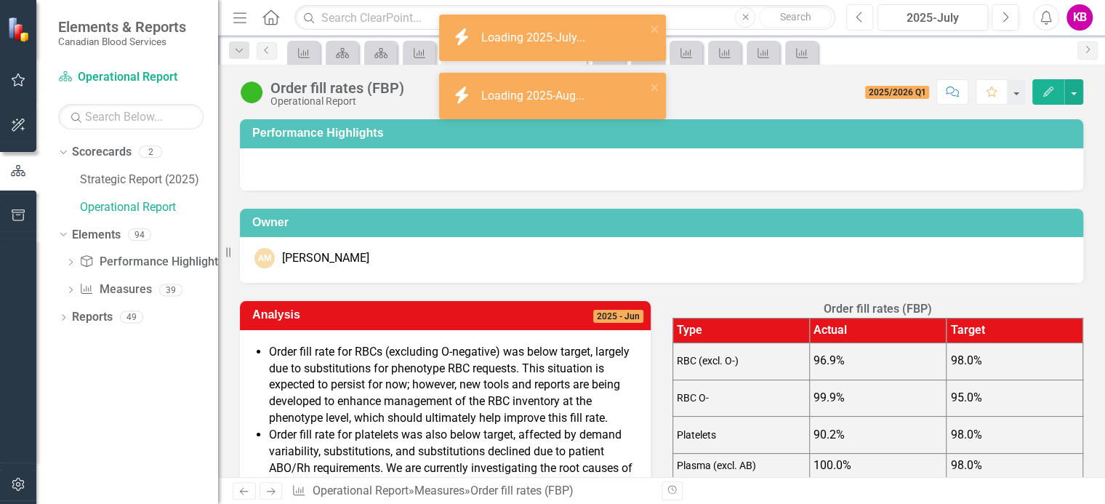
click at [857, 20] on icon "Previous" at bounding box center [859, 17] width 8 height 13
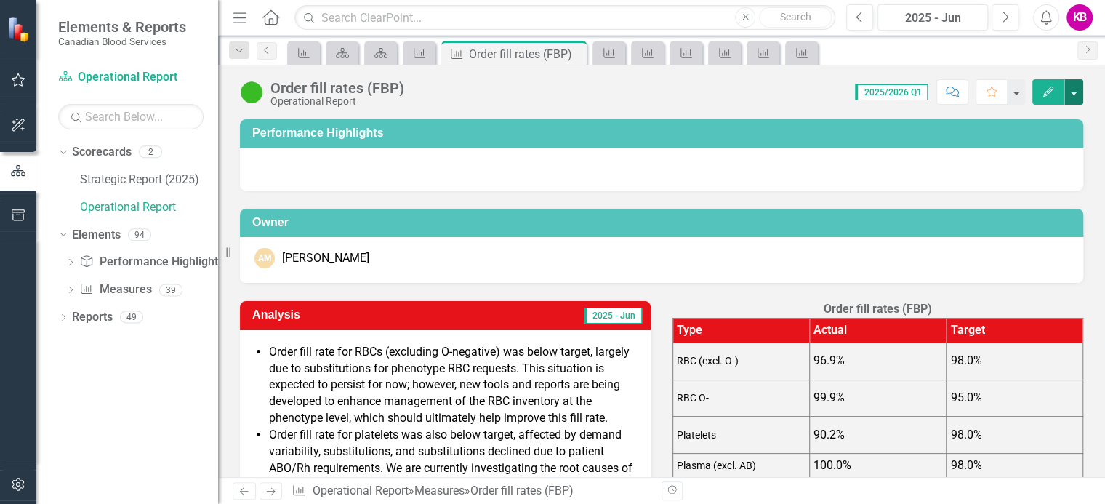
click at [1075, 94] on button "button" at bounding box center [1073, 91] width 19 height 25
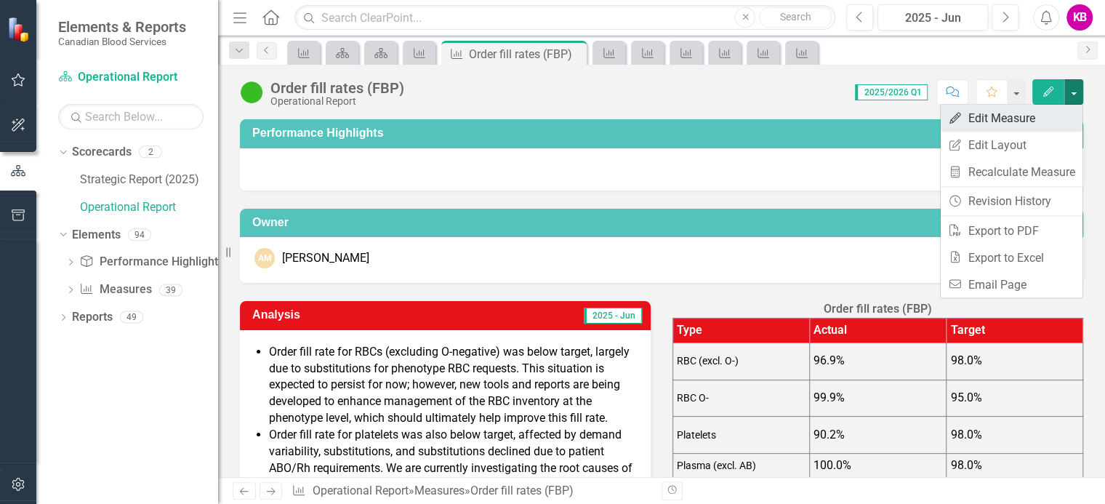
click at [1001, 116] on link "Edit Edit Measure" at bounding box center [1011, 118] width 142 height 27
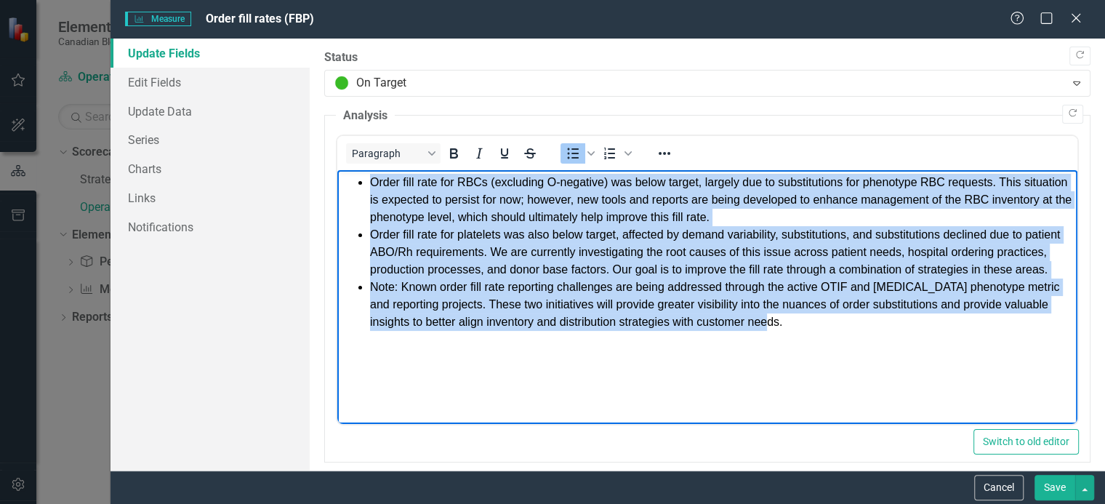
drag, startPoint x: 370, startPoint y: 181, endPoint x: 828, endPoint y: 315, distance: 477.6
click at [828, 315] on ul "Order fill rate for RBCs (excluding O-negative) was below target, largely due t…" at bounding box center [706, 252] width 732 height 157
copy ul "Order fill rate for RBCs (excluding O-negative) was below target, largely due t…"
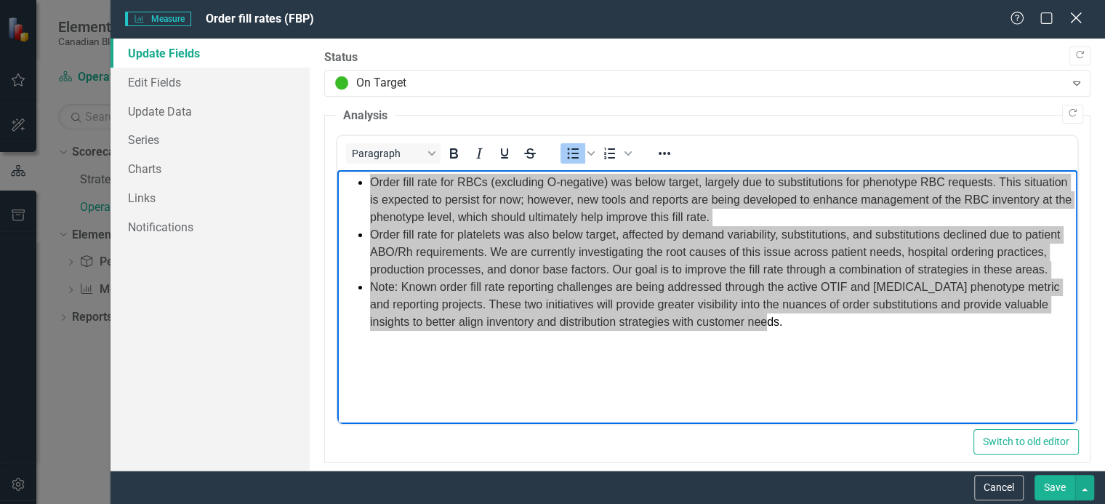
click at [1073, 18] on icon "Close" at bounding box center [1075, 18] width 18 height 14
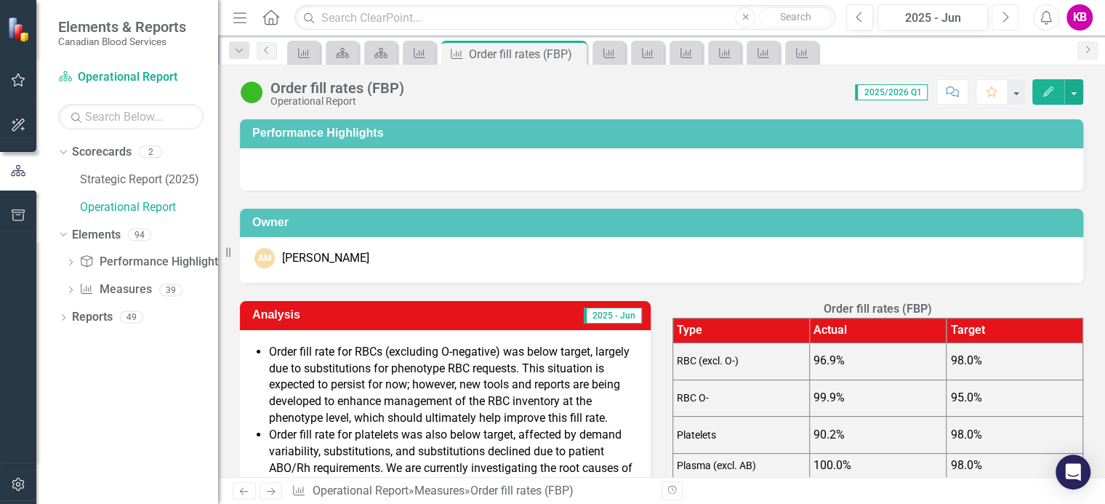
click at [1004, 16] on icon "Next" at bounding box center [1005, 17] width 8 height 13
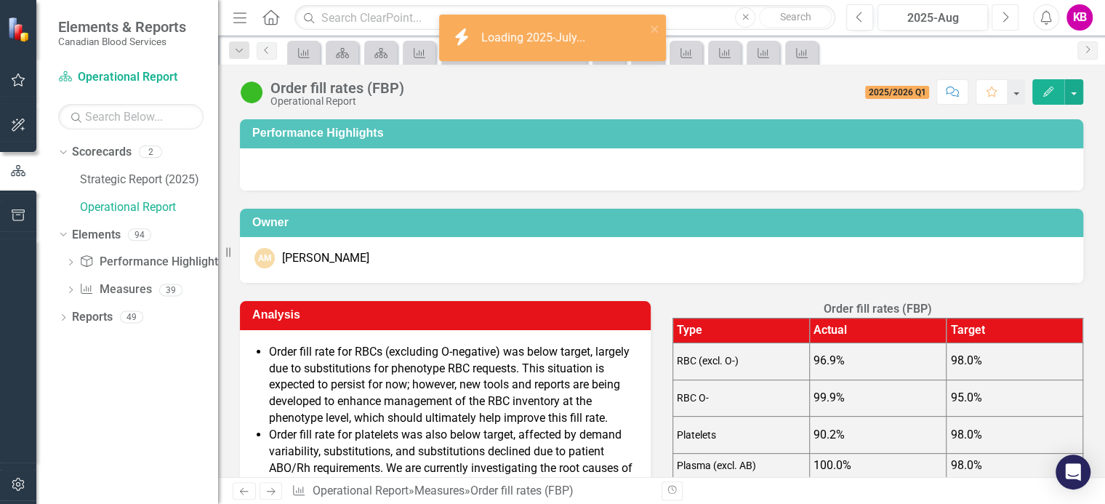
click at [1004, 16] on icon "Next" at bounding box center [1005, 17] width 8 height 13
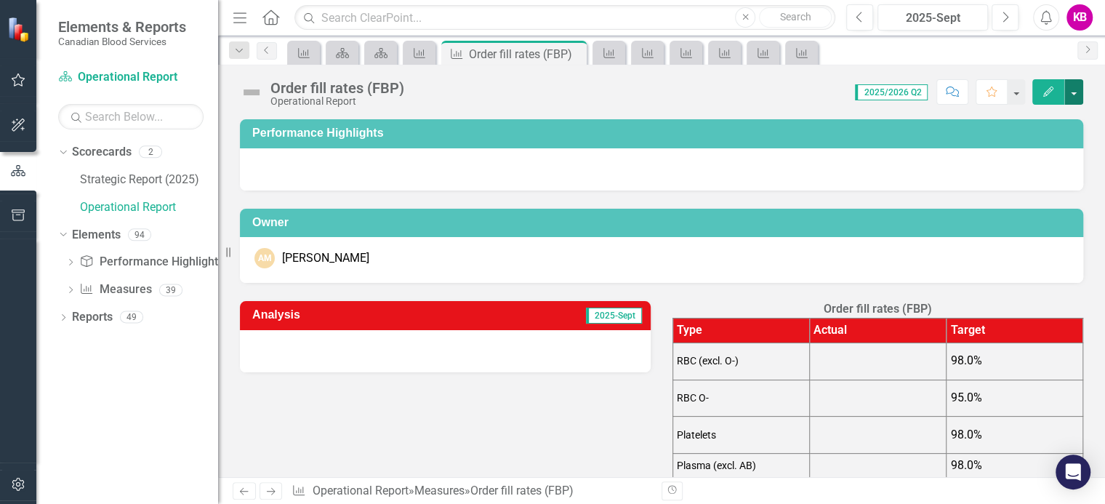
click at [1073, 89] on button "button" at bounding box center [1073, 91] width 19 height 25
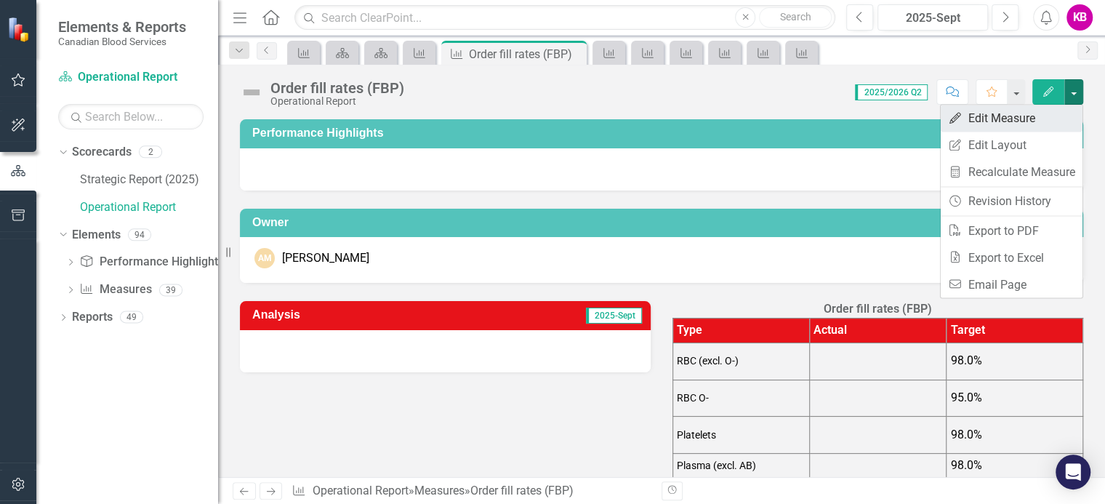
click at [976, 118] on link "Edit Edit Measure" at bounding box center [1011, 118] width 142 height 27
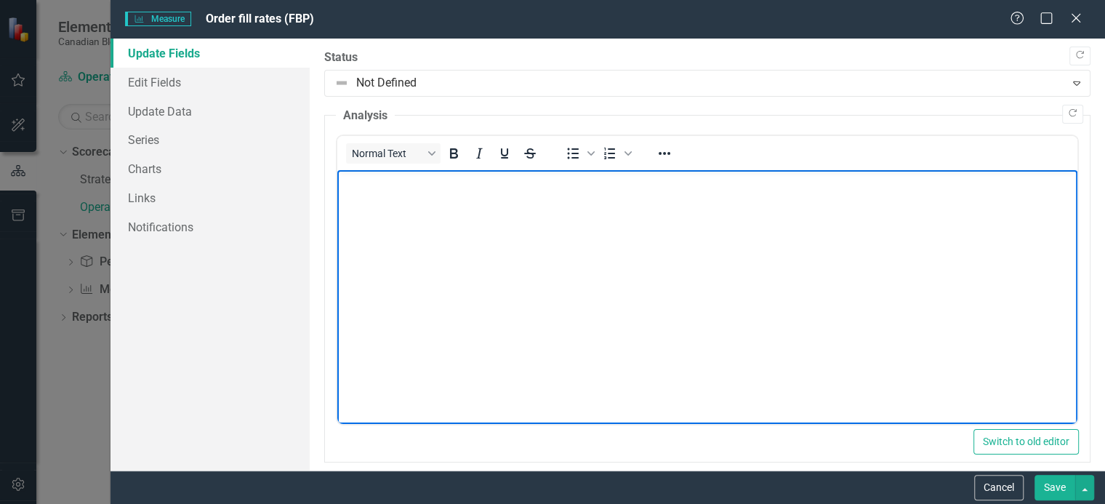
click at [360, 193] on body "Rich Text Area. Press ALT-0 for help." at bounding box center [706, 279] width 740 height 218
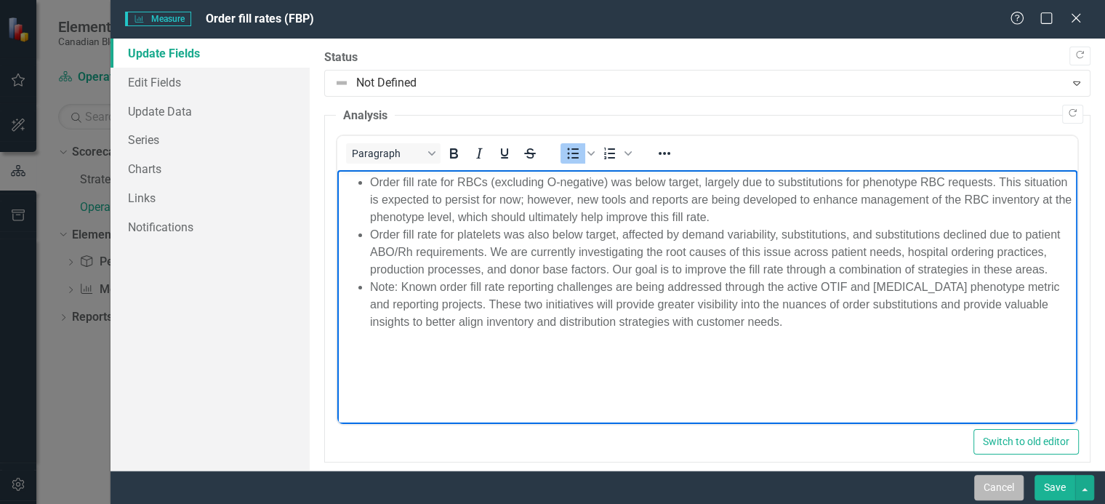
click at [1010, 490] on button "Cancel" at bounding box center [998, 487] width 49 height 25
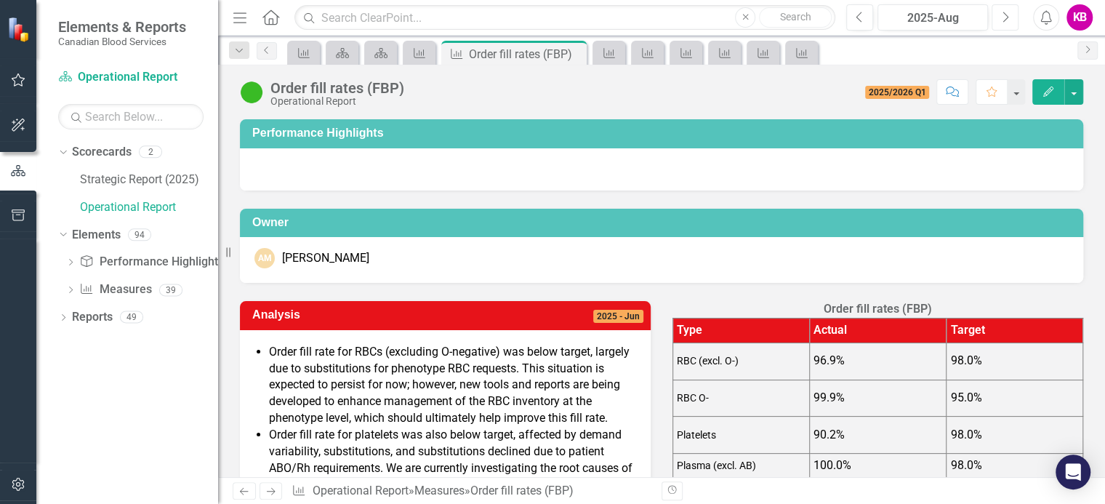
click at [1007, 19] on icon "Next" at bounding box center [1005, 17] width 8 height 13
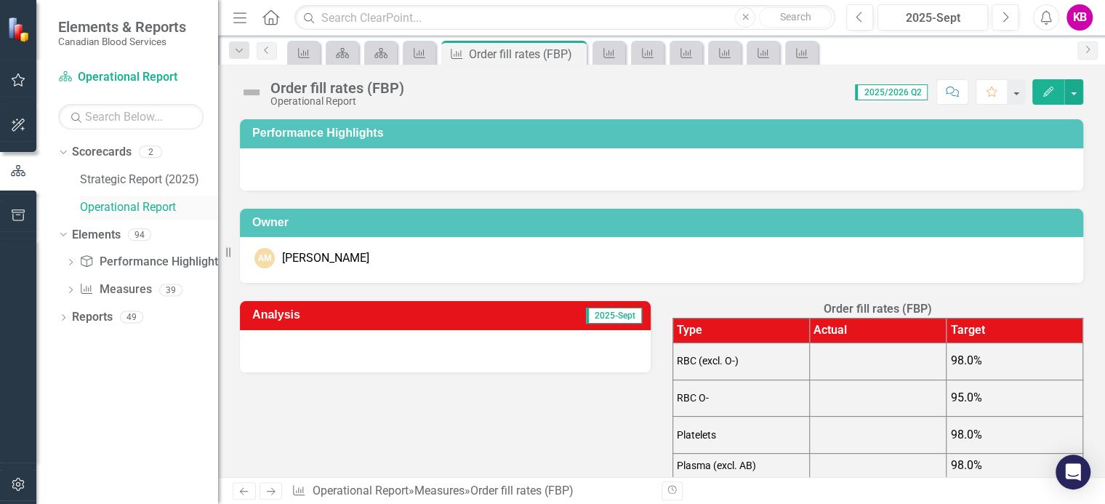
click at [115, 207] on link "Operational Report" at bounding box center [149, 207] width 138 height 17
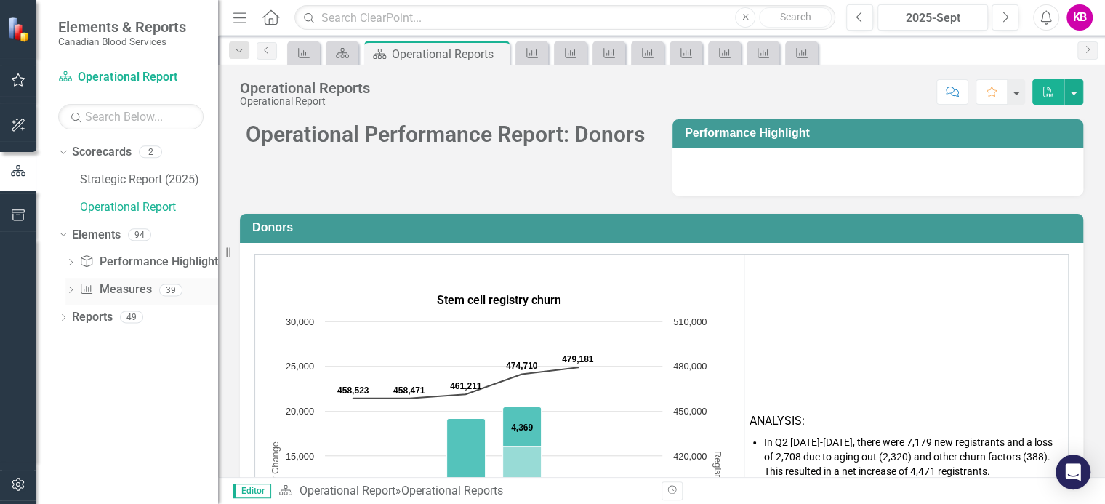
click at [72, 290] on icon "Dropdown" at bounding box center [70, 291] width 10 height 8
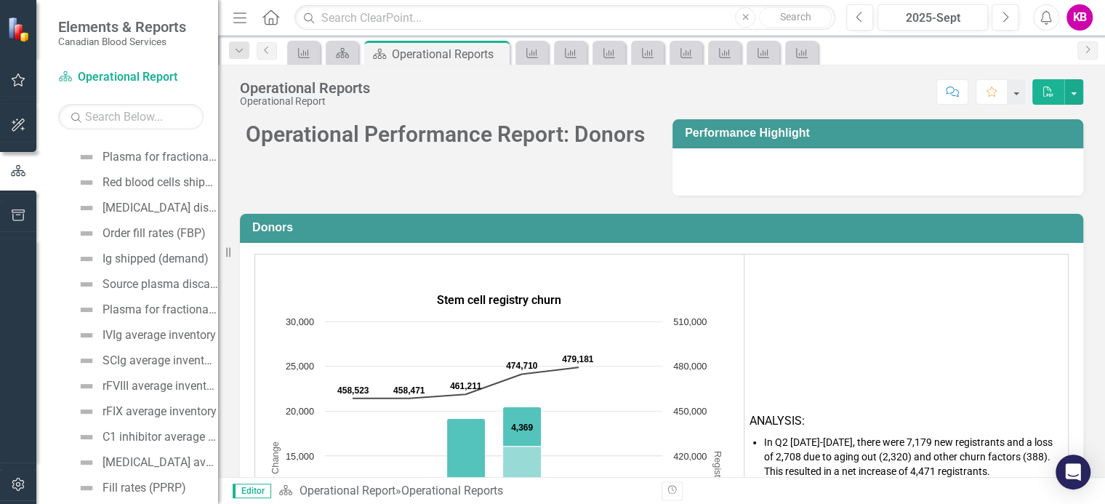
scroll to position [544, 0]
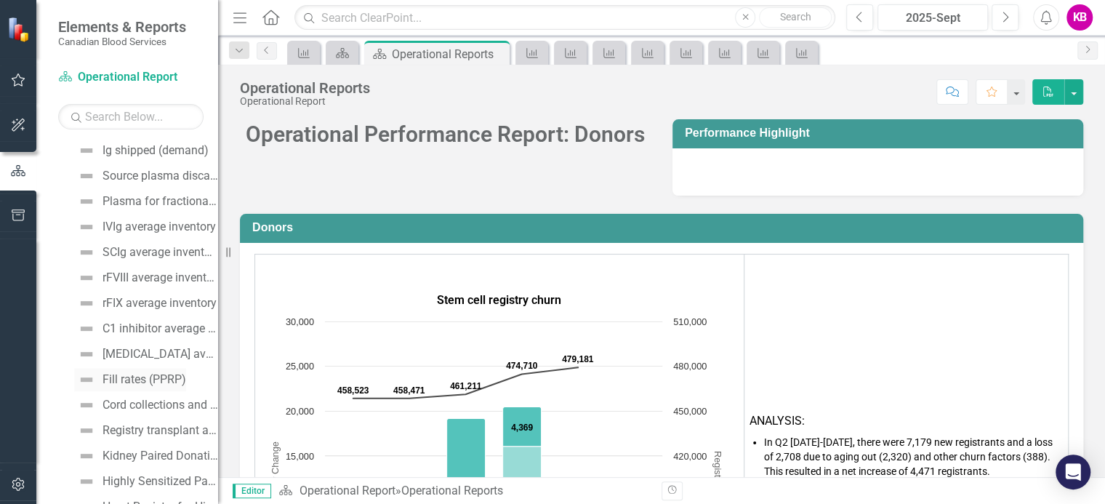
click at [130, 376] on div "Fill rates (PPRP)" at bounding box center [144, 379] width 84 height 13
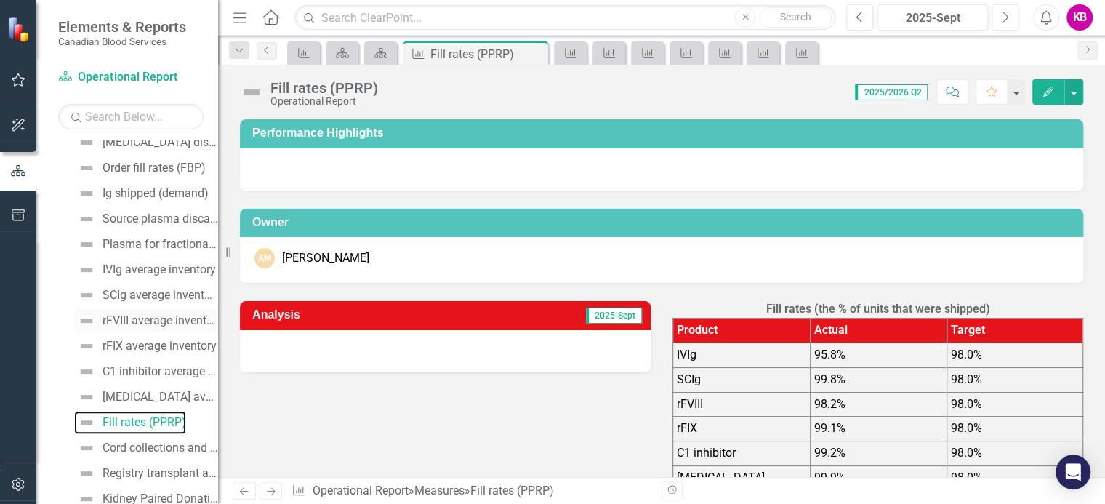
scroll to position [430, 0]
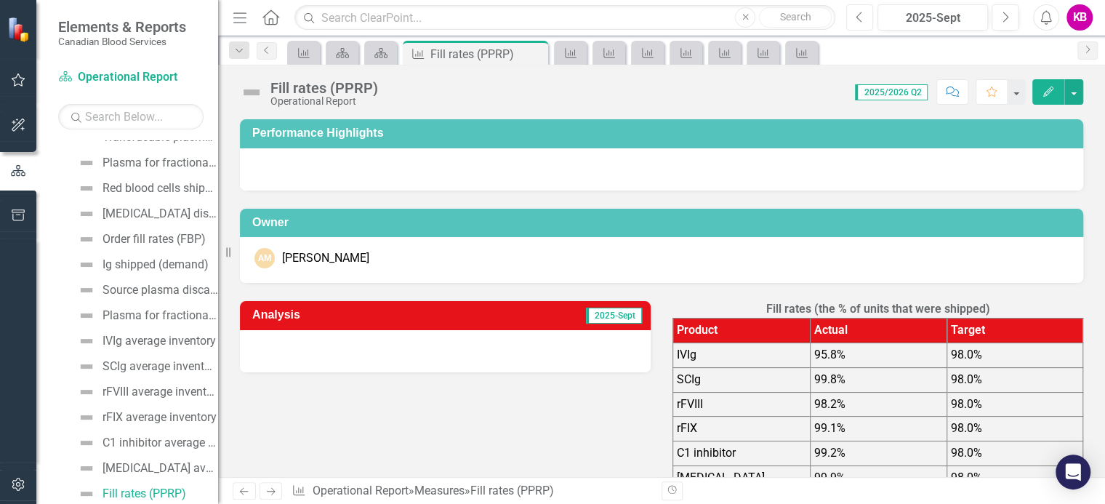
click at [861, 17] on icon "Previous" at bounding box center [859, 17] width 8 height 13
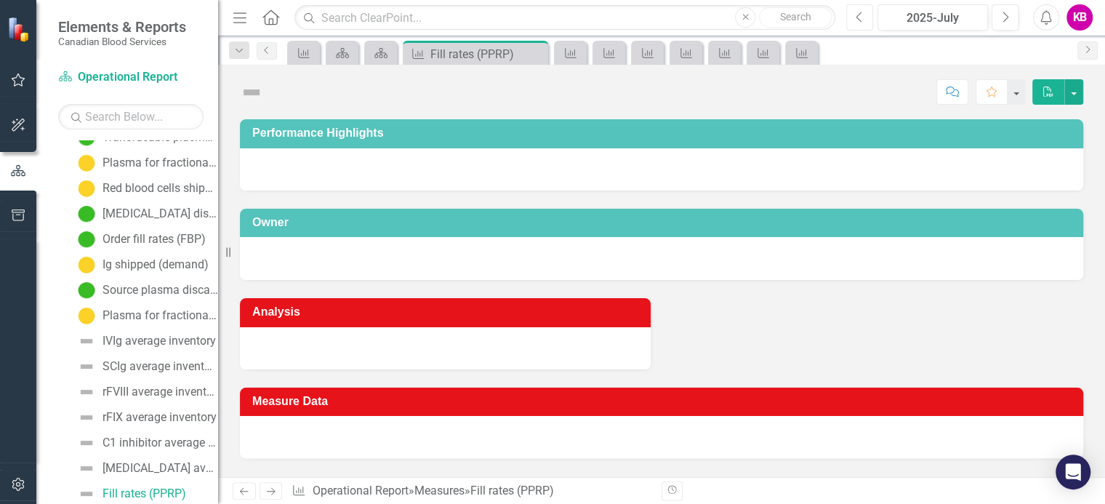
click at [861, 17] on icon "Previous" at bounding box center [859, 17] width 8 height 13
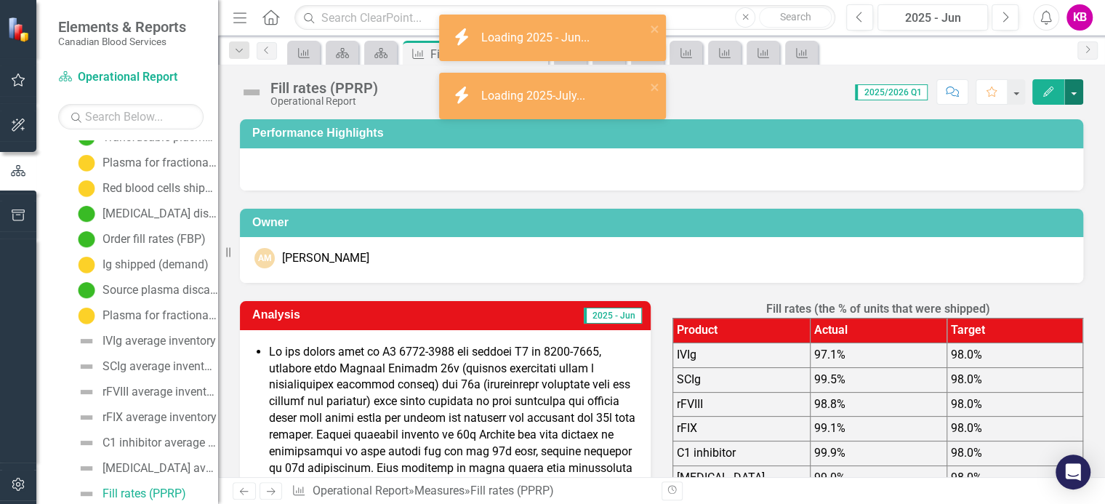
click at [1075, 93] on button "button" at bounding box center [1073, 91] width 19 height 25
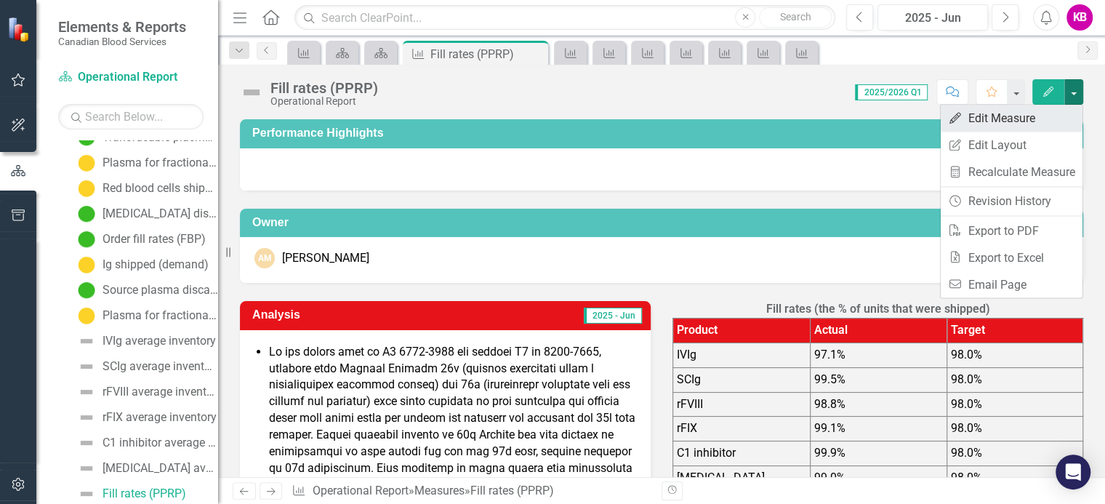
click at [974, 117] on link "Edit Edit Measure" at bounding box center [1011, 118] width 142 height 27
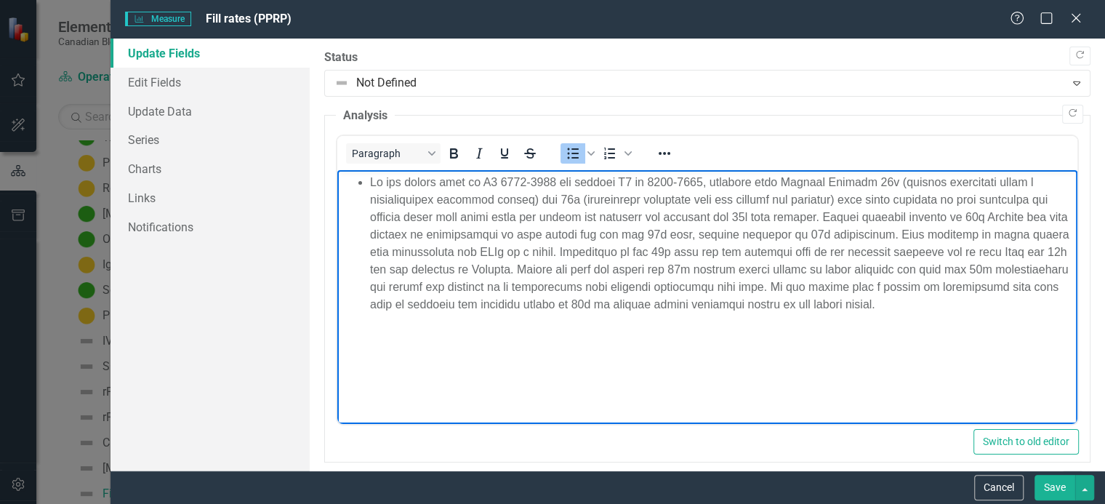
drag, startPoint x: 369, startPoint y: 180, endPoint x: 894, endPoint y: 306, distance: 539.5
click at [894, 306] on li "Rich Text Area. Press ALT-0 for help." at bounding box center [720, 244] width 703 height 140
drag, startPoint x: 738, startPoint y: 263, endPoint x: 978, endPoint y: 417, distance: 285.0
click at [978, 388] on html at bounding box center [706, 279] width 740 height 218
drag, startPoint x: 369, startPoint y: 180, endPoint x: 861, endPoint y: 320, distance: 511.3
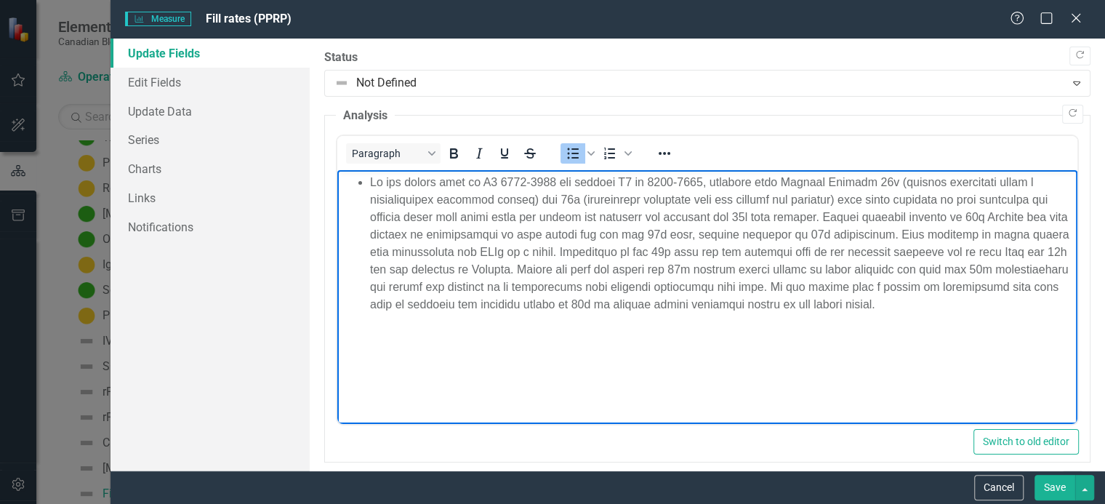
click at [861, 320] on body "Rich Text Area. Press ALT-0 for help." at bounding box center [706, 279] width 740 height 218
copy li "In the latter half of Q4 2024-2025 and through Q1 of 2025-2026, concerns with G…"
click at [1077, 24] on icon "Close" at bounding box center [1075, 18] width 15 height 12
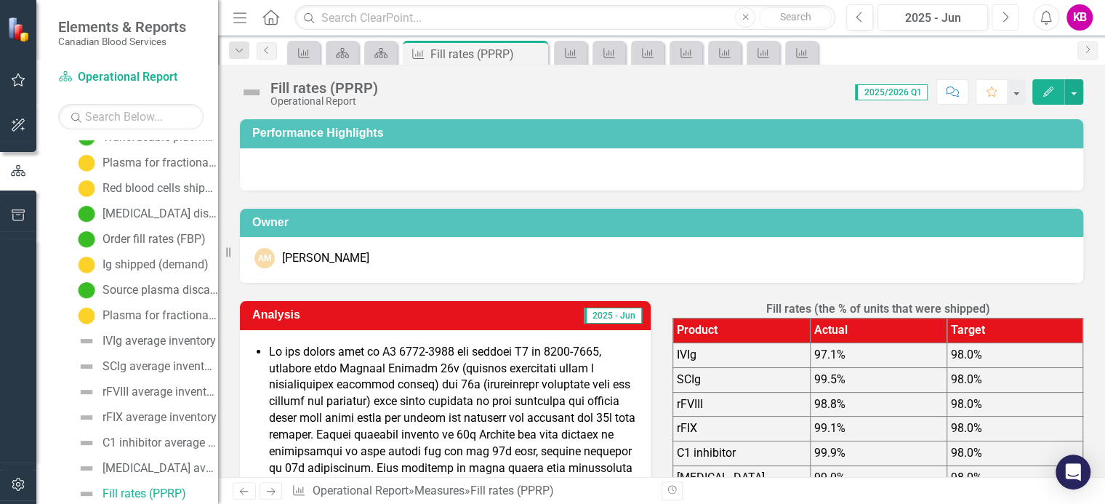
click at [1006, 14] on icon "Next" at bounding box center [1005, 17] width 8 height 13
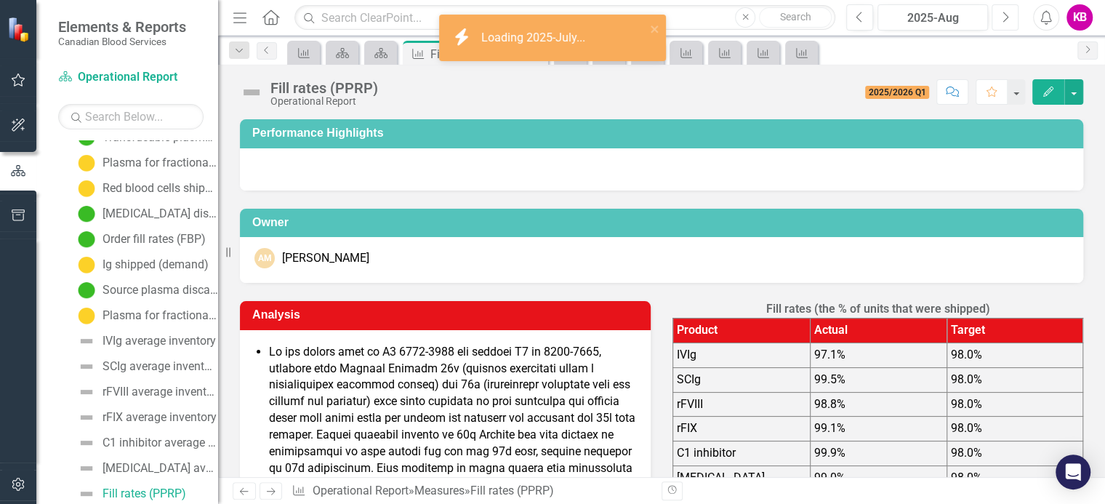
click at [1006, 14] on icon "Next" at bounding box center [1005, 17] width 8 height 13
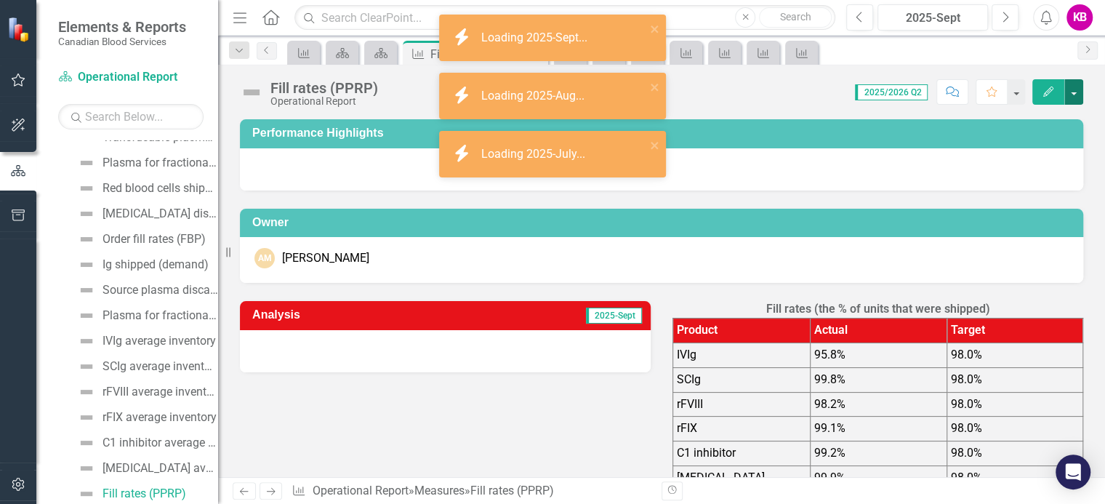
click at [1076, 93] on button "button" at bounding box center [1073, 91] width 19 height 25
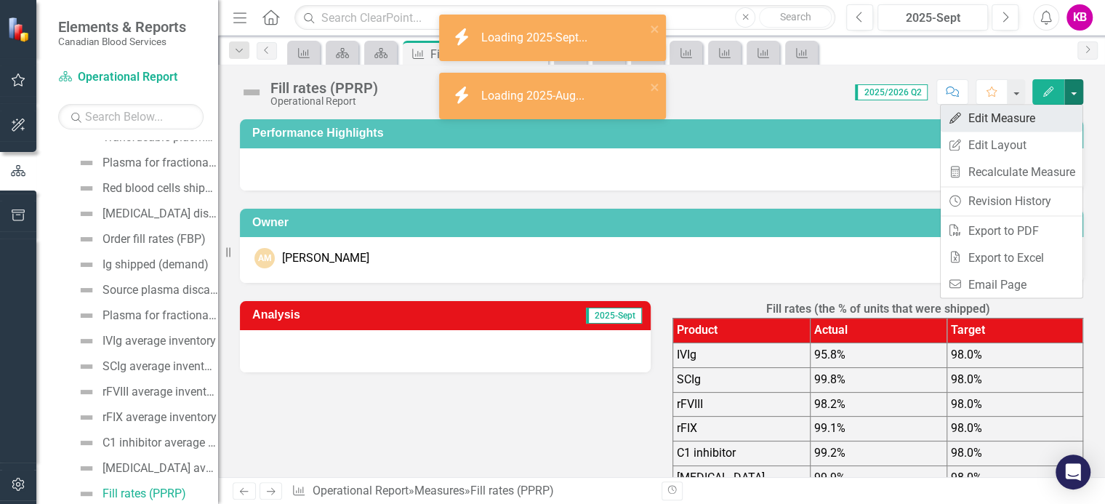
click at [1012, 116] on link "Edit Edit Measure" at bounding box center [1011, 118] width 142 height 27
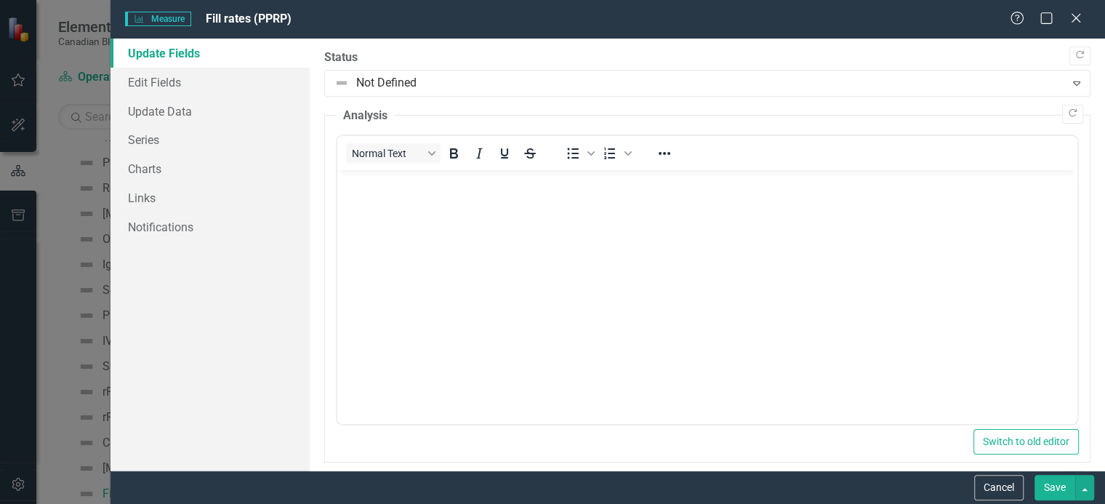
click at [390, 193] on body "Rich Text Area. Press ALT-0 for help." at bounding box center [706, 279] width 740 height 218
